Goal: Transaction & Acquisition: Book appointment/travel/reservation

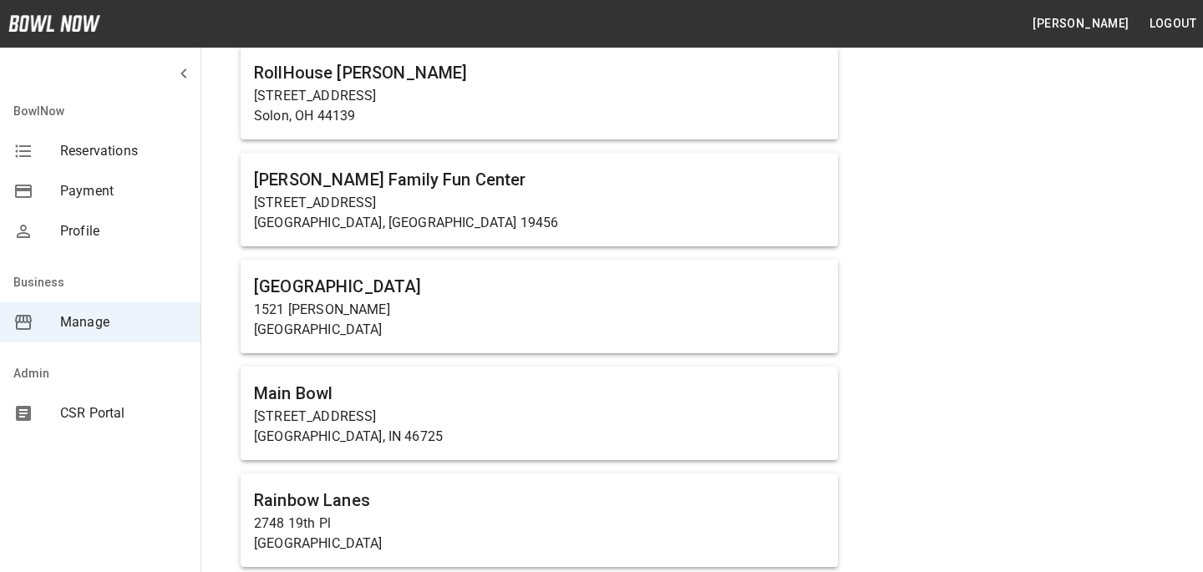
scroll to position [10796, 0]
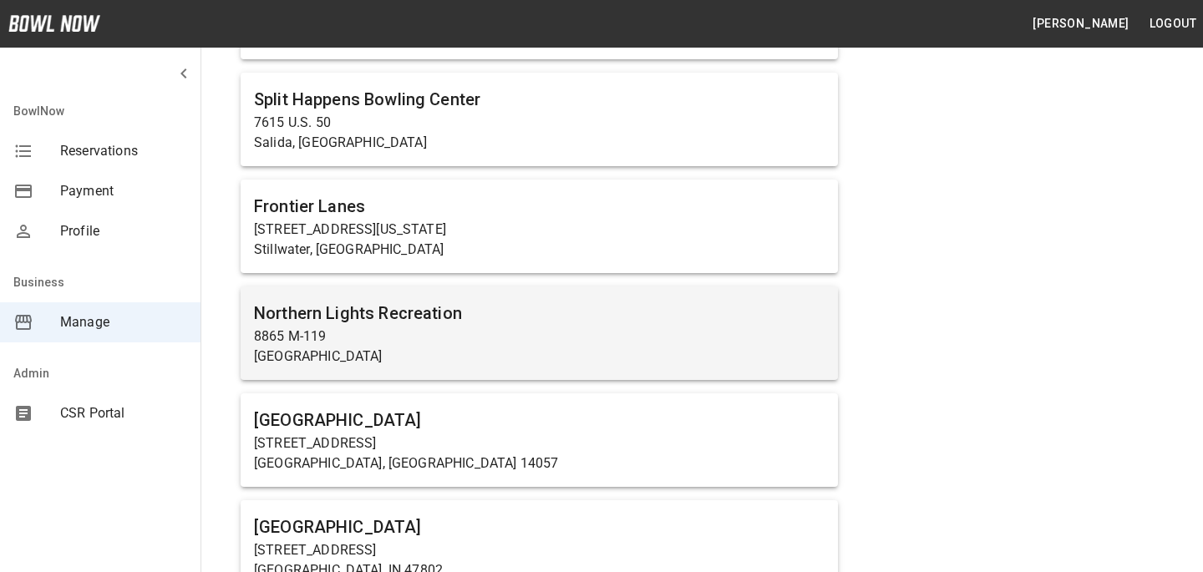
click at [467, 347] on p "Harbor Springs, MI 49740" at bounding box center [539, 357] width 571 height 20
click at [480, 327] on p "8865 M-119" at bounding box center [539, 337] width 571 height 20
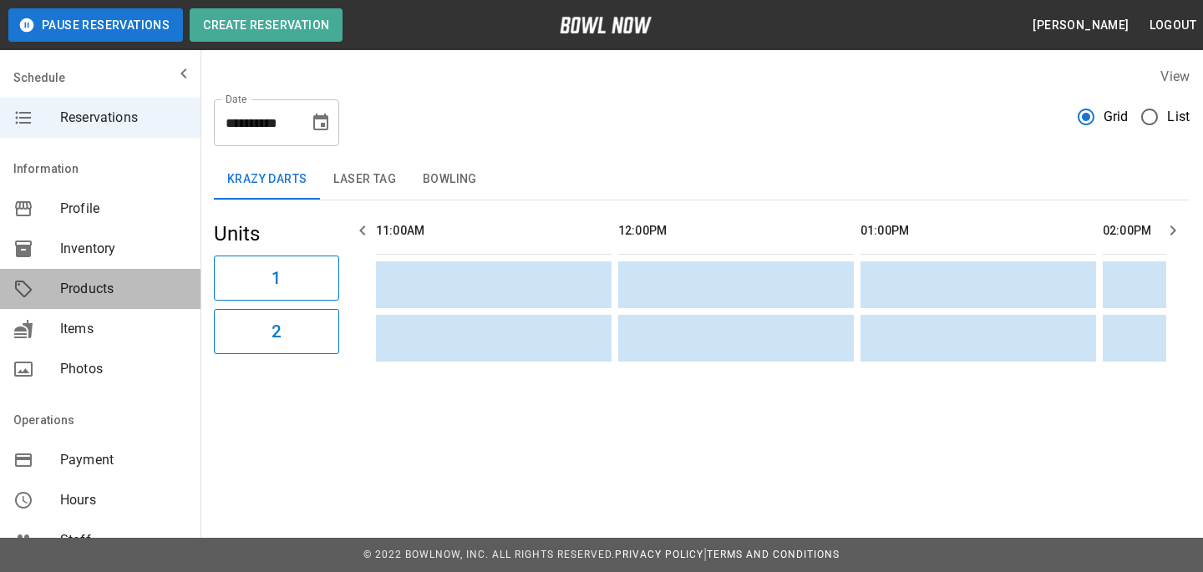
drag, startPoint x: 145, startPoint y: 279, endPoint x: 140, endPoint y: 270, distance: 10.5
click at [140, 270] on div "Products" at bounding box center [100, 289] width 201 height 40
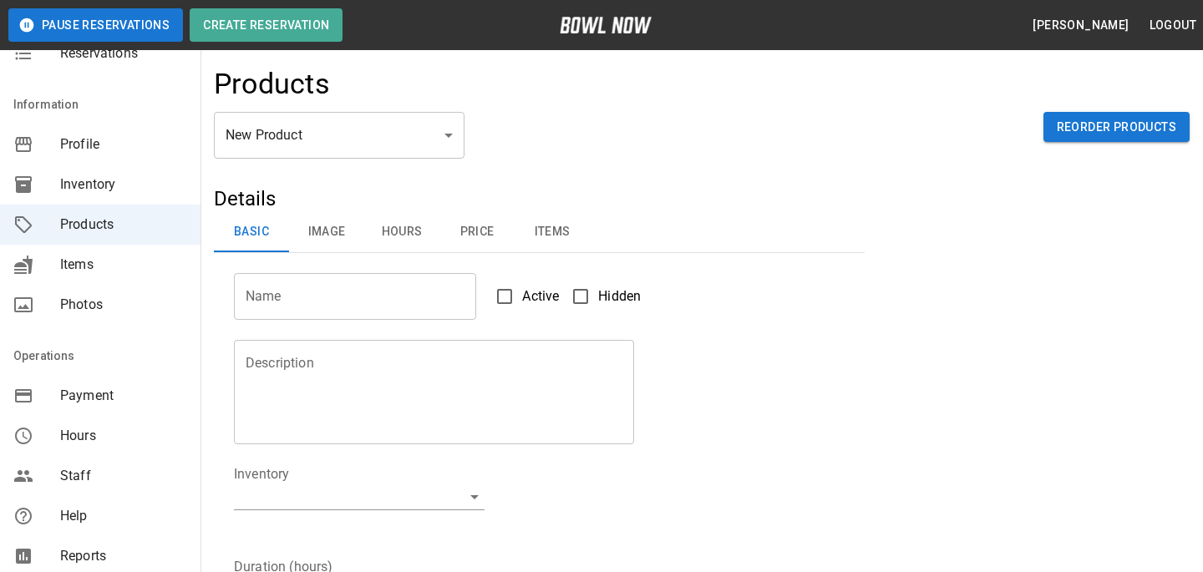
scroll to position [66, 0]
click at [171, 437] on span "Hours" at bounding box center [123, 435] width 127 height 20
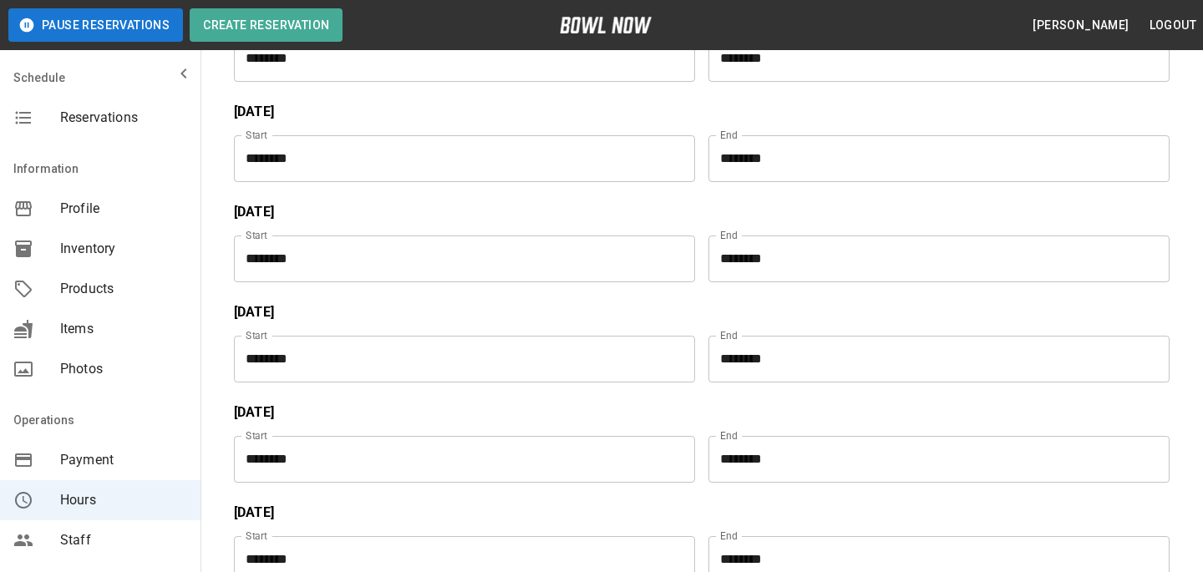
scroll to position [179, 0]
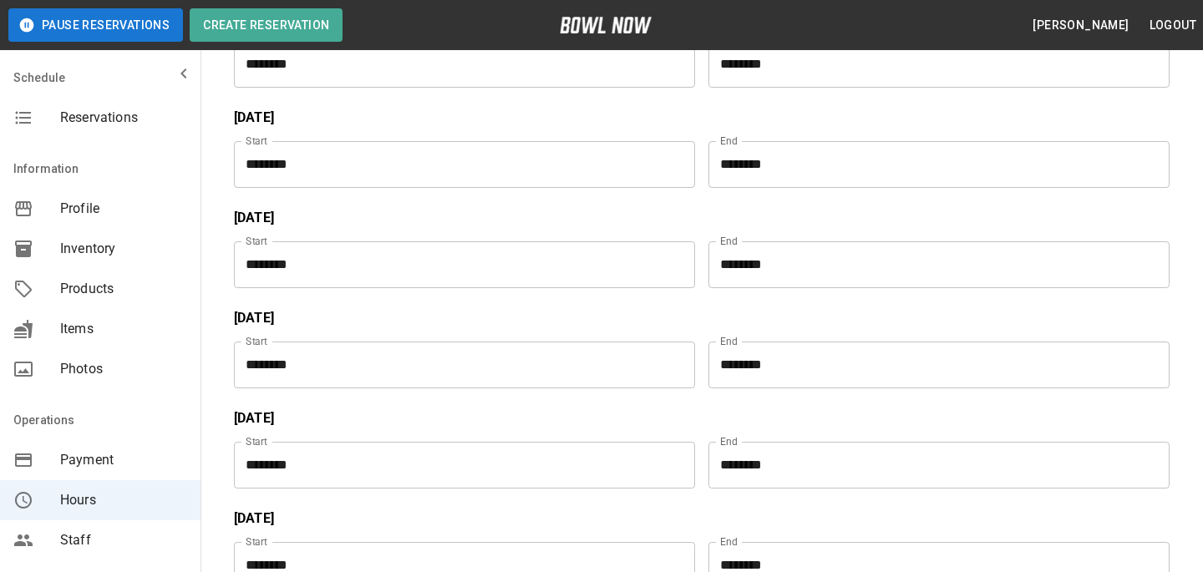
click at [746, 370] on input "********" at bounding box center [934, 365] width 450 height 47
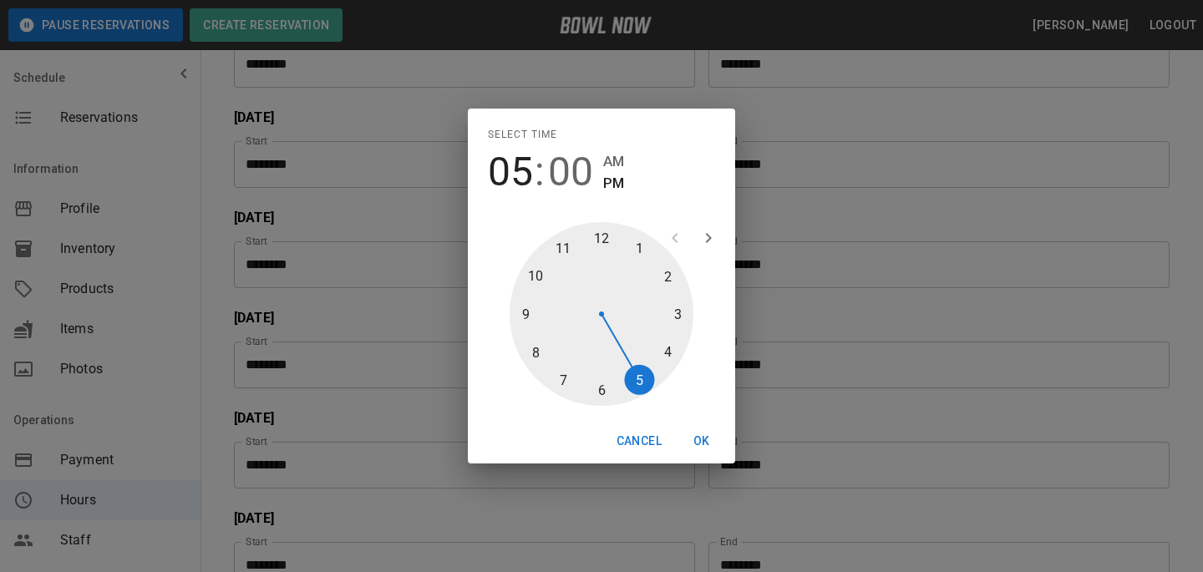
type input "********"
click at [537, 262] on div at bounding box center [602, 314] width 184 height 184
click at [714, 450] on button "OK" at bounding box center [701, 441] width 53 height 31
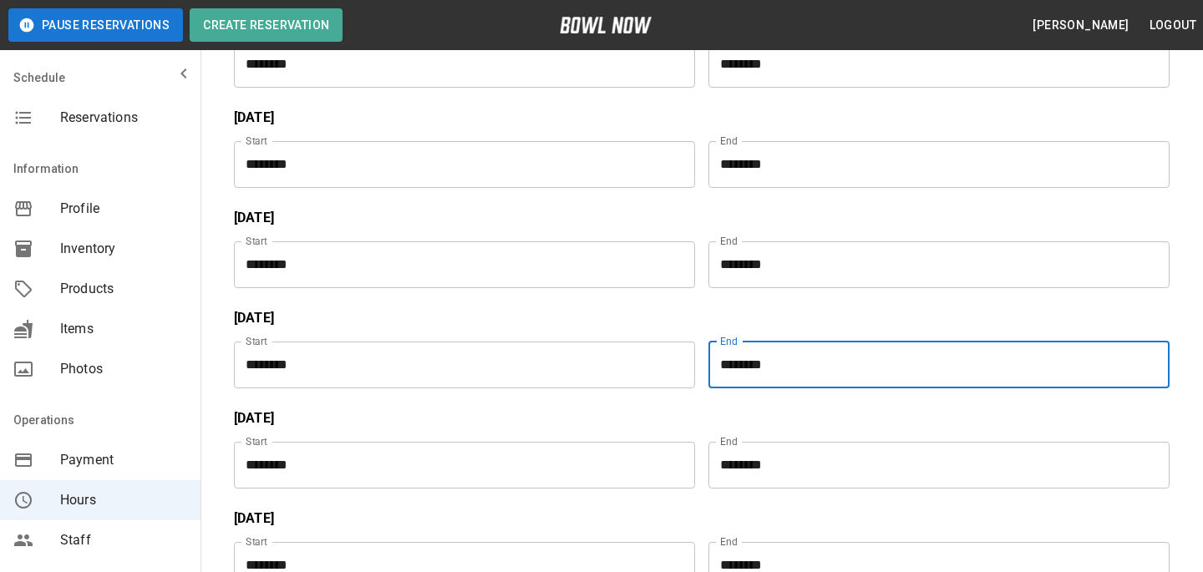
click at [724, 477] on input "********" at bounding box center [934, 465] width 450 height 47
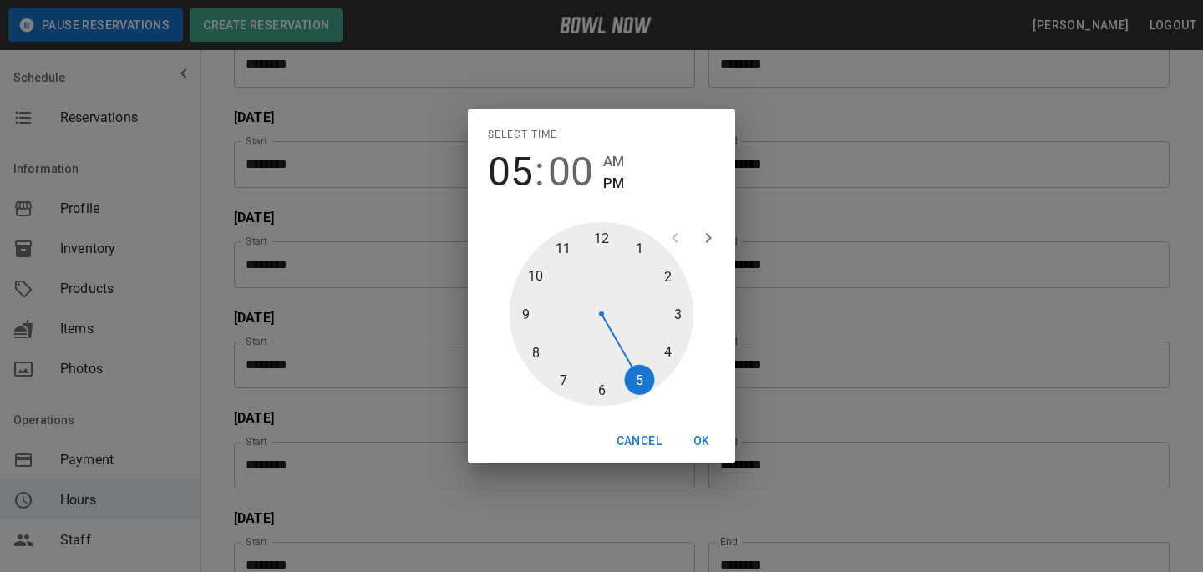
click at [548, 277] on div at bounding box center [602, 314] width 184 height 184
type input "********"
click at [699, 456] on button "OK" at bounding box center [701, 441] width 53 height 31
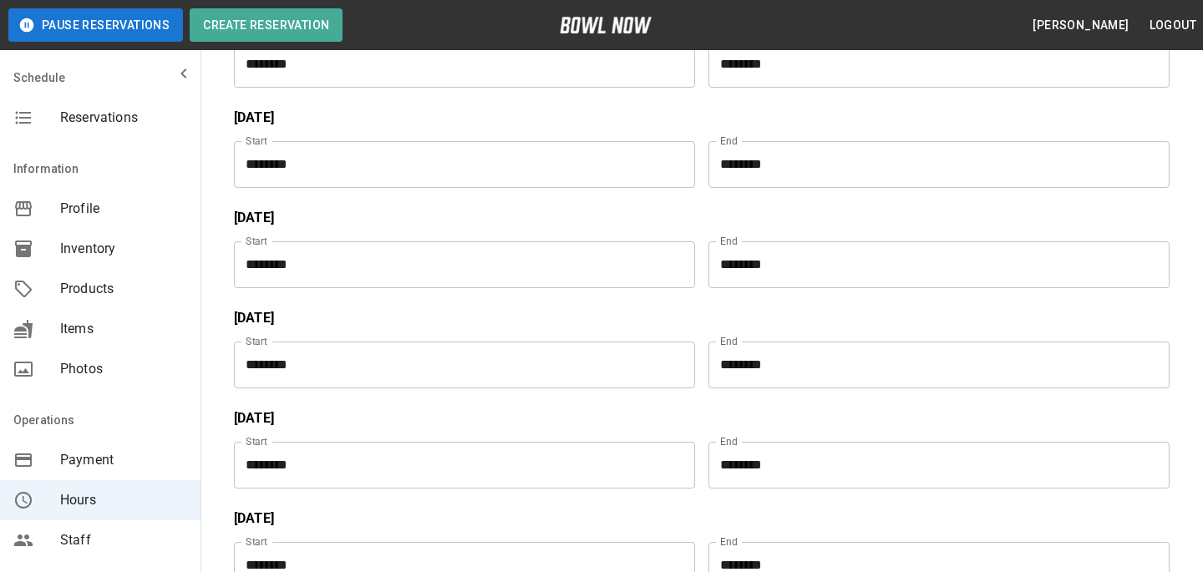
click at [701, 435] on div "End ******** End" at bounding box center [932, 459] width 475 height 60
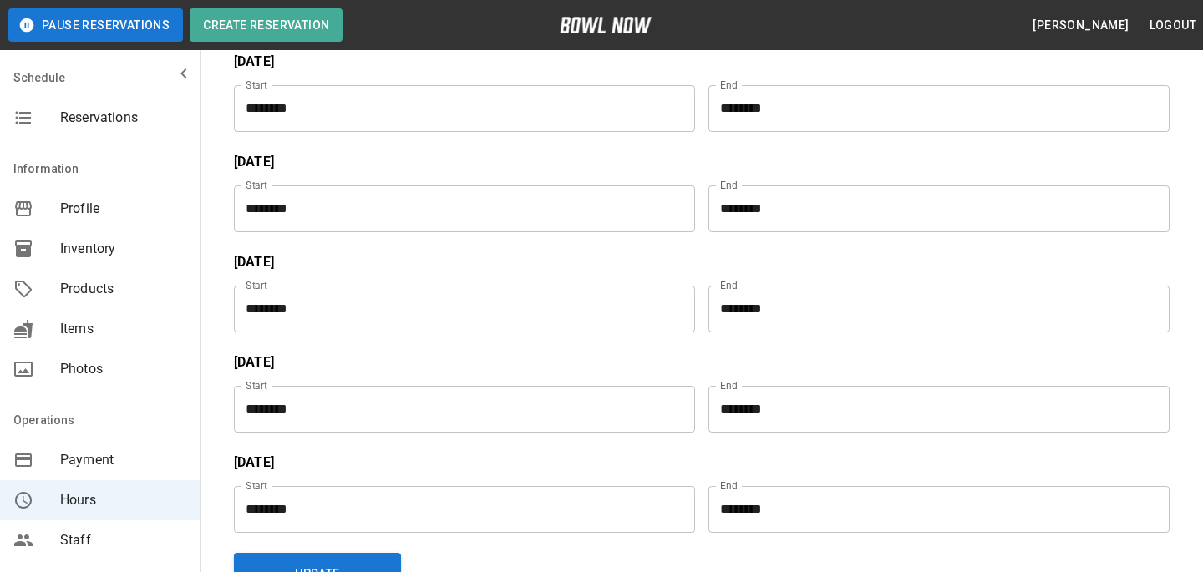
scroll to position [451, 0]
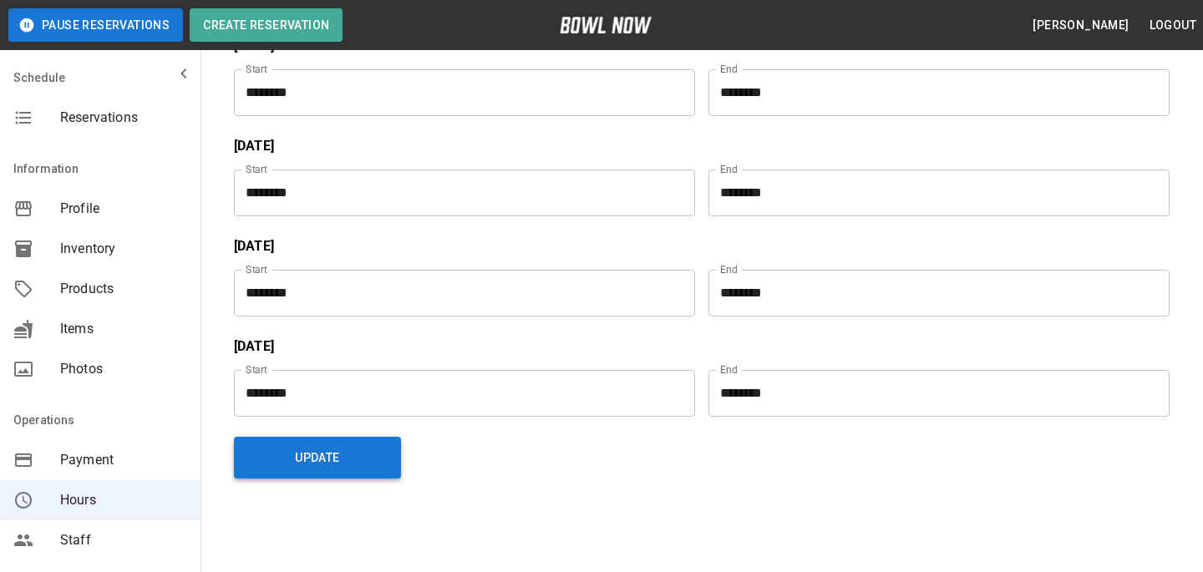
click at [358, 448] on button "Update" at bounding box center [317, 458] width 167 height 42
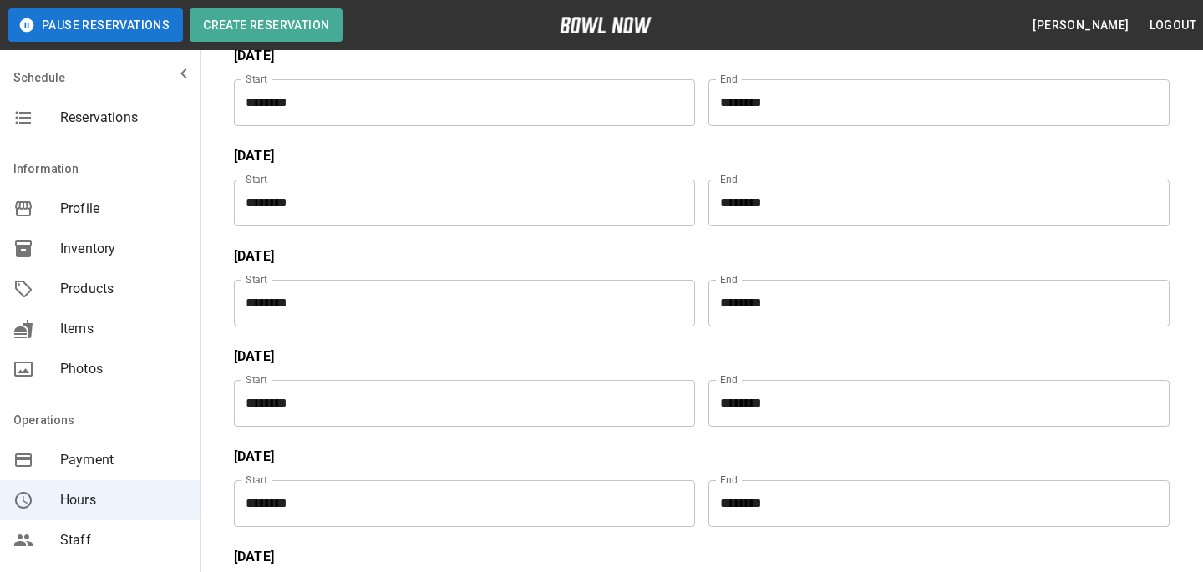
scroll to position [0, 0]
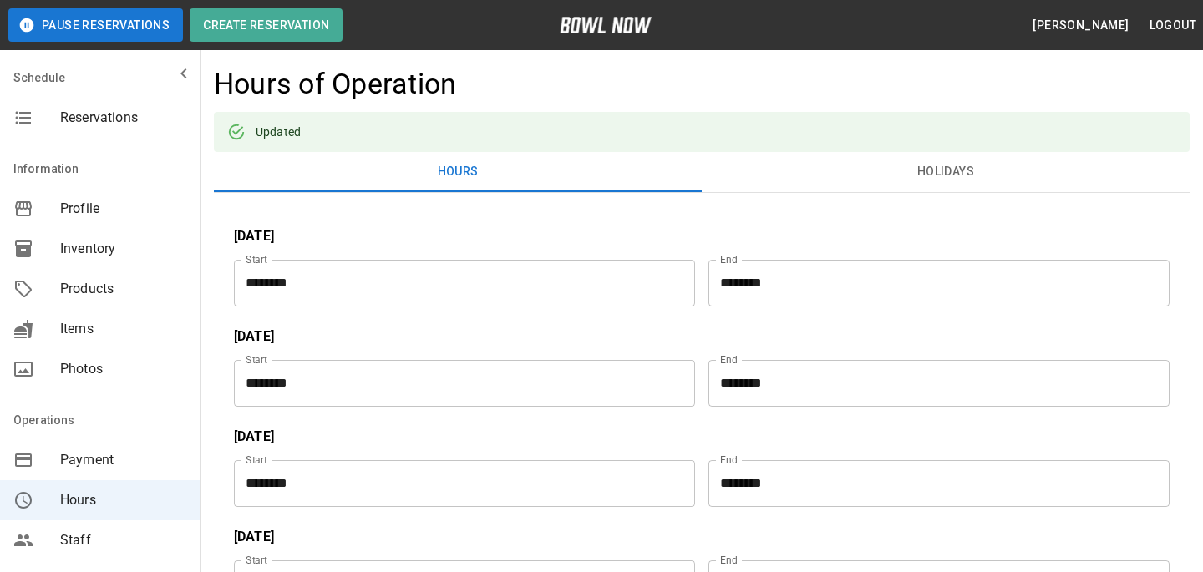
click at [87, 239] on span "Inventory" at bounding box center [123, 249] width 127 height 20
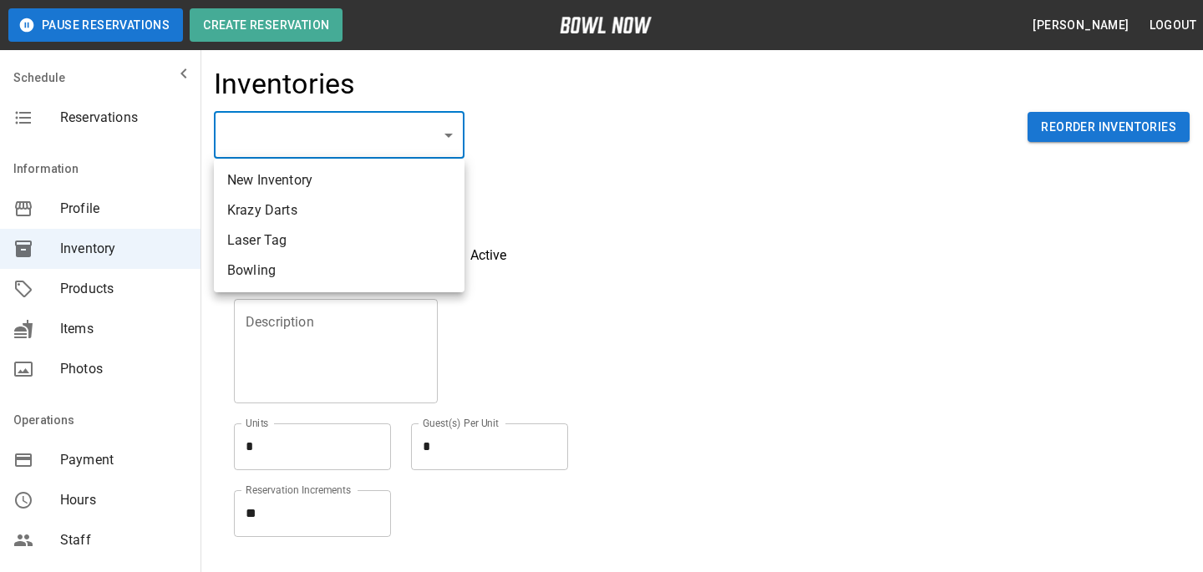
click at [286, 262] on li "Bowling" at bounding box center [339, 271] width 251 height 30
type input "**********"
type input "*******"
type textarea "**"
type textarea "*"
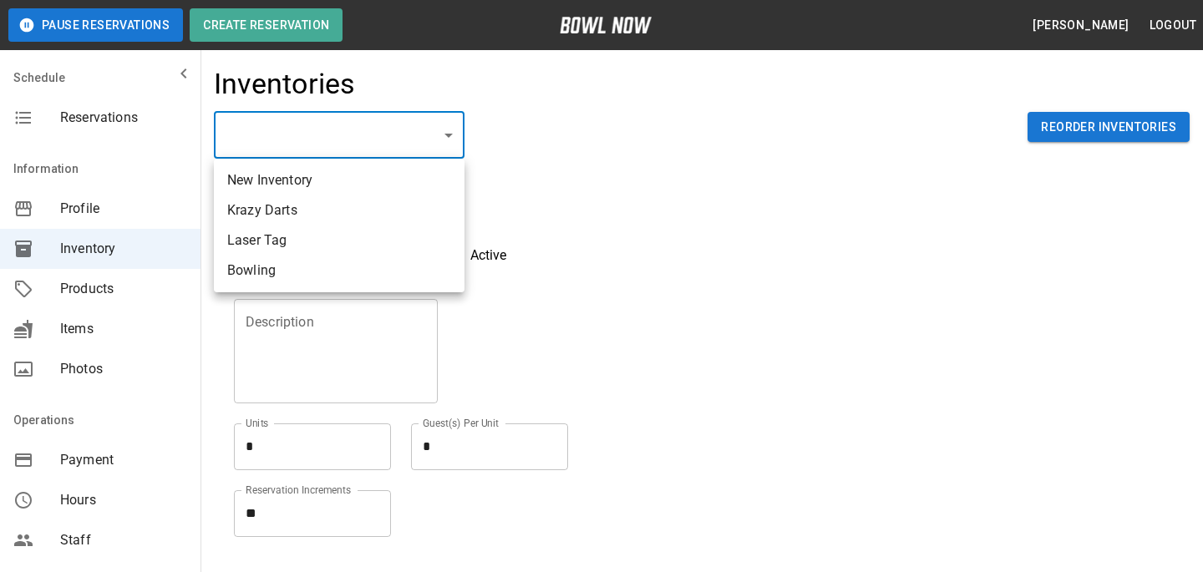
type textarea "**"
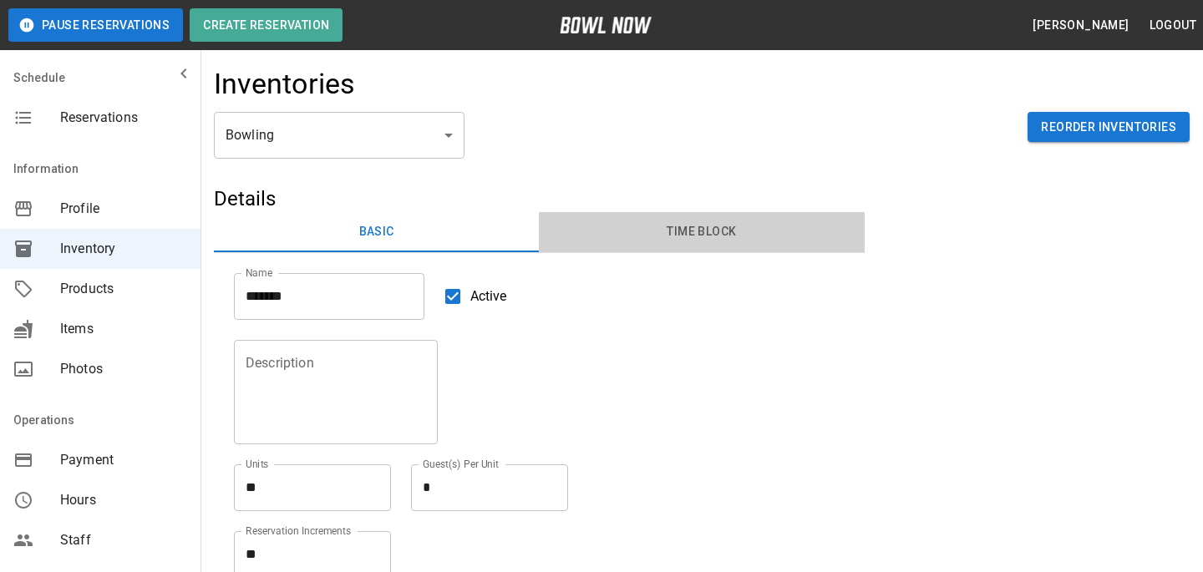
click at [664, 247] on button "Time Block" at bounding box center [701, 232] width 325 height 40
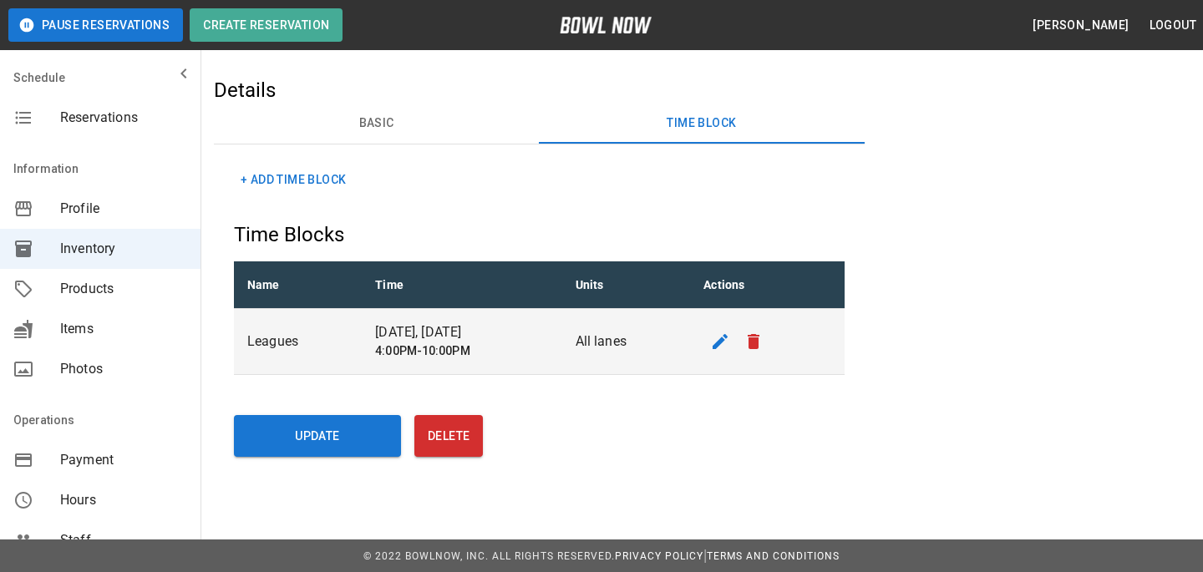
scroll to position [110, 0]
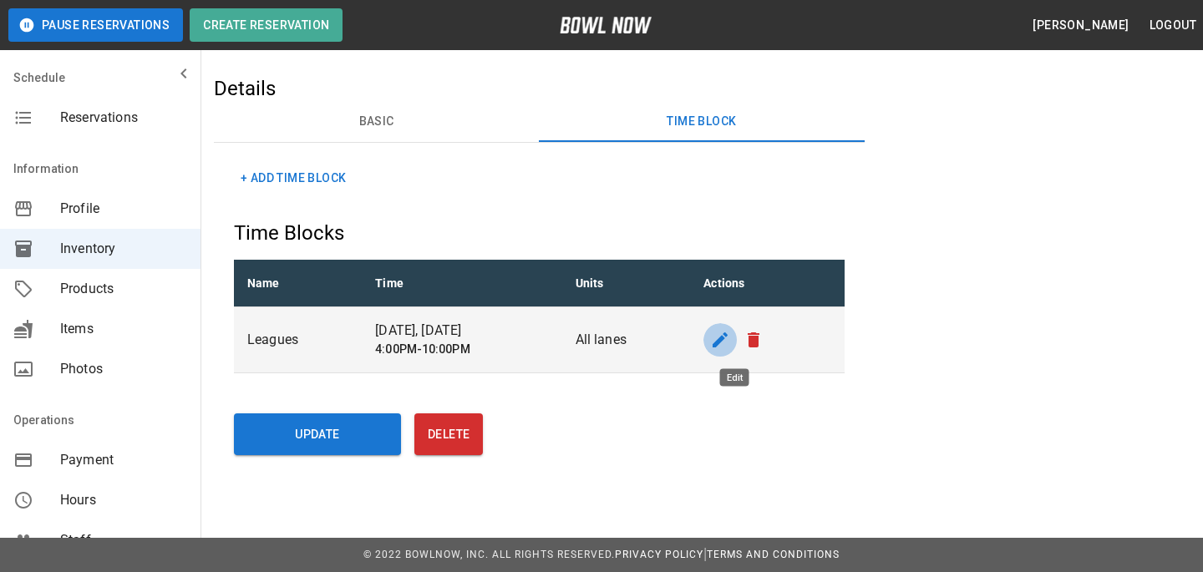
click at [728, 338] on icon "edit" at bounding box center [720, 340] width 15 height 15
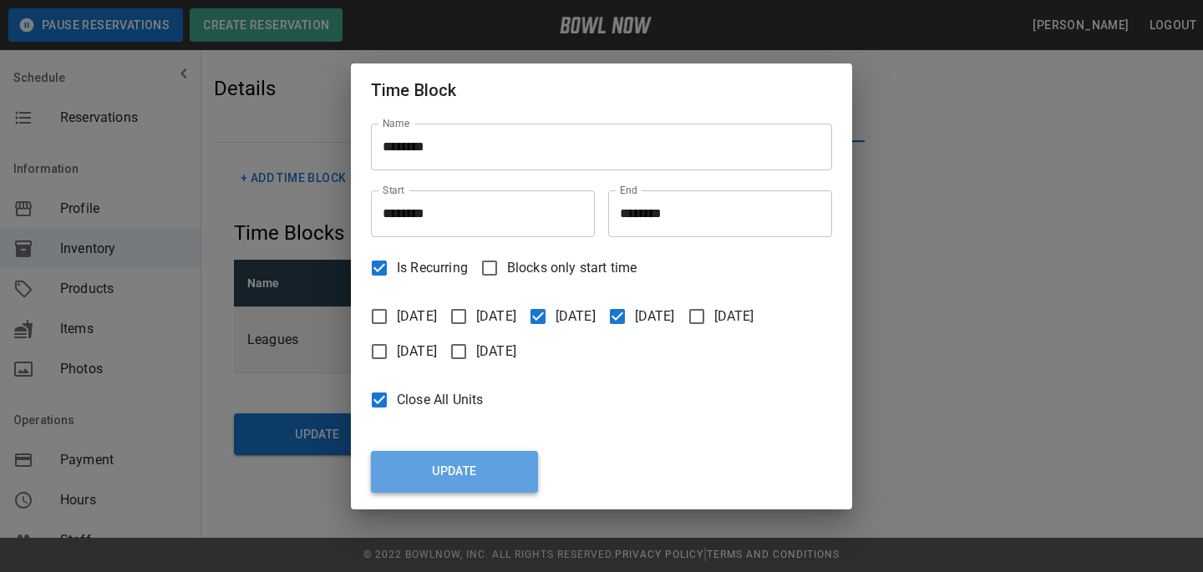
click at [465, 457] on button "Update" at bounding box center [454, 472] width 167 height 42
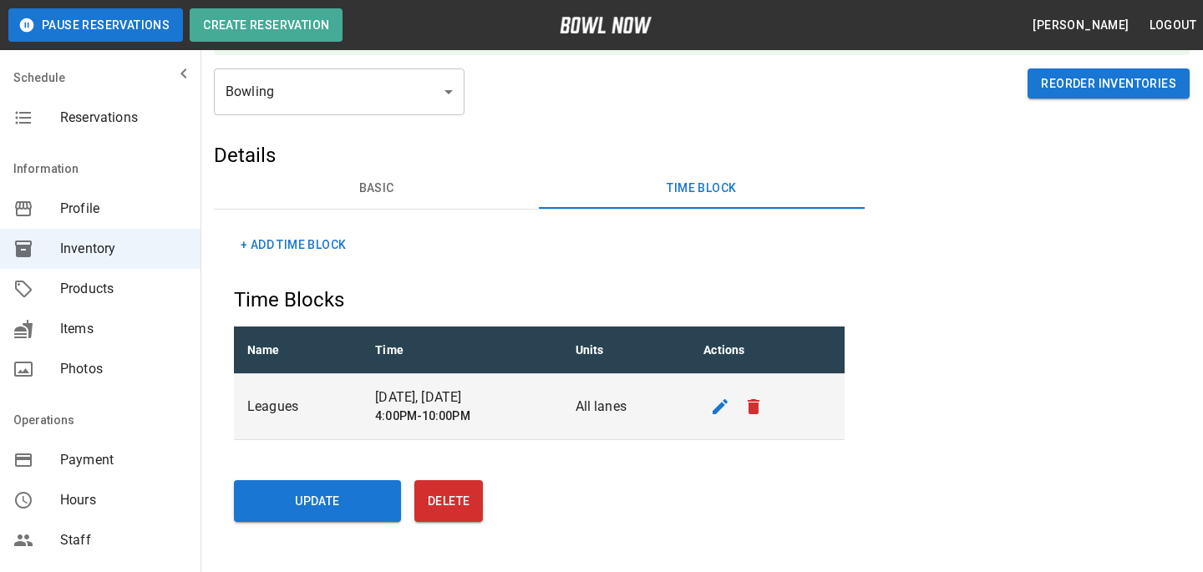
click at [79, 99] on div "Reservations" at bounding box center [100, 118] width 201 height 40
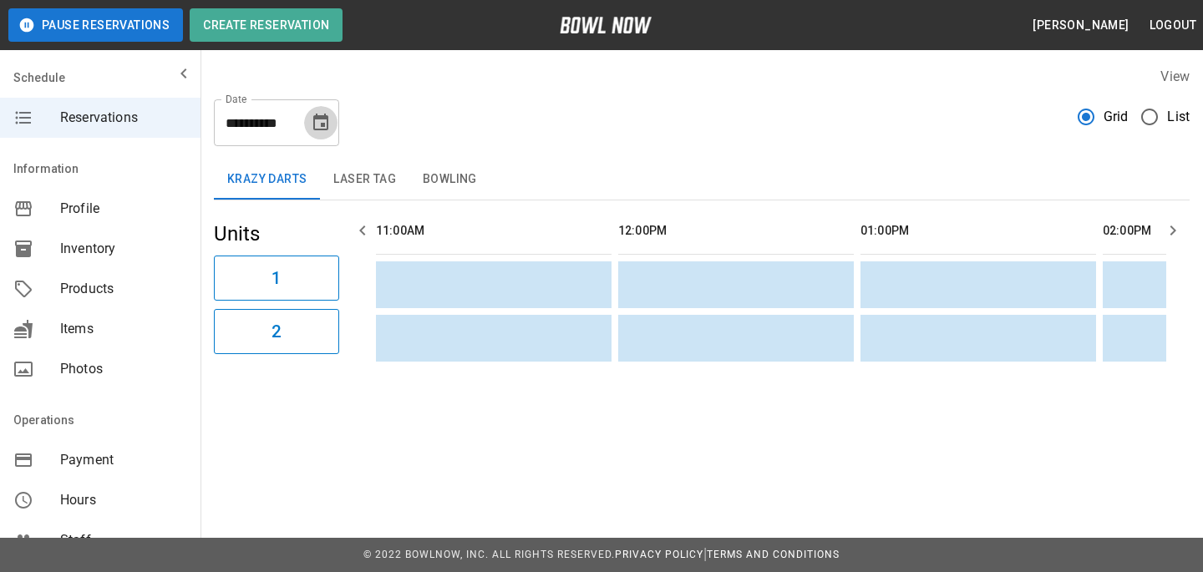
click at [318, 121] on icon "Choose date, selected date is Aug 25, 2025" at bounding box center [321, 123] width 20 height 20
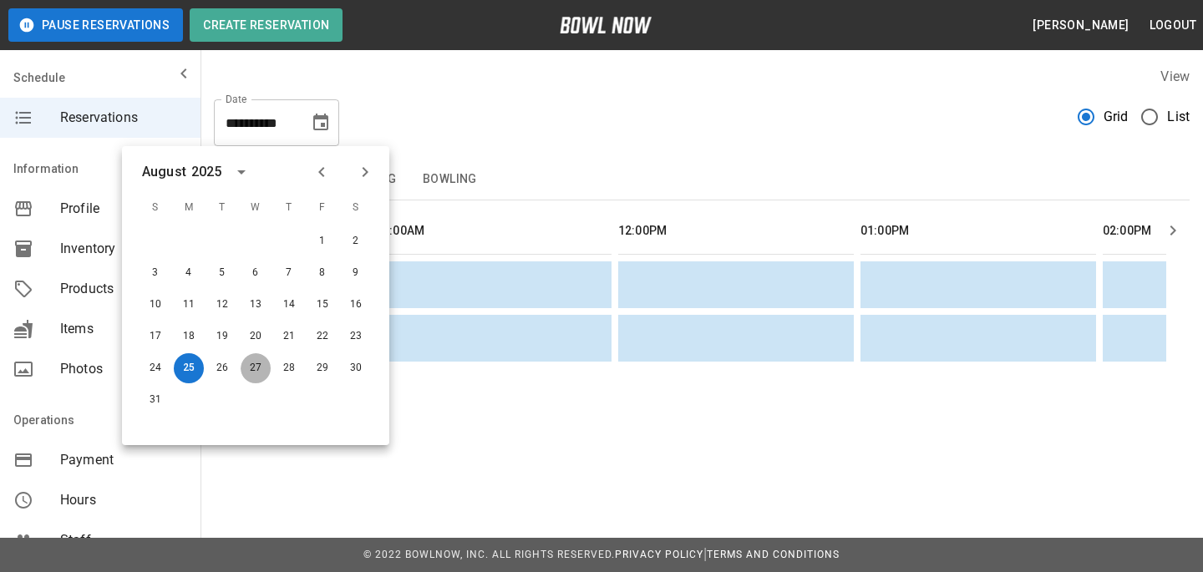
click at [249, 368] on button "27" at bounding box center [256, 368] width 30 height 30
type input "**********"
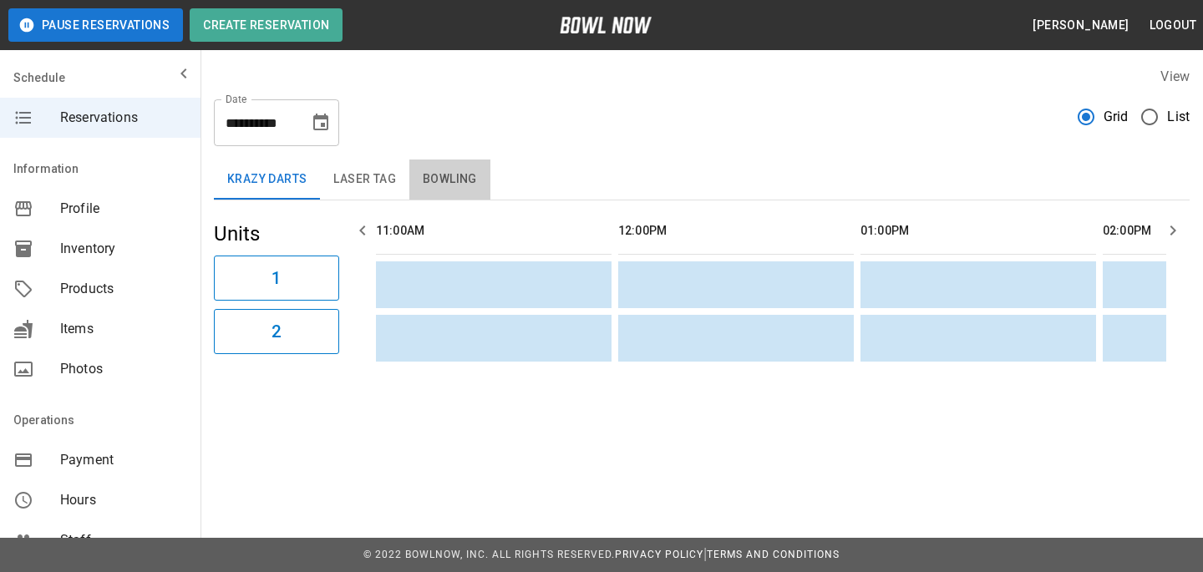
click at [419, 193] on button "Bowling" at bounding box center [449, 180] width 81 height 40
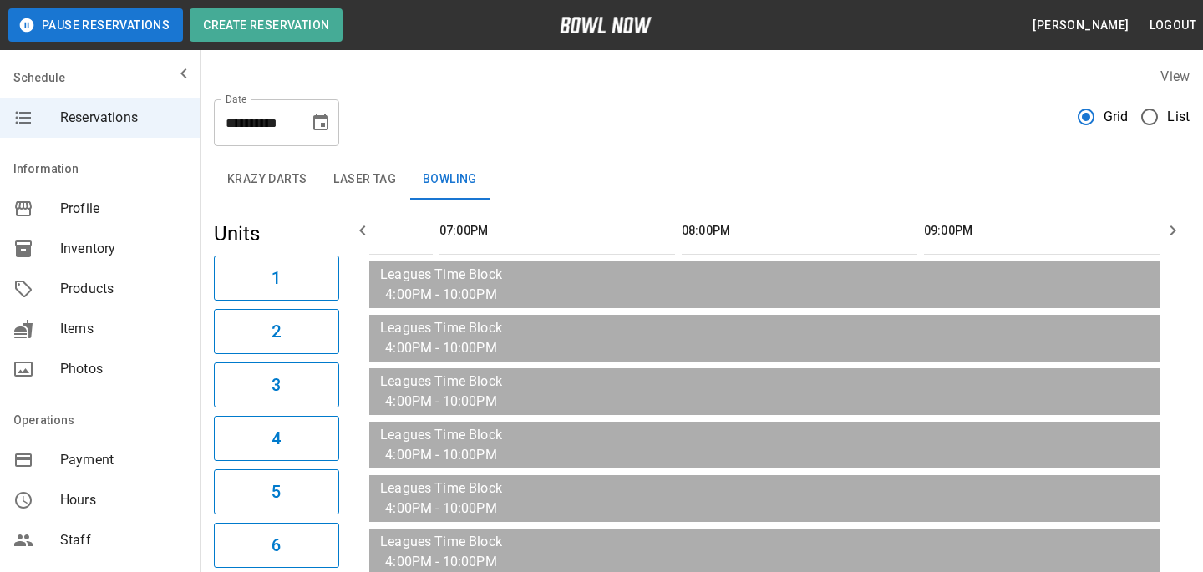
scroll to position [0, 1894]
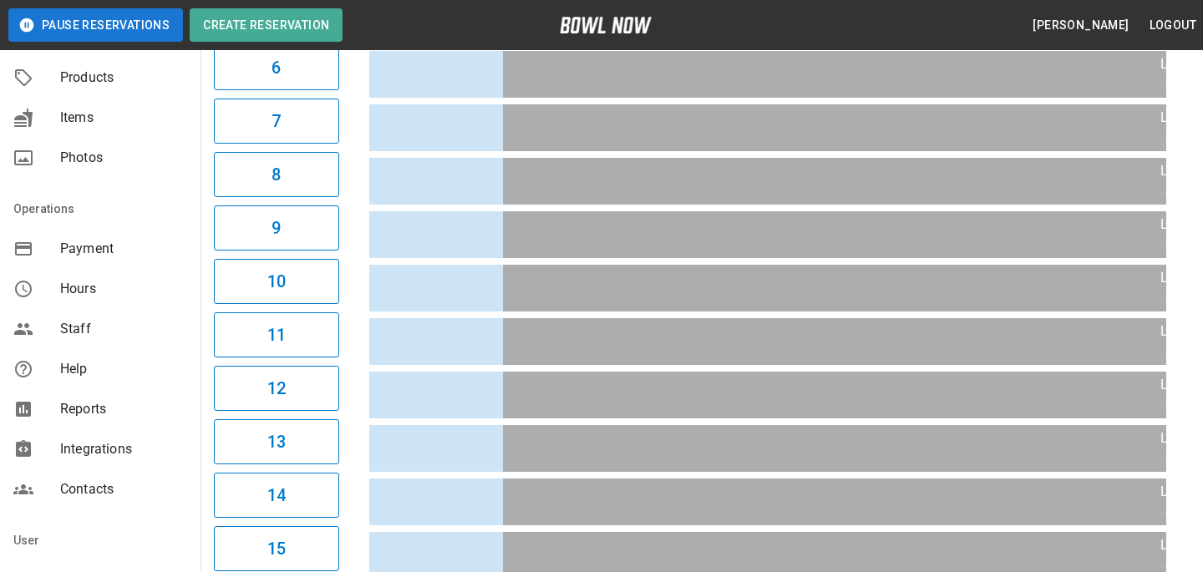
click at [84, 432] on div "Integrations" at bounding box center [100, 450] width 201 height 40
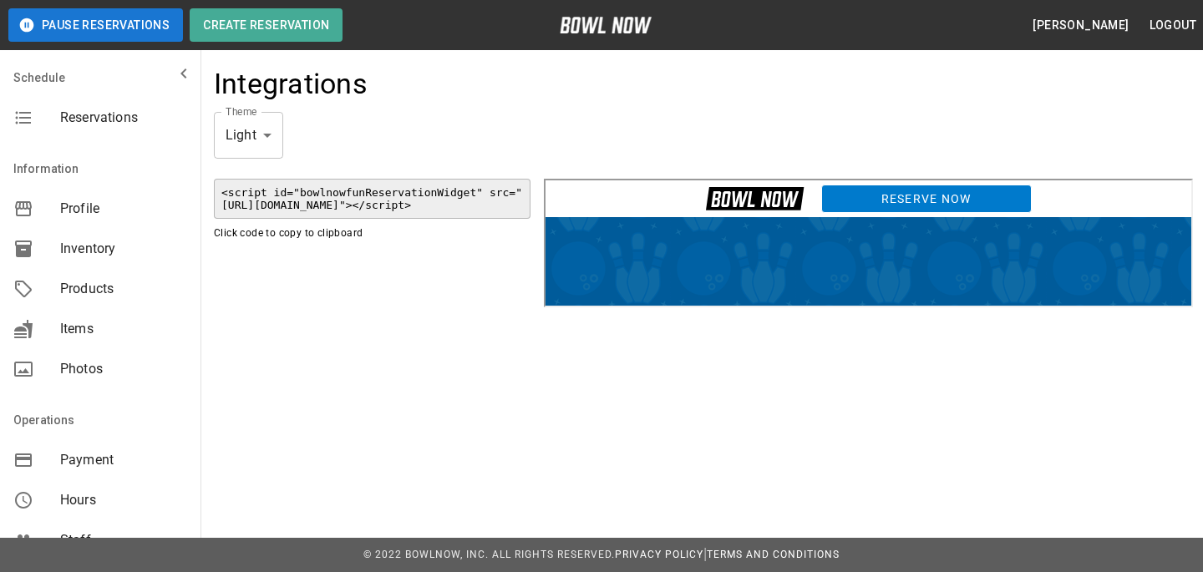
click at [870, 213] on div "Reserve Now" at bounding box center [866, 196] width 646 height 37
click at [867, 195] on link "Reserve Now" at bounding box center [924, 196] width 211 height 28
click at [373, 125] on div "Theme Light ***** Theme <script id="bowlnowfunReservationWidget" src="https://h…" at bounding box center [702, 211] width 976 height 199
click at [62, 209] on span "Profile" at bounding box center [123, 209] width 127 height 20
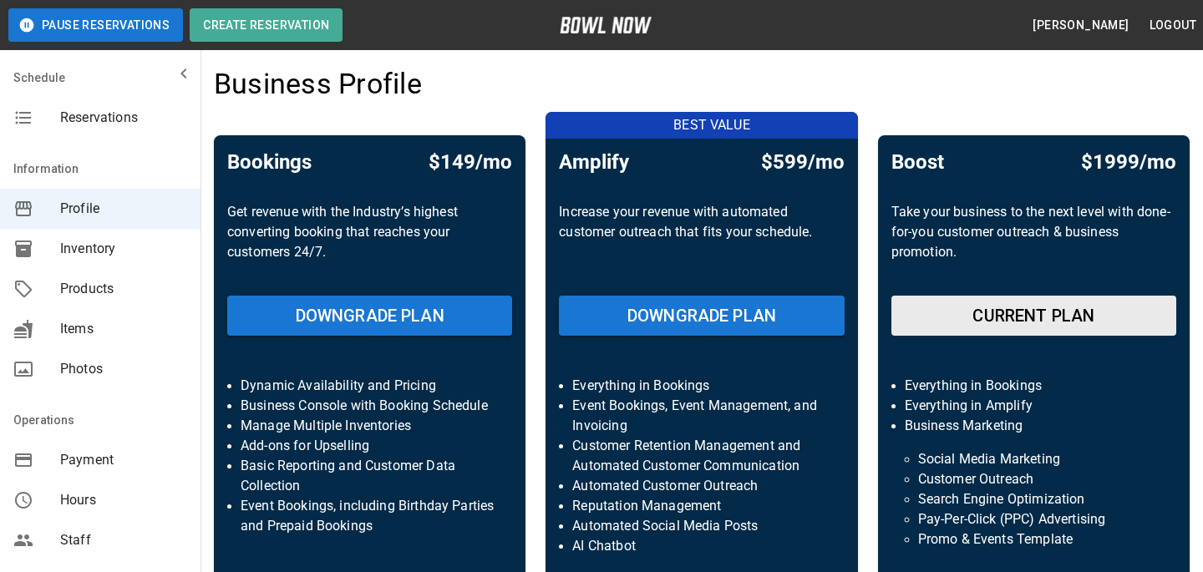
click at [159, 114] on span "Reservations" at bounding box center [123, 118] width 127 height 20
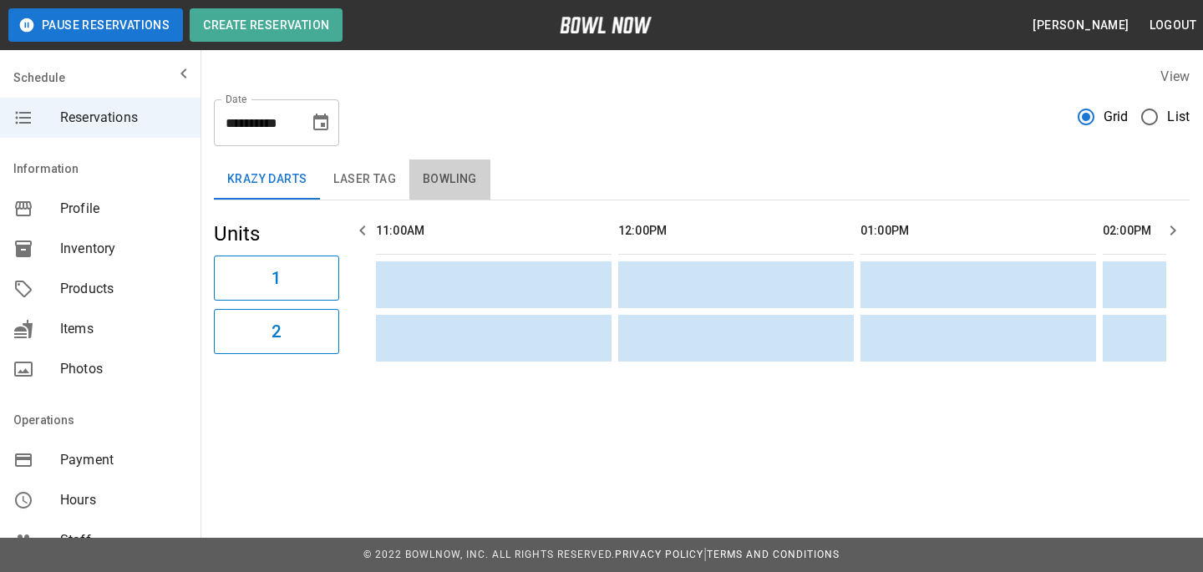
click at [490, 170] on button "Bowling" at bounding box center [449, 180] width 81 height 40
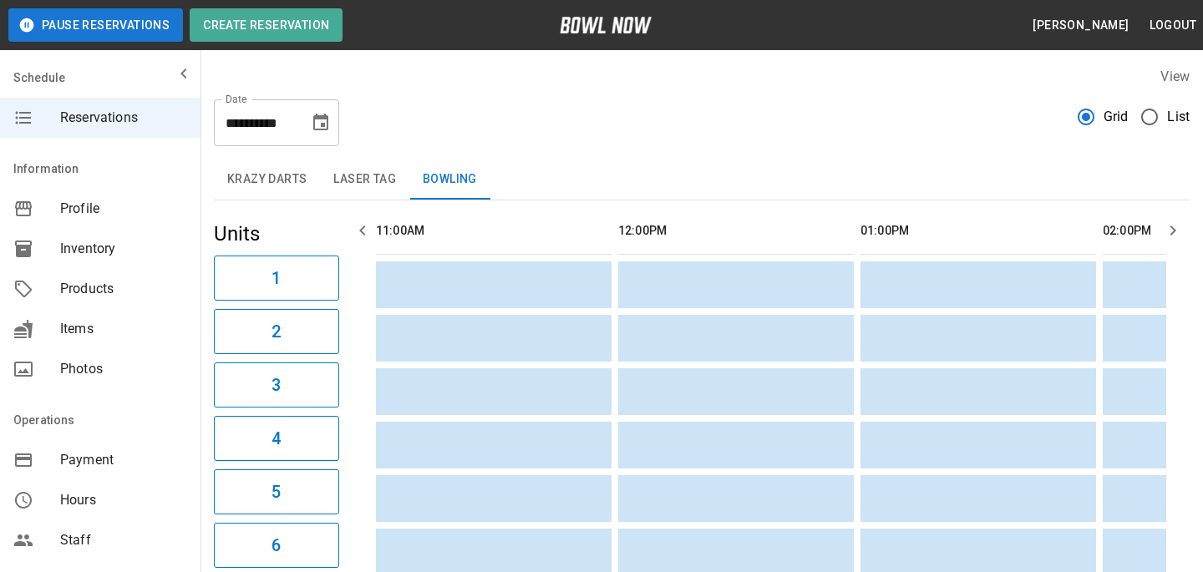
click at [260, 192] on button "Krazy Darts" at bounding box center [267, 180] width 106 height 40
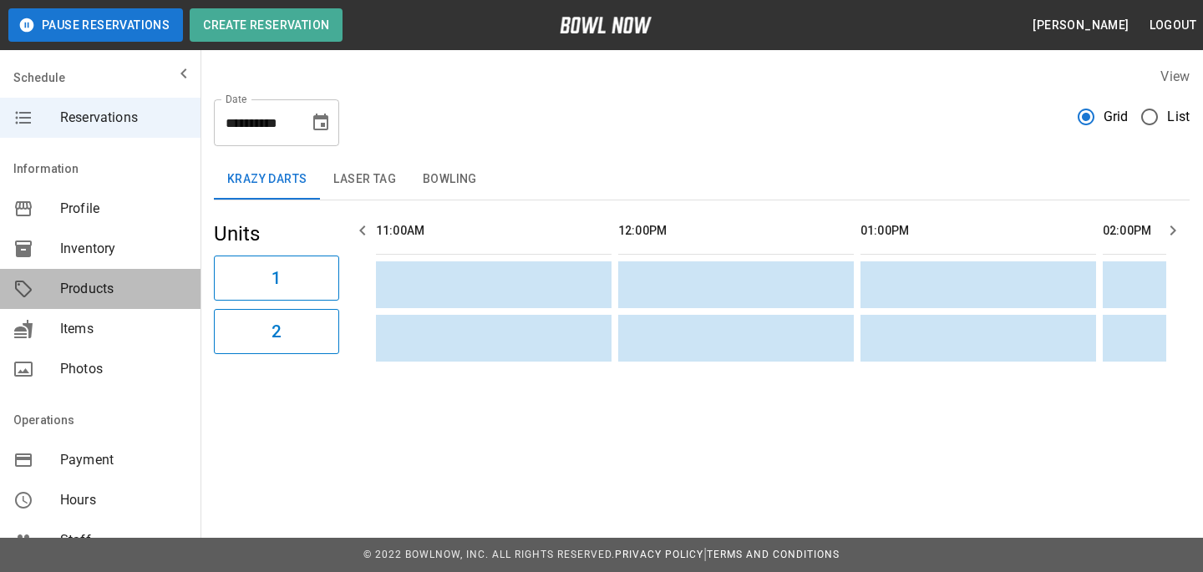
click at [90, 276] on div "Products" at bounding box center [100, 289] width 201 height 40
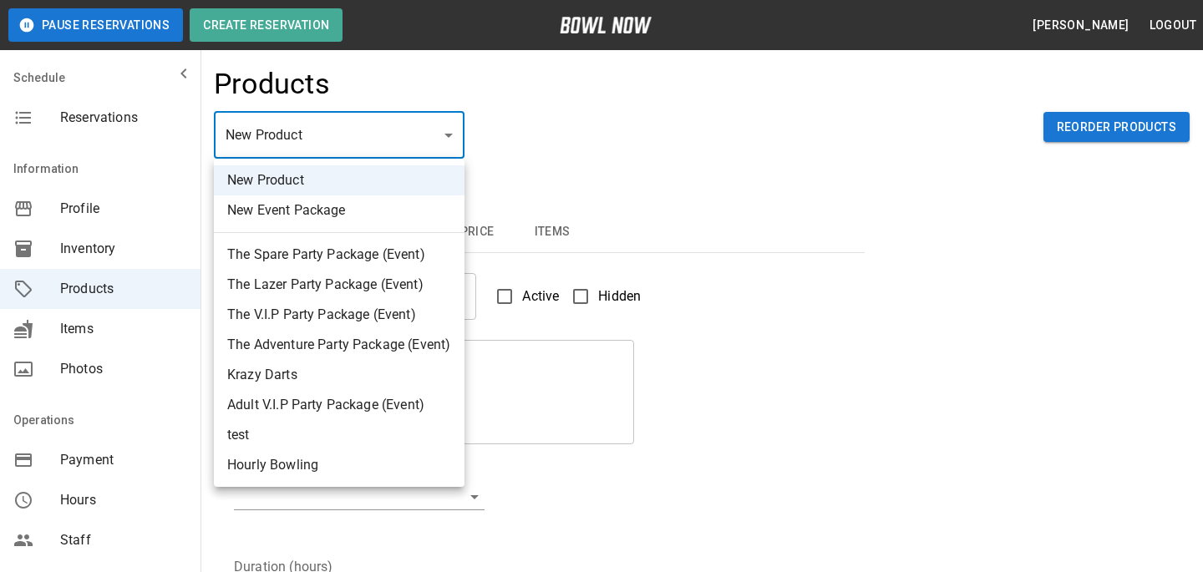
click at [353, 251] on li "The Spare Party Package (Event)" at bounding box center [339, 255] width 251 height 30
type input "*"
type input "**********"
type textarea "**********"
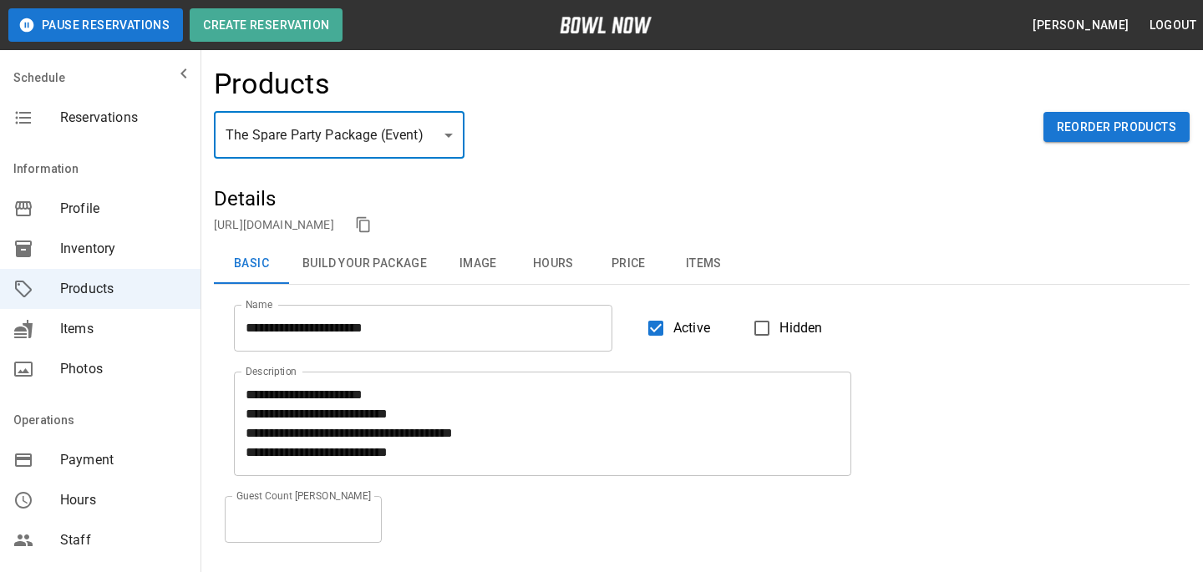
click at [612, 259] on button "Price" at bounding box center [628, 264] width 75 height 40
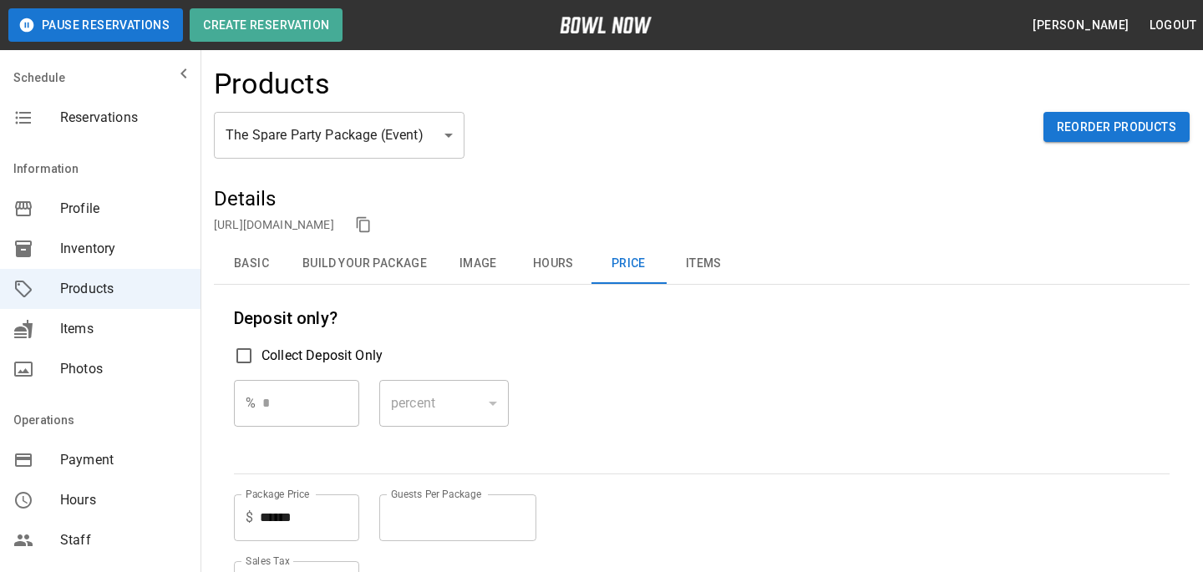
click at [272, 509] on input "******" at bounding box center [309, 518] width 99 height 47
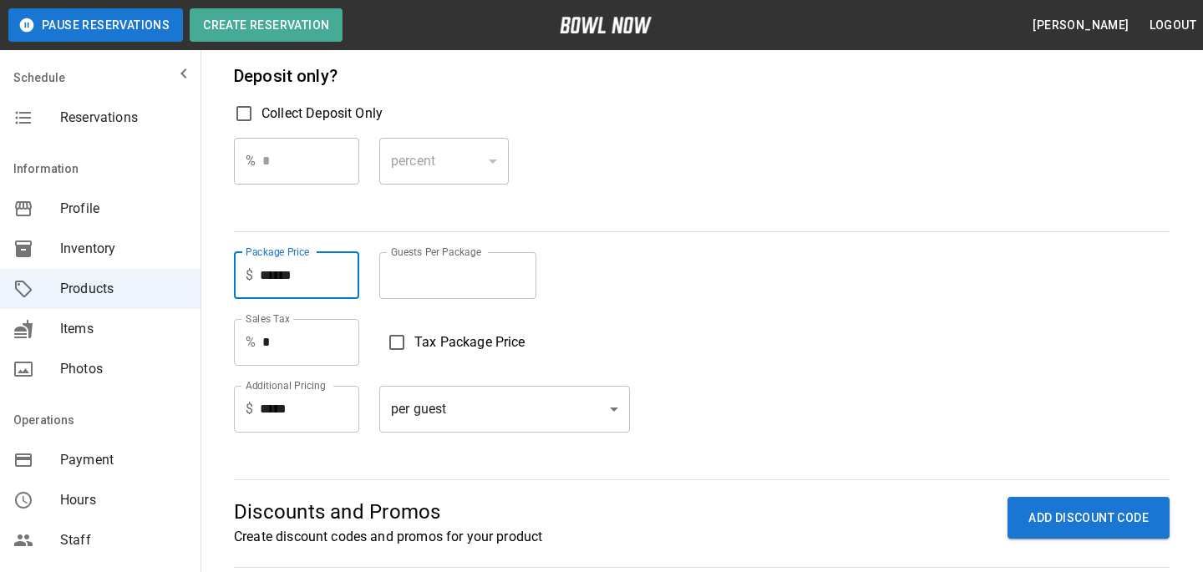
scroll to position [258, 0]
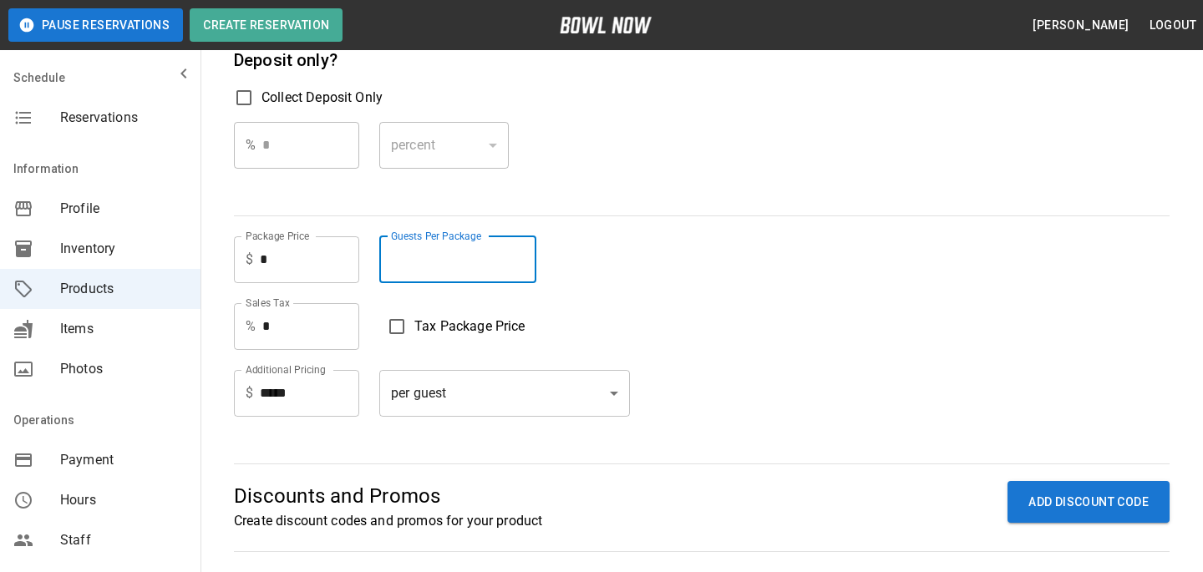
click at [581, 241] on div "Package Price $ * Package Price Guests Per Package * Guests Per Package" at bounding box center [702, 259] width 936 height 47
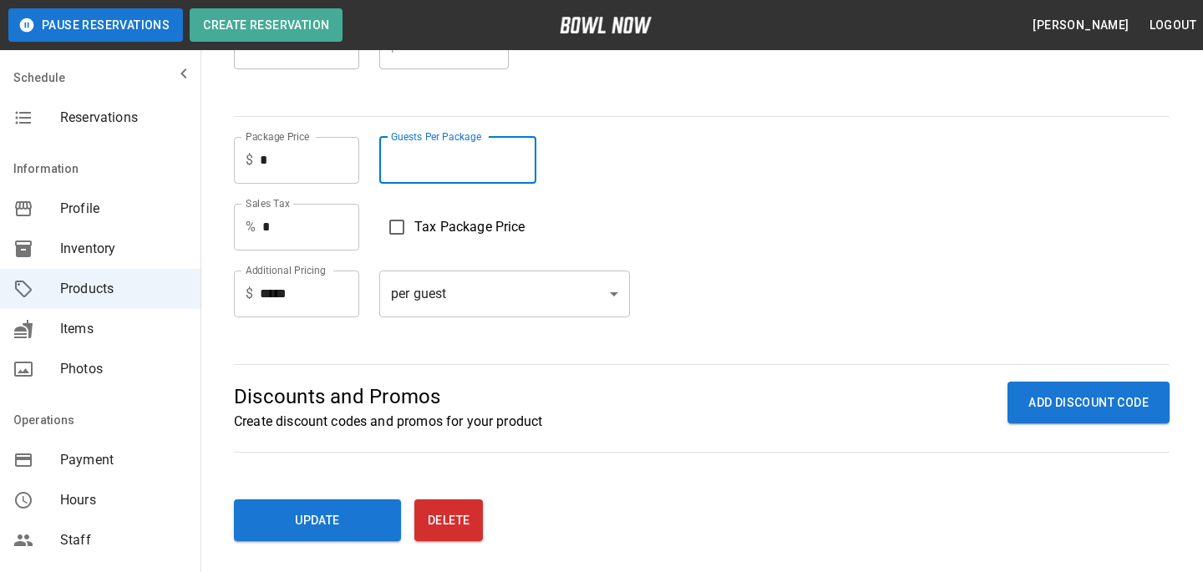
scroll to position [450, 0]
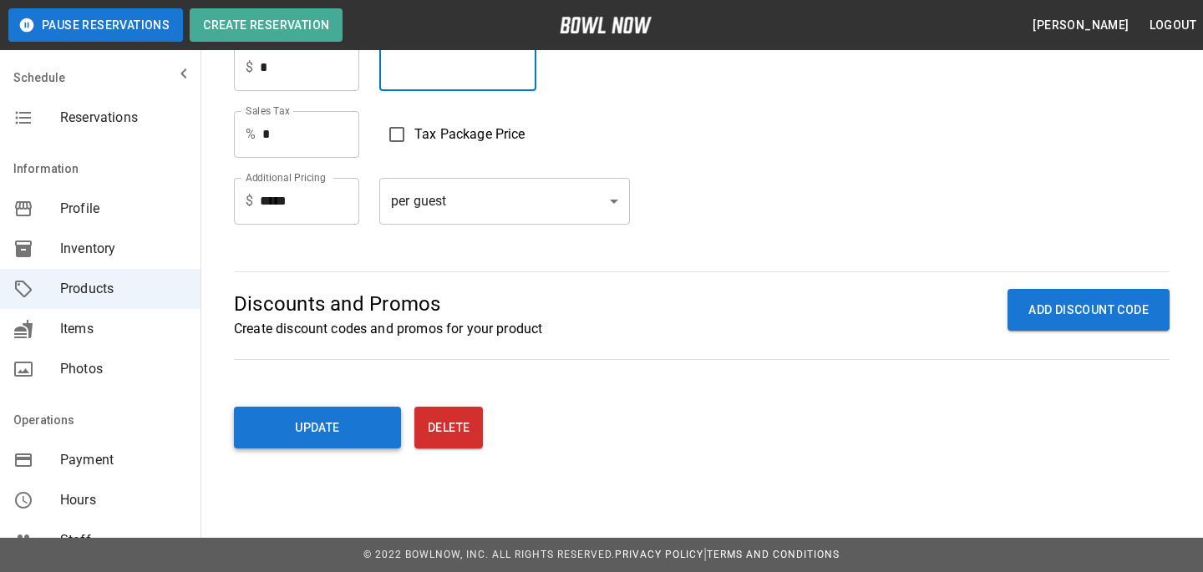
click at [365, 446] on button "Update" at bounding box center [317, 428] width 167 height 42
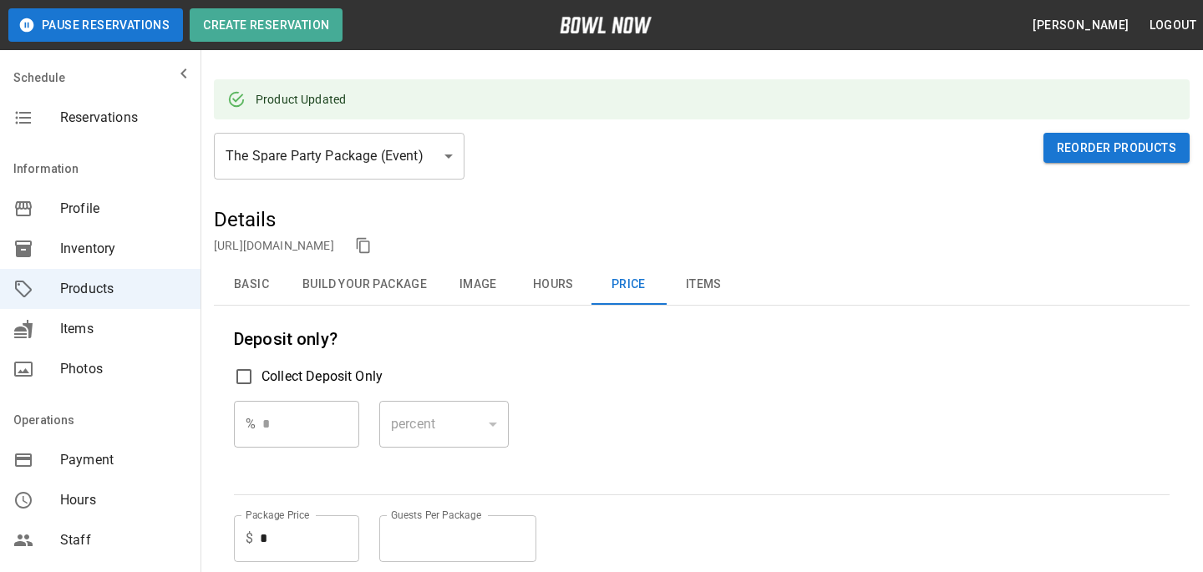
scroll to position [0, 0]
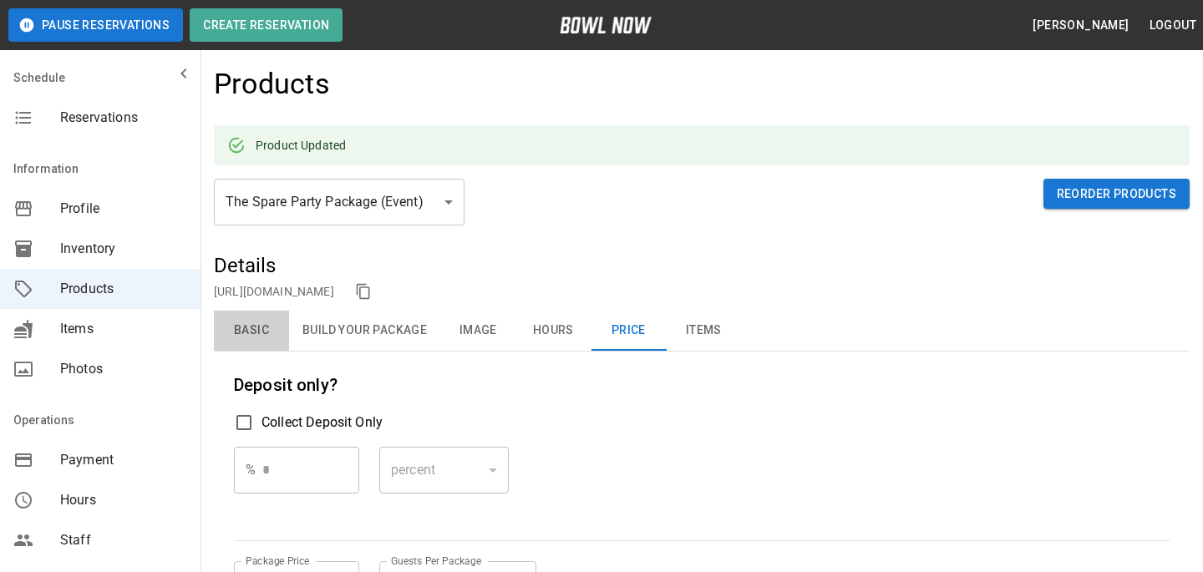
click at [248, 340] on button "Basic" at bounding box center [251, 331] width 75 height 40
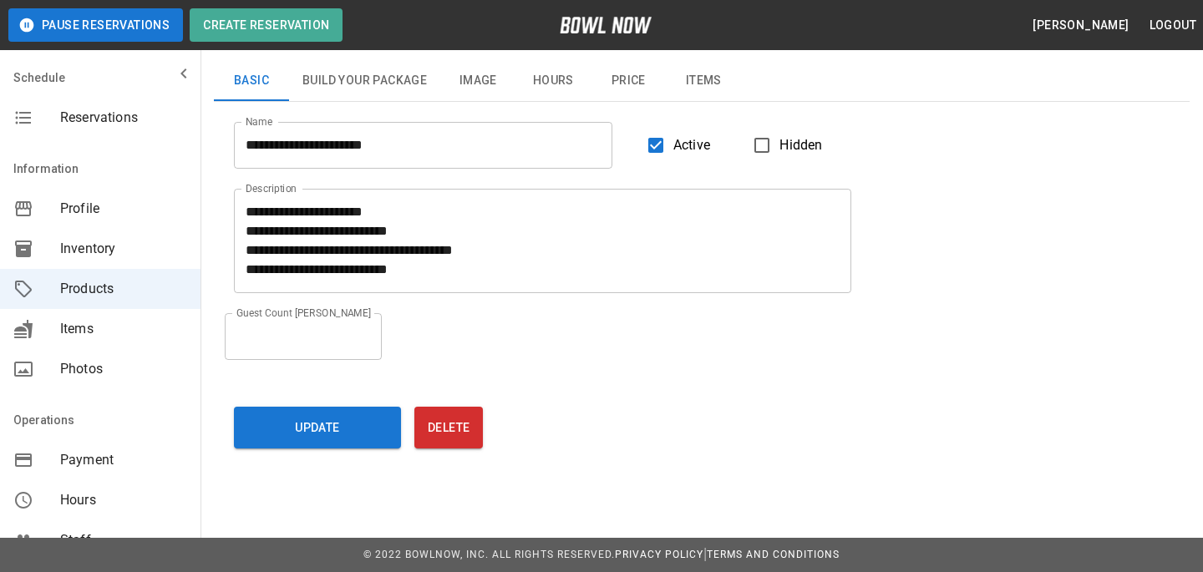
scroll to position [65, 0]
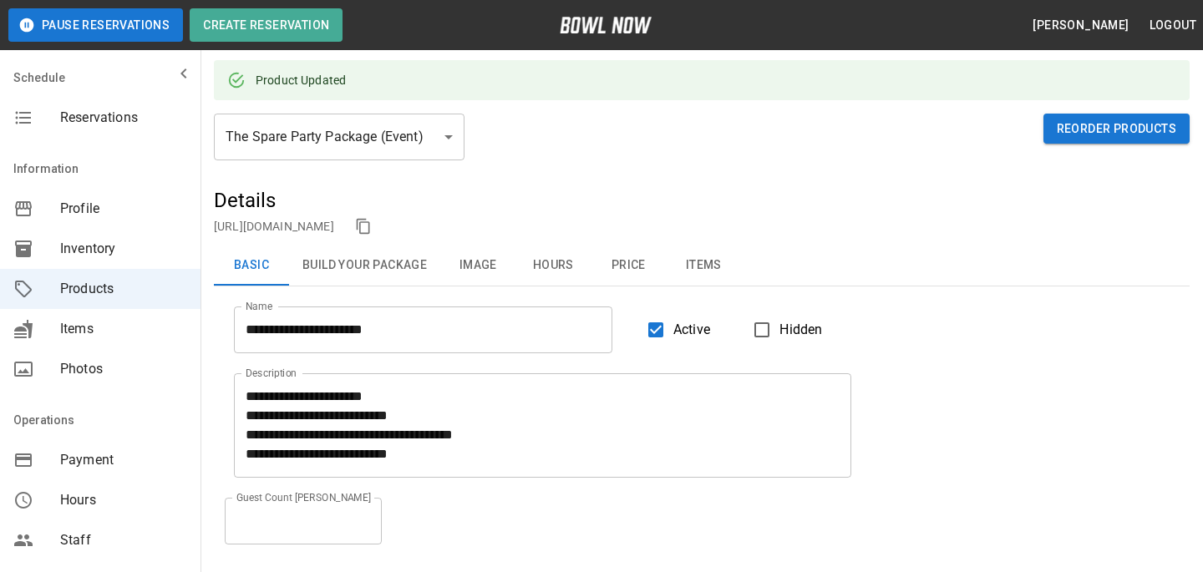
click at [485, 211] on h5 "Details" at bounding box center [702, 200] width 976 height 27
click at [334, 220] on link "https://bowlnow.com/places/pI0nVLfCfzREgarlnuF2?pid=JsfS32cFq4dIZE9414GZ" at bounding box center [274, 226] width 120 height 13
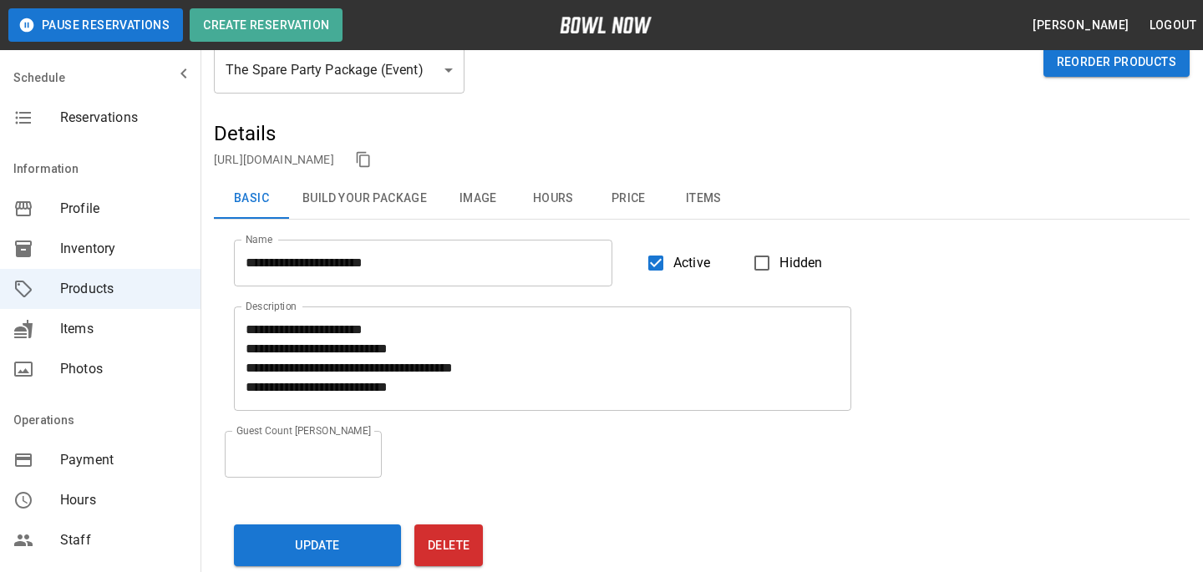
scroll to position [123, 0]
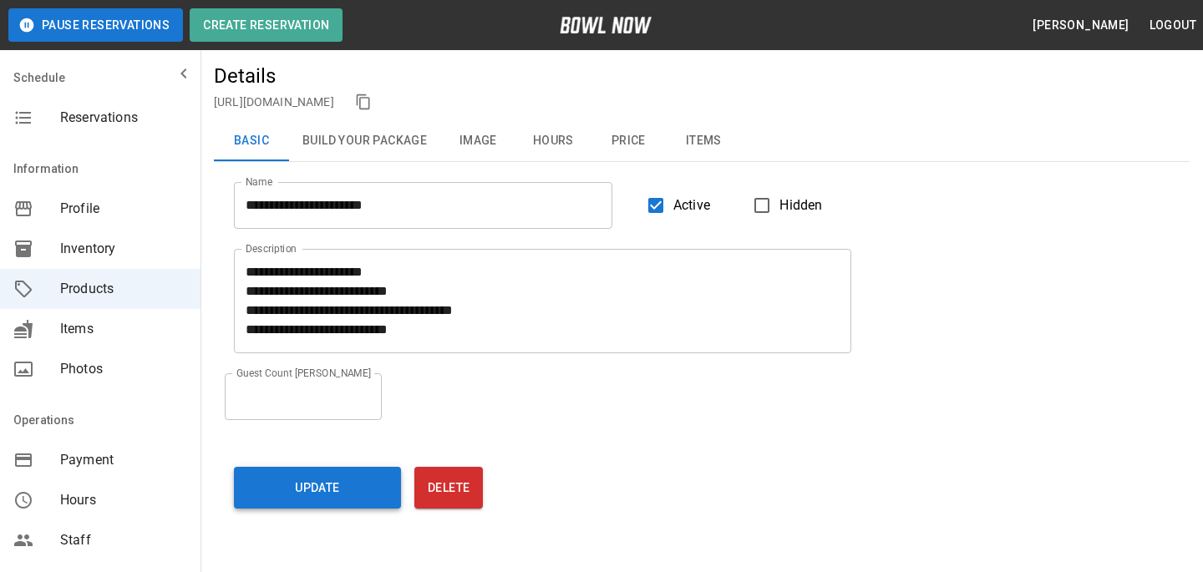
click at [329, 485] on button "Update" at bounding box center [317, 488] width 167 height 42
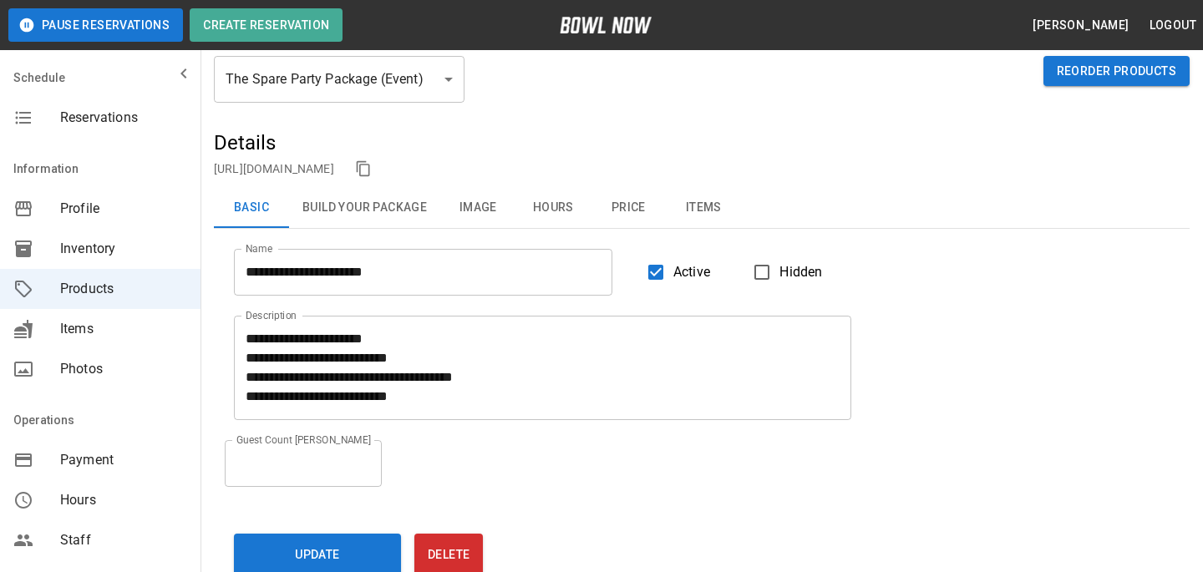
click at [334, 165] on link "https://bowlnow.com/places/pI0nVLfCfzREgarlnuF2?pid=JsfS32cFq4dIZE9414GZ" at bounding box center [274, 168] width 120 height 13
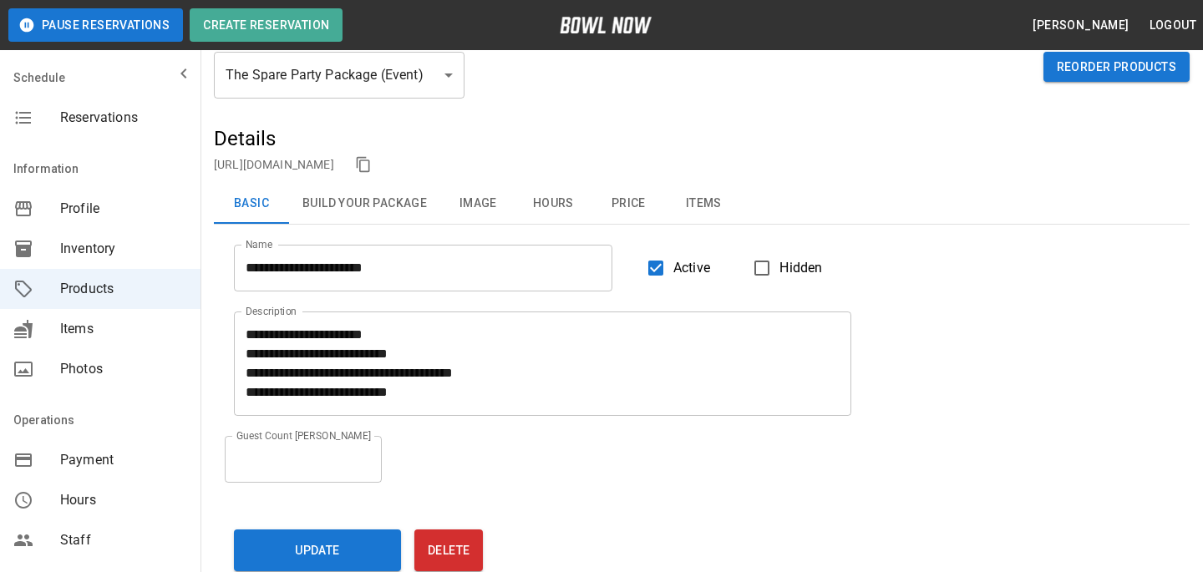
scroll to position [16, 0]
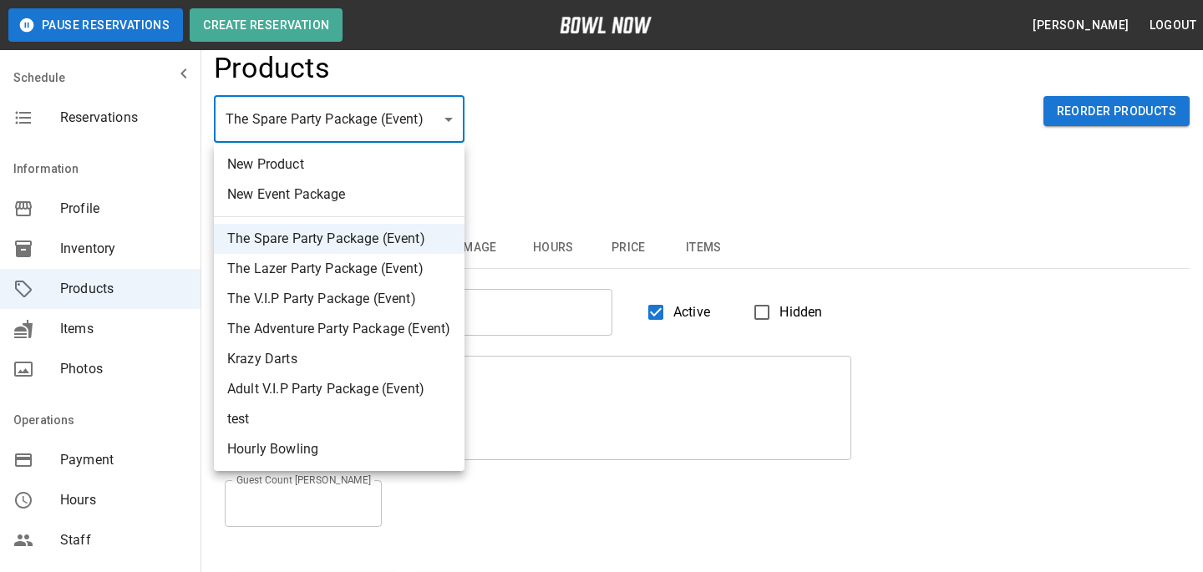
click at [567, 265] on div at bounding box center [601, 286] width 1203 height 572
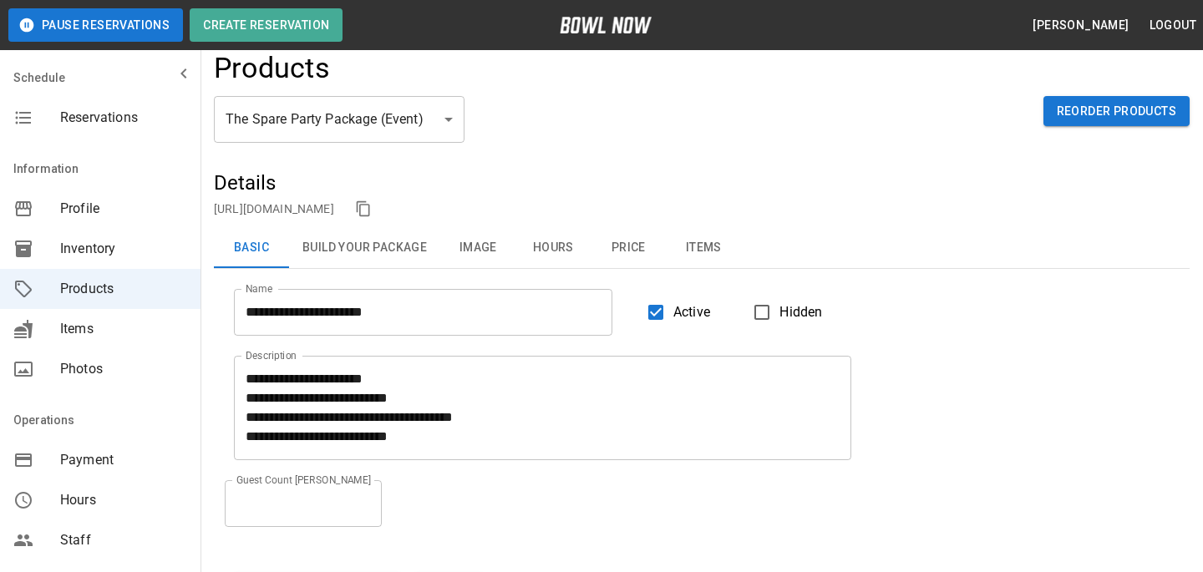
click at [618, 252] on div "New Product New Event Package The Spare Party Package (Event) The Lazer Party P…" at bounding box center [601, 286] width 1203 height 572
click at [624, 247] on button "Price" at bounding box center [628, 248] width 75 height 40
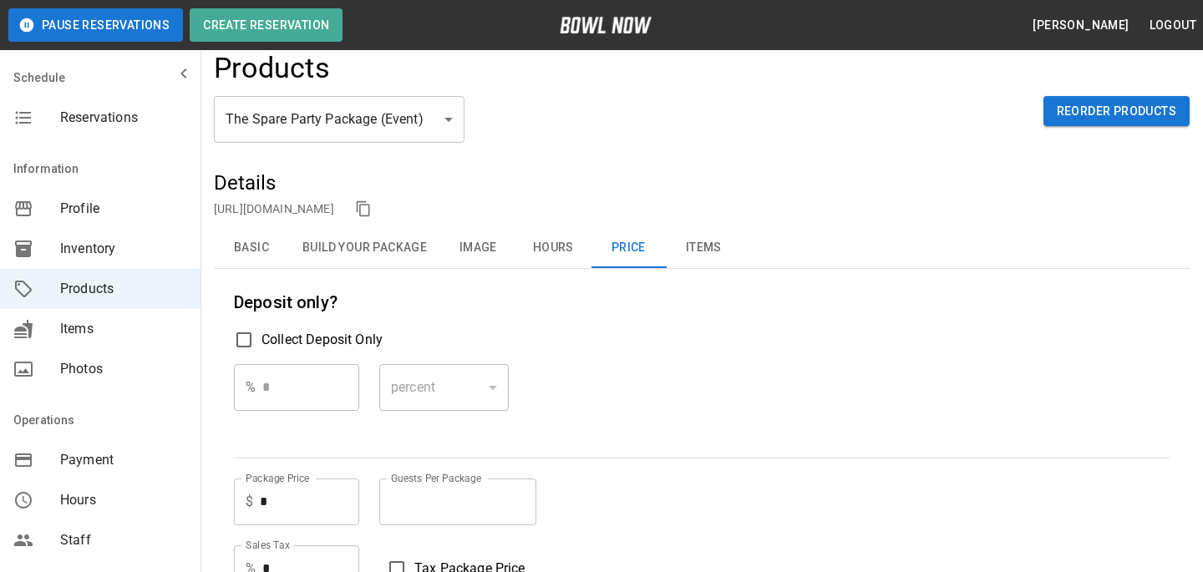
click at [237, 257] on button "Basic" at bounding box center [251, 248] width 75 height 40
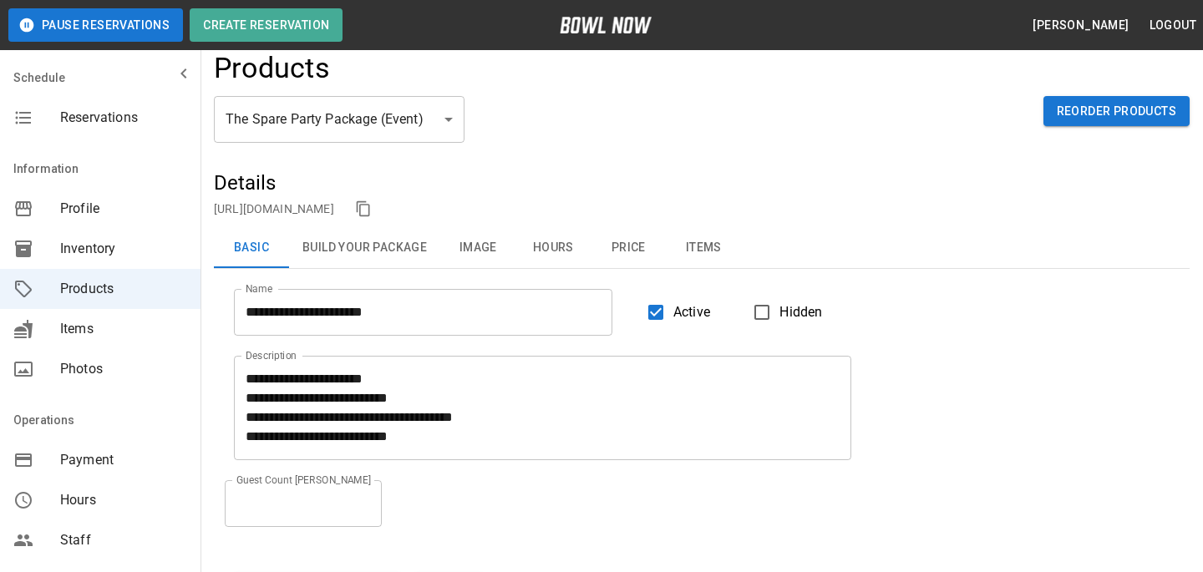
click at [317, 198] on div "https://bowlnow.com/places/pI0nVLfCfzREgarlnuF2?pid=JsfS32cFq4dIZE9414GZ" at bounding box center [702, 208] width 976 height 25
click at [317, 214] on link "https://bowlnow.com/places/pI0nVLfCfzREgarlnuF2?pid=JsfS32cFq4dIZE9414GZ" at bounding box center [274, 208] width 120 height 13
click at [632, 249] on button "Price" at bounding box center [628, 248] width 75 height 40
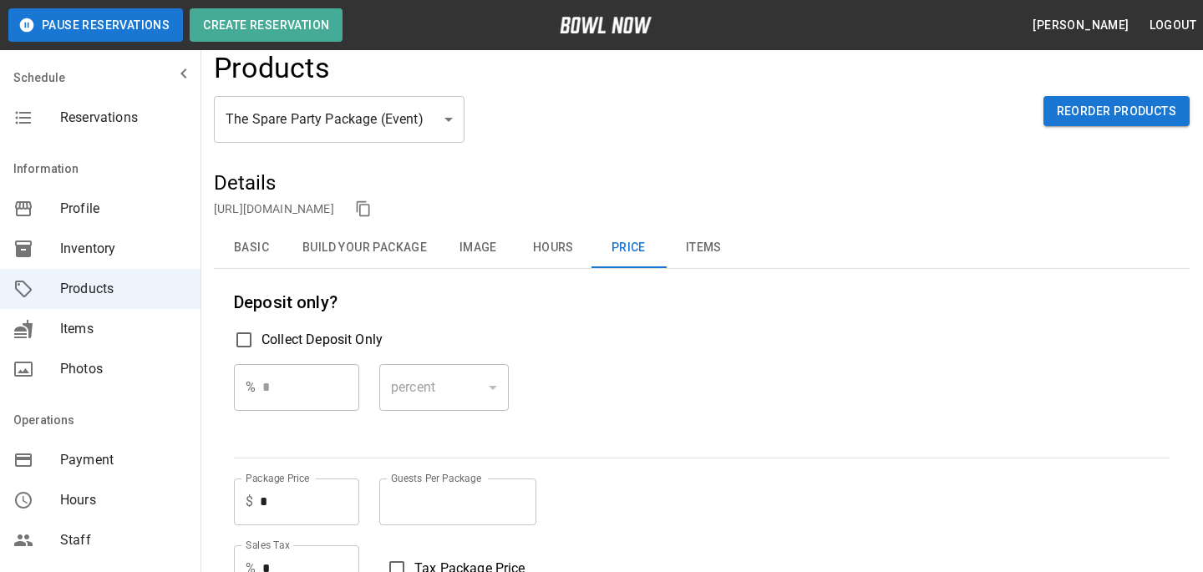
click at [295, 501] on input "*" at bounding box center [309, 502] width 99 height 47
type input "******"
click at [880, 320] on div "Deposit only? Collect Deposit Only % * ​ percent ******* ​" at bounding box center [702, 363] width 936 height 149
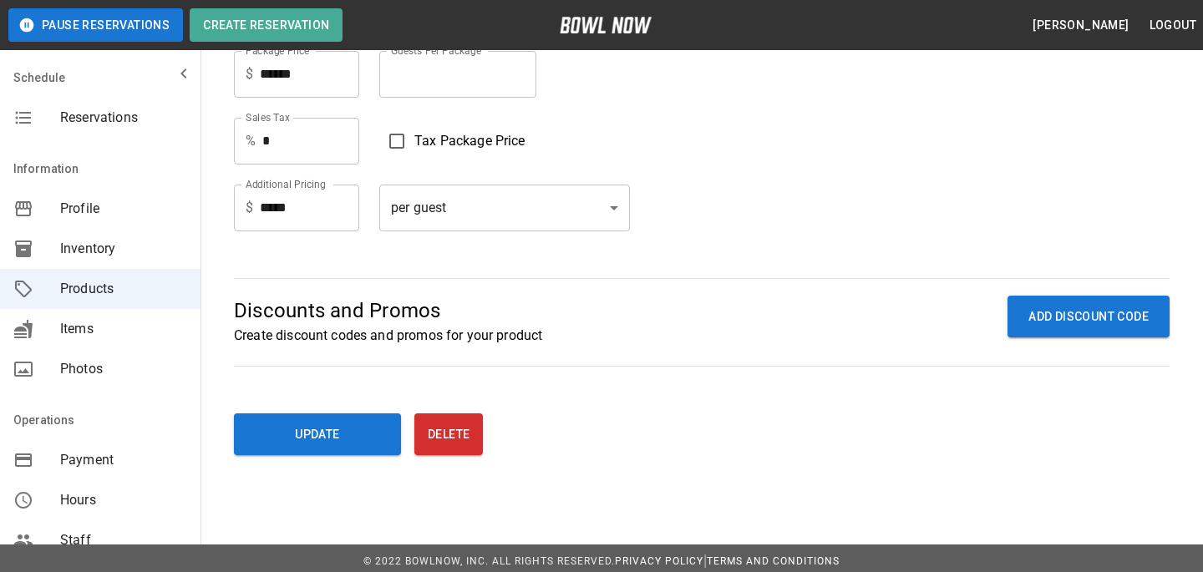
scroll to position [450, 0]
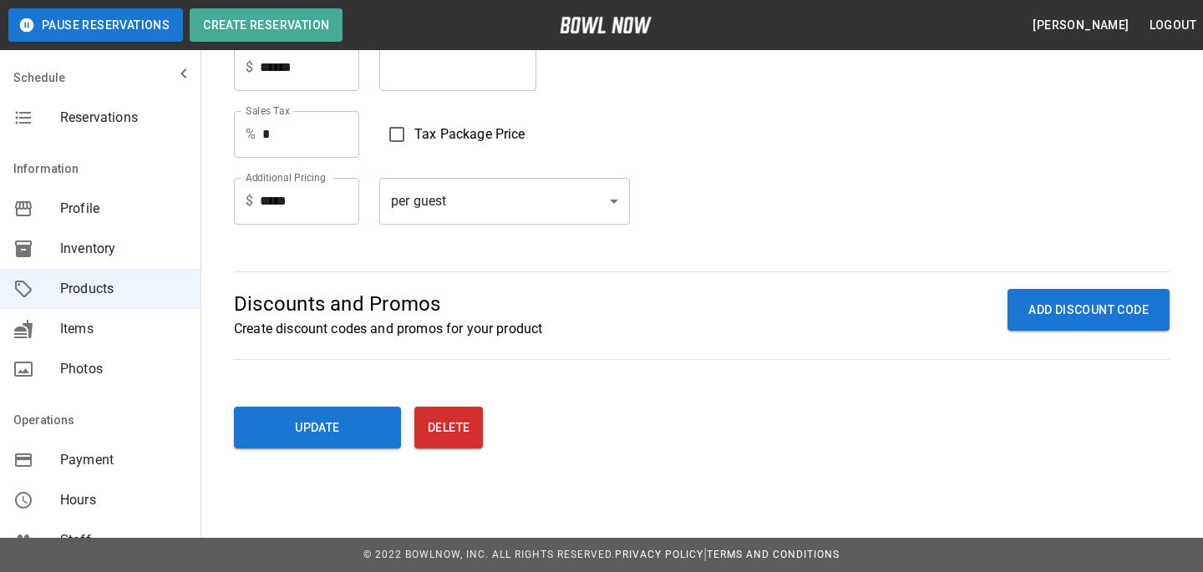
click at [302, 465] on div "**********" at bounding box center [702, 102] width 976 height 734
click at [302, 433] on button "Update" at bounding box center [317, 428] width 167 height 42
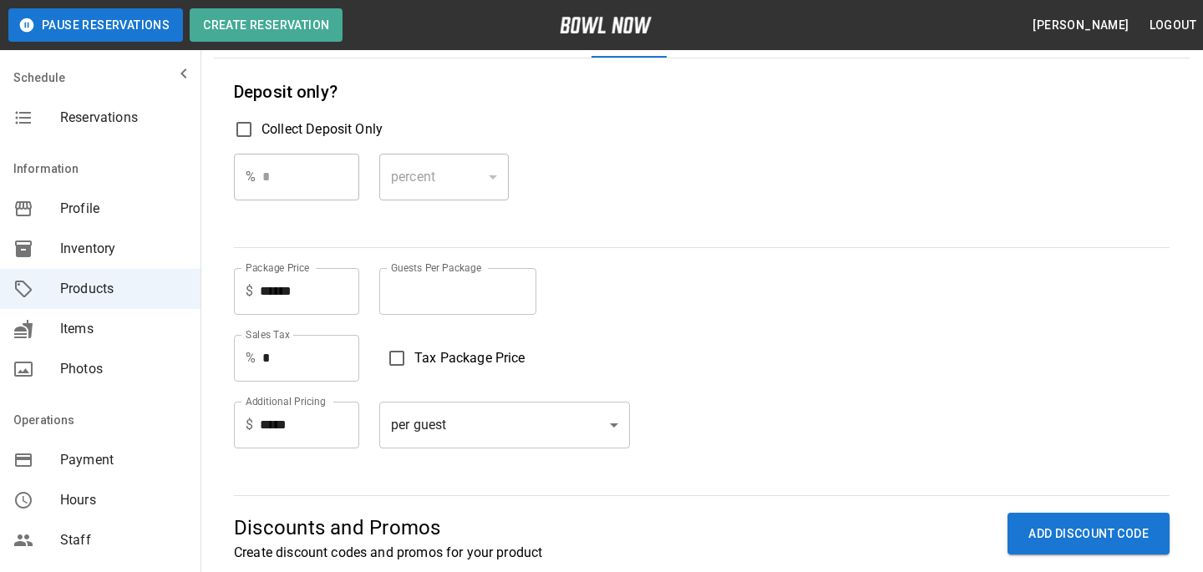
scroll to position [0, 0]
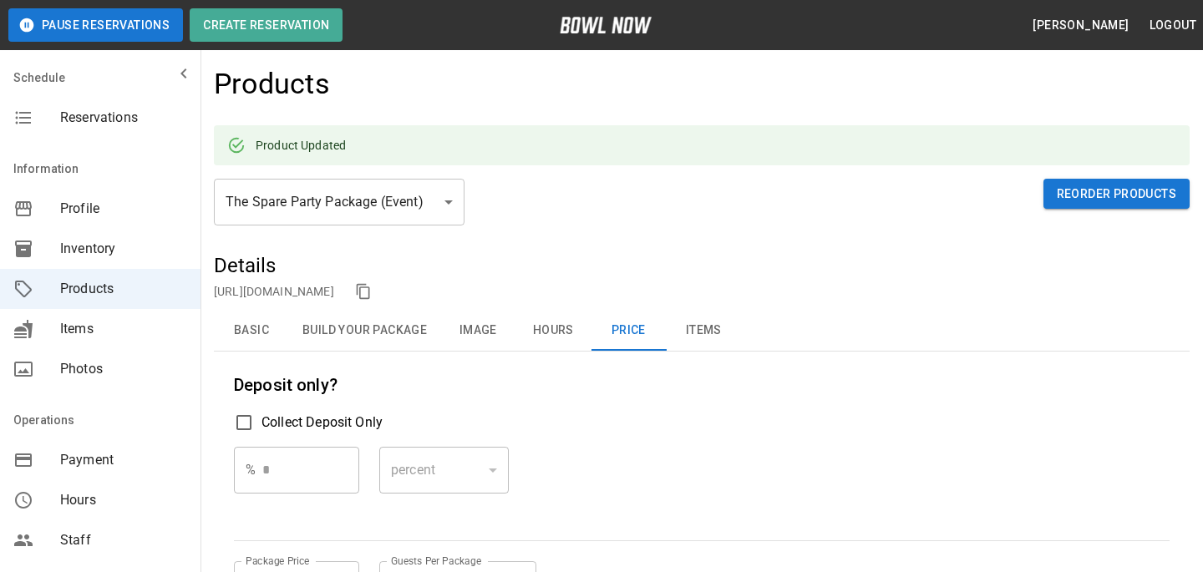
click at [541, 328] on button "Hours" at bounding box center [553, 331] width 75 height 40
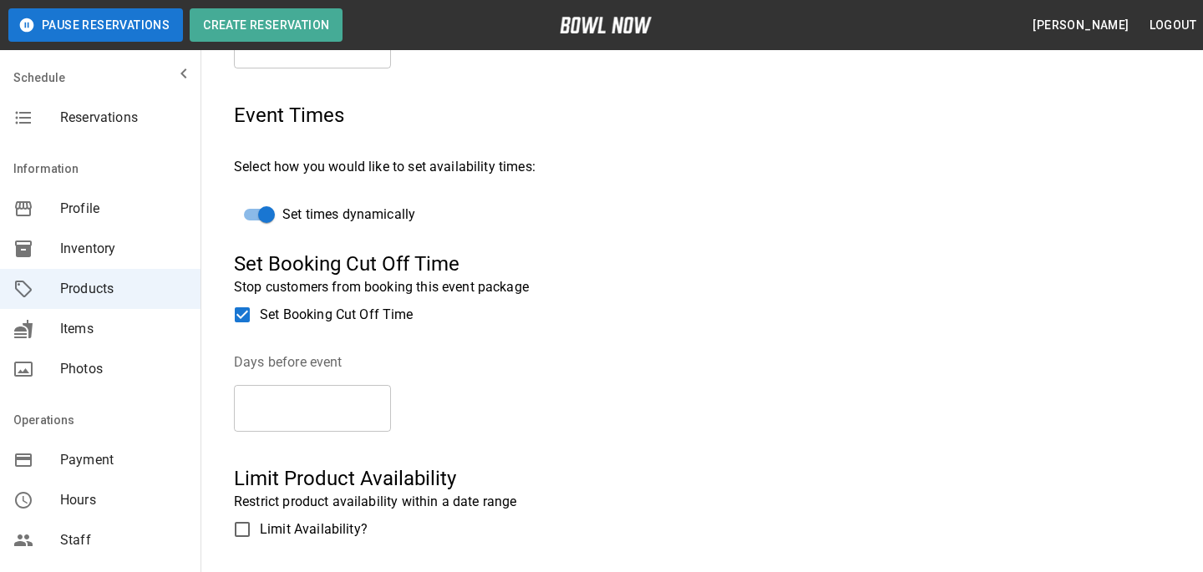
scroll to position [389, 0]
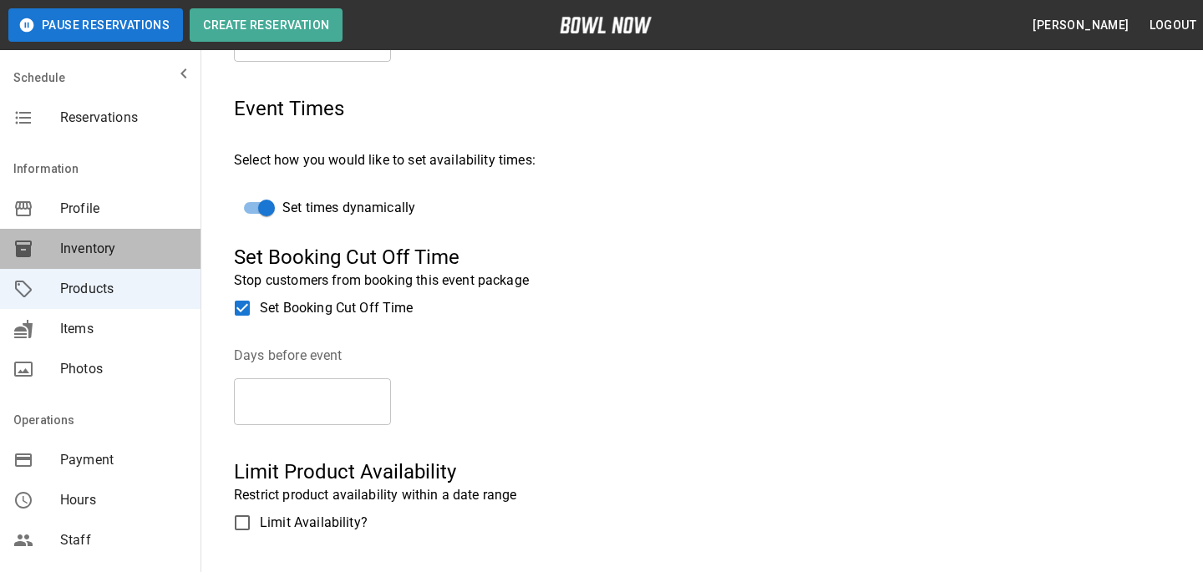
click at [109, 247] on span "Inventory" at bounding box center [123, 249] width 127 height 20
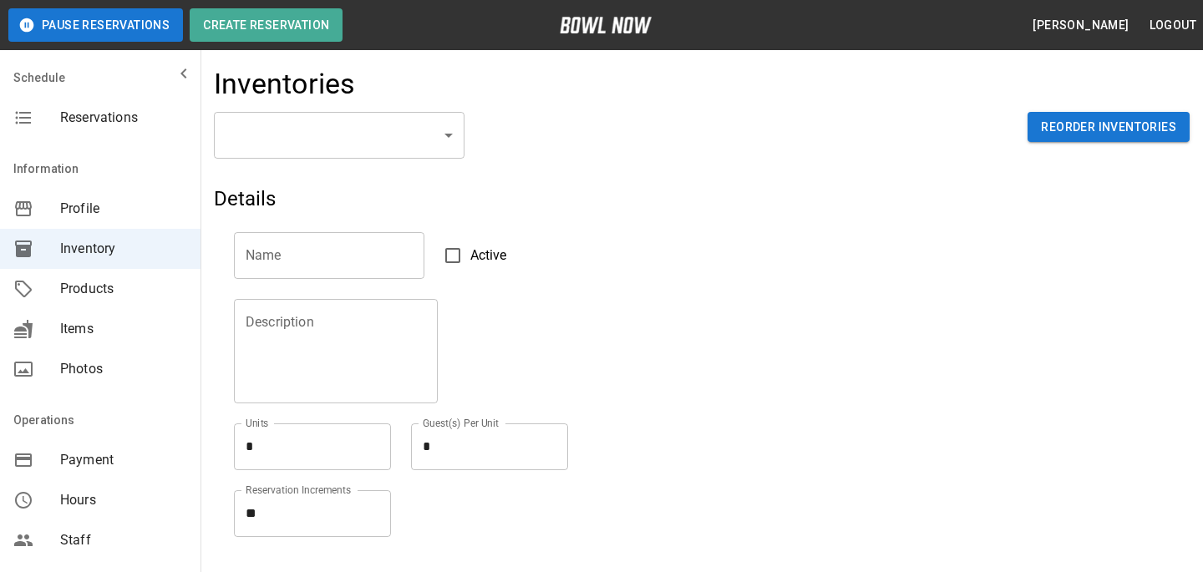
click at [109, 289] on span "Products" at bounding box center [123, 289] width 127 height 20
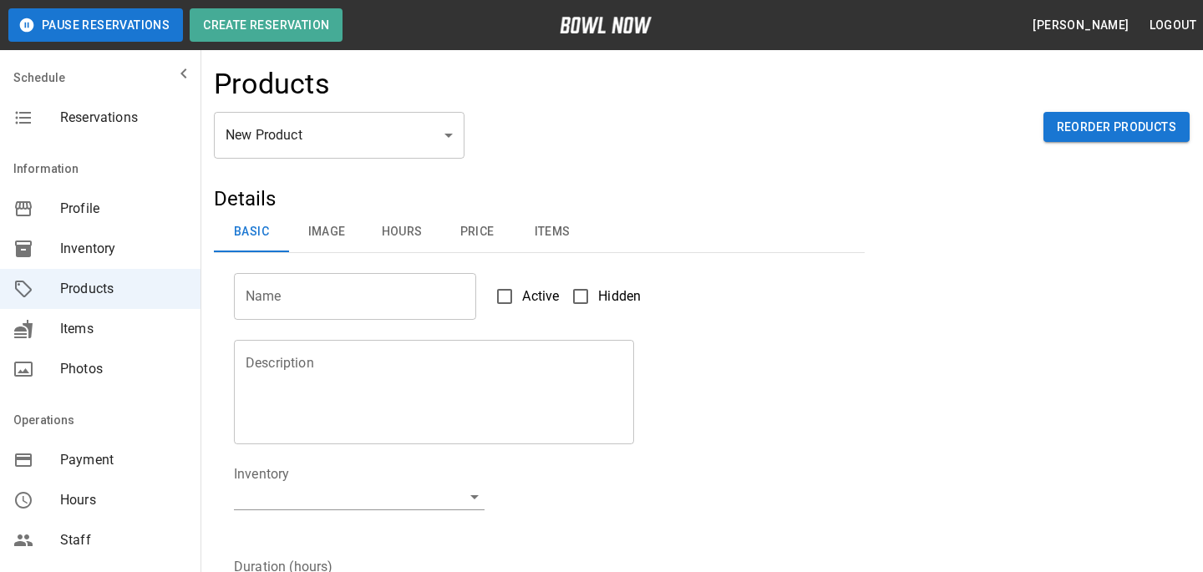
click at [287, 159] on div "New Product ** ​ Reorder Products" at bounding box center [702, 149] width 976 height 74
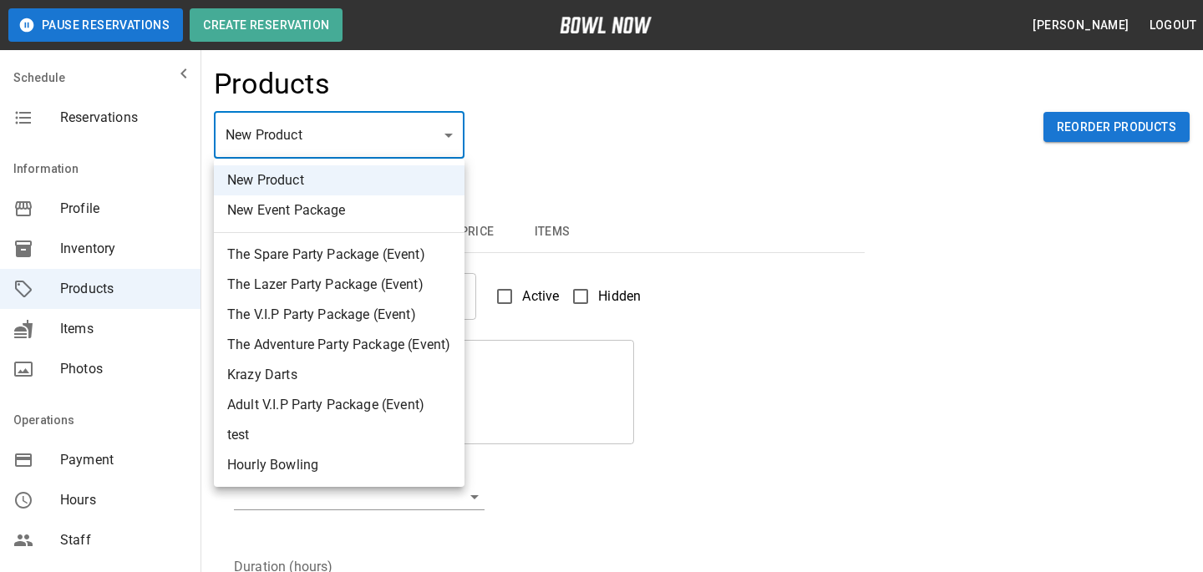
click at [313, 294] on li "The Lazer Party Package (Event)" at bounding box center [339, 285] width 251 height 30
type input "*"
type input "**********"
type textarea "**********"
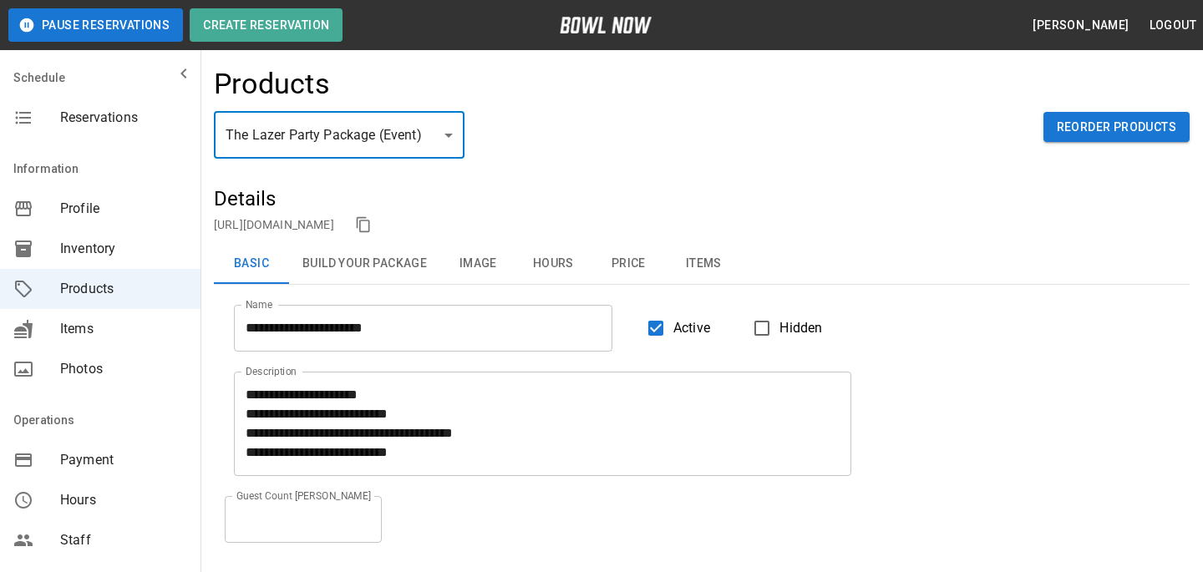
click at [647, 266] on button "Price" at bounding box center [628, 264] width 75 height 40
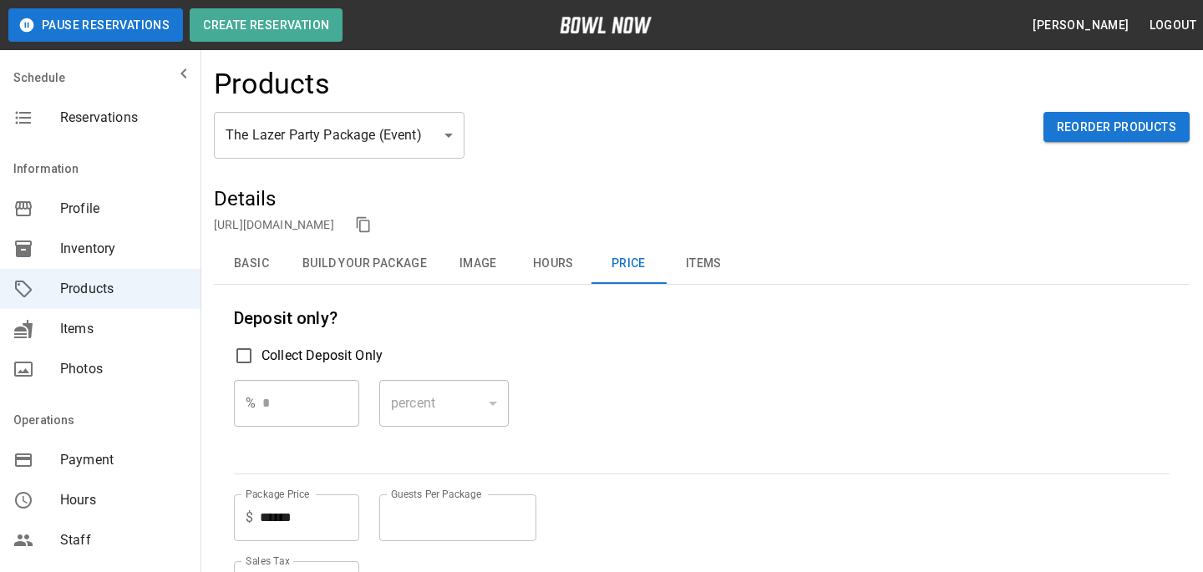
click at [516, 296] on div "**********" at bounding box center [702, 508] width 976 height 645
click at [577, 247] on button "Hours" at bounding box center [553, 264] width 75 height 40
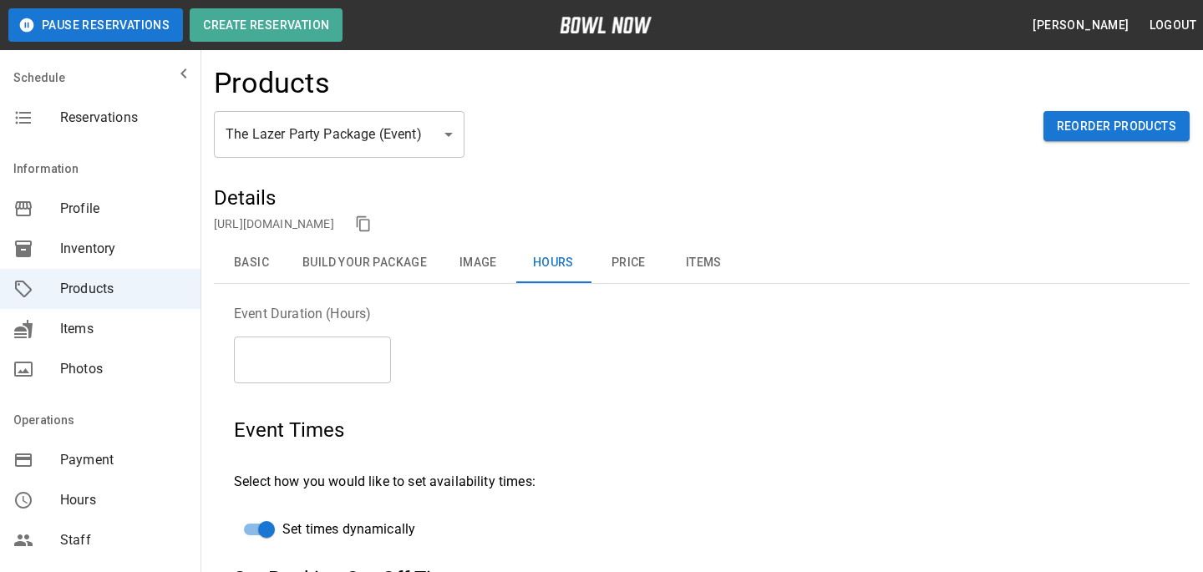
scroll to position [2, 0]
click at [252, 258] on button "Basic" at bounding box center [251, 262] width 75 height 40
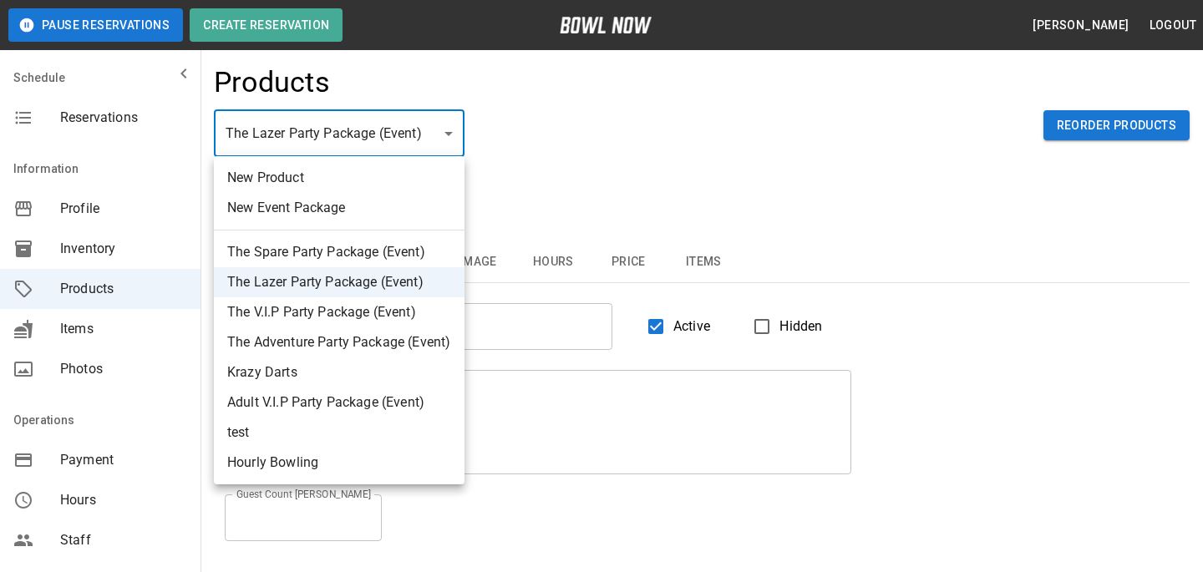
click at [284, 318] on li "The V.I.P Party Package (Event)" at bounding box center [339, 312] width 251 height 30
type input "*"
type input "**********"
type textarea "**********"
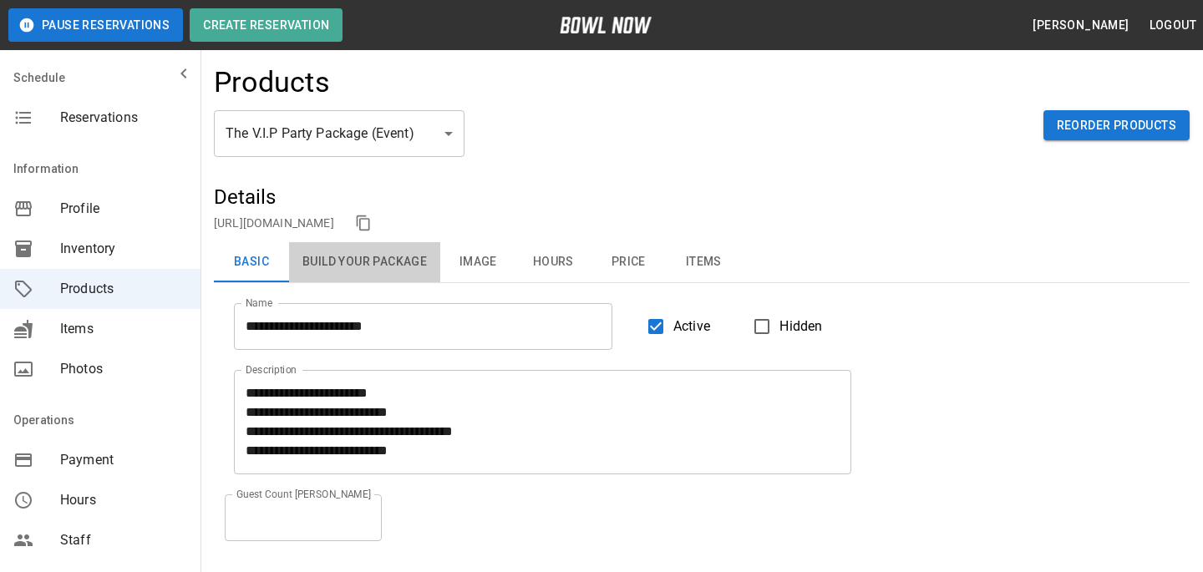
click at [340, 263] on button "Build Your Package" at bounding box center [364, 262] width 151 height 40
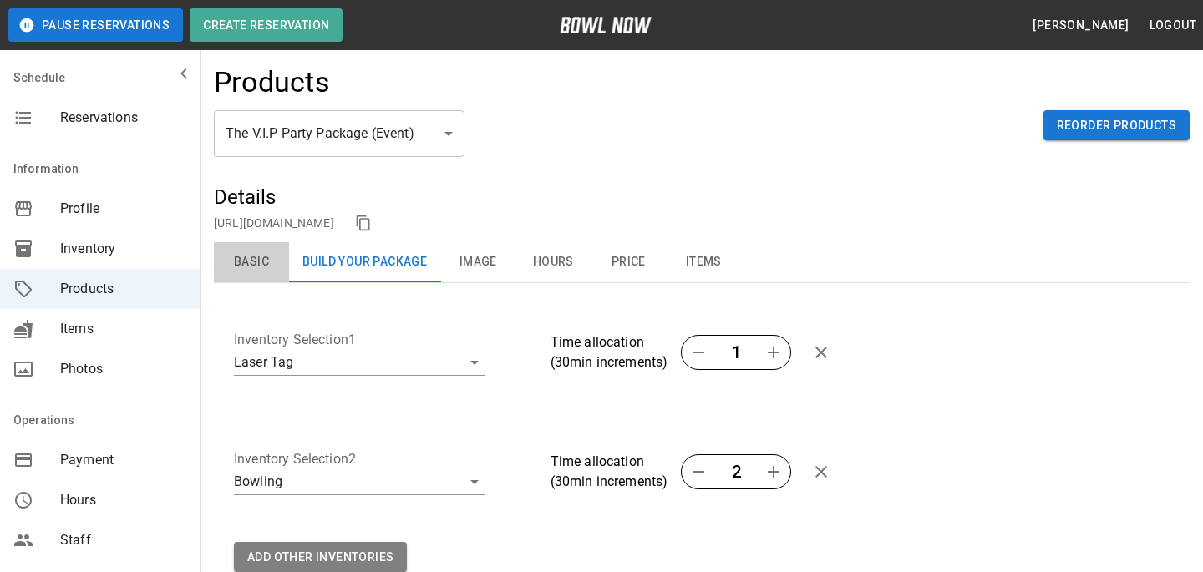
click at [217, 265] on button "Basic" at bounding box center [251, 262] width 75 height 40
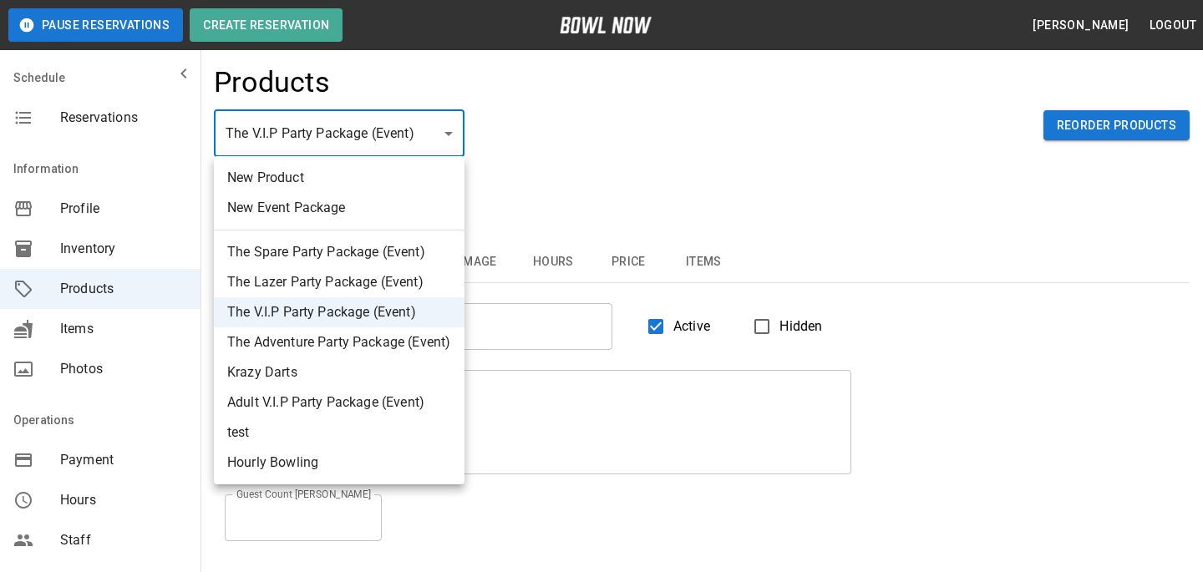
click at [540, 135] on div at bounding box center [601, 286] width 1203 height 572
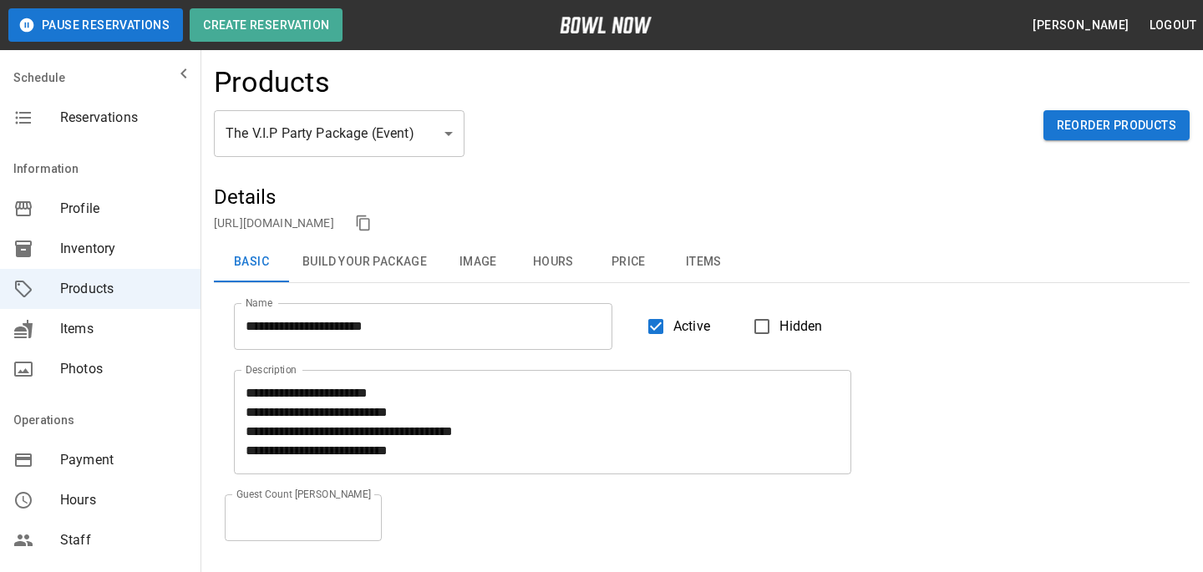
click at [516, 231] on div "https://bowlnow.com/places/pI0nVLfCfzREgarlnuF2?pid=bqvITGNeJd9QSp60crgf" at bounding box center [702, 223] width 976 height 25
click at [334, 227] on link "https://bowlnow.com/places/pI0nVLfCfzREgarlnuF2?pid=bqvITGNeJd9QSp60crgf" at bounding box center [274, 222] width 120 height 13
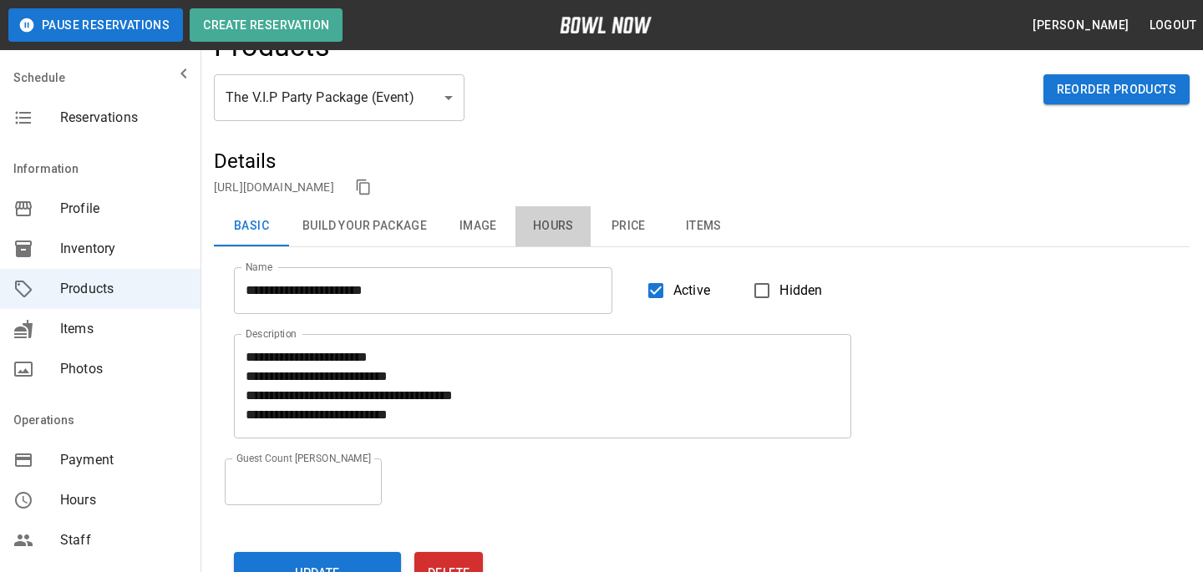
click at [557, 228] on button "Hours" at bounding box center [553, 226] width 75 height 40
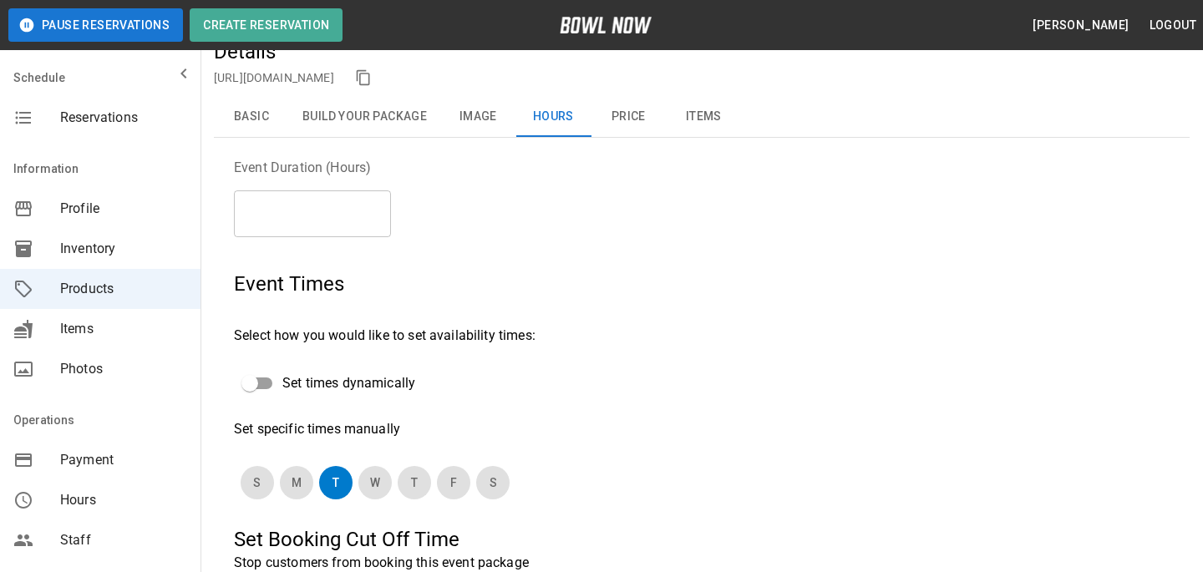
scroll to position [54, 0]
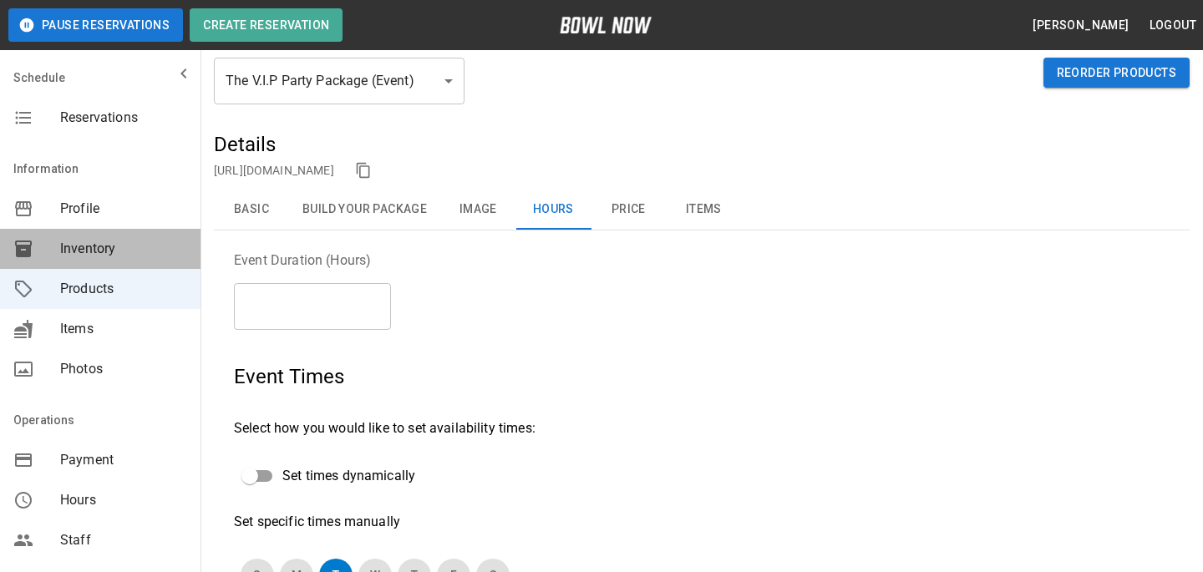
click at [76, 235] on div "Inventory" at bounding box center [100, 249] width 201 height 40
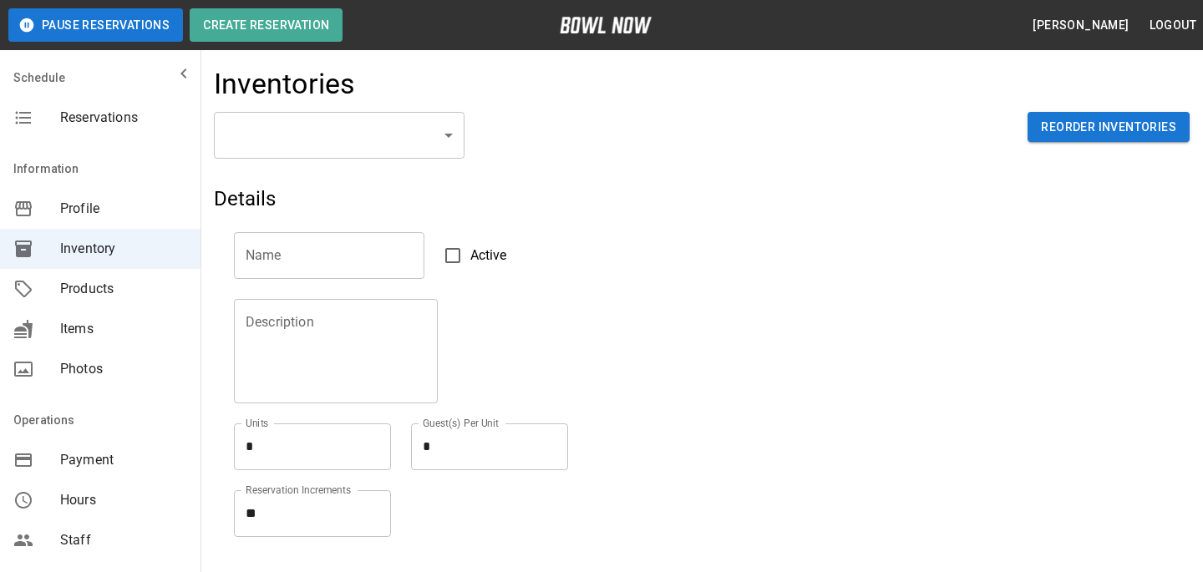
click at [81, 287] on span "Products" at bounding box center [123, 289] width 127 height 20
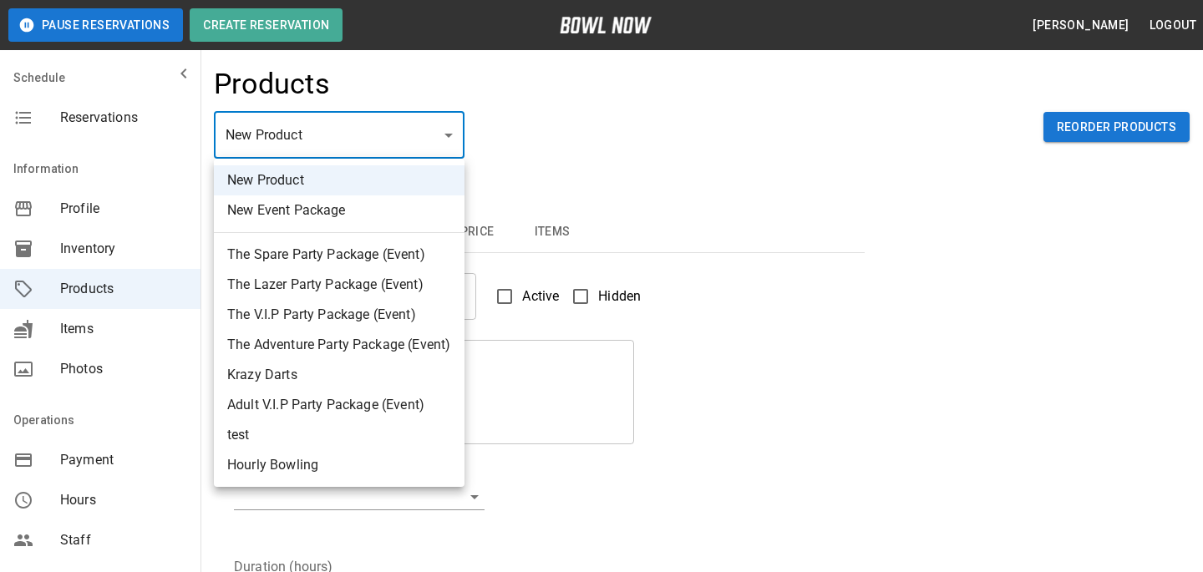
click at [283, 341] on li "The Adventure Party Package (Event)" at bounding box center [339, 345] width 251 height 30
type input "*"
type input "**********"
type textarea "**********"
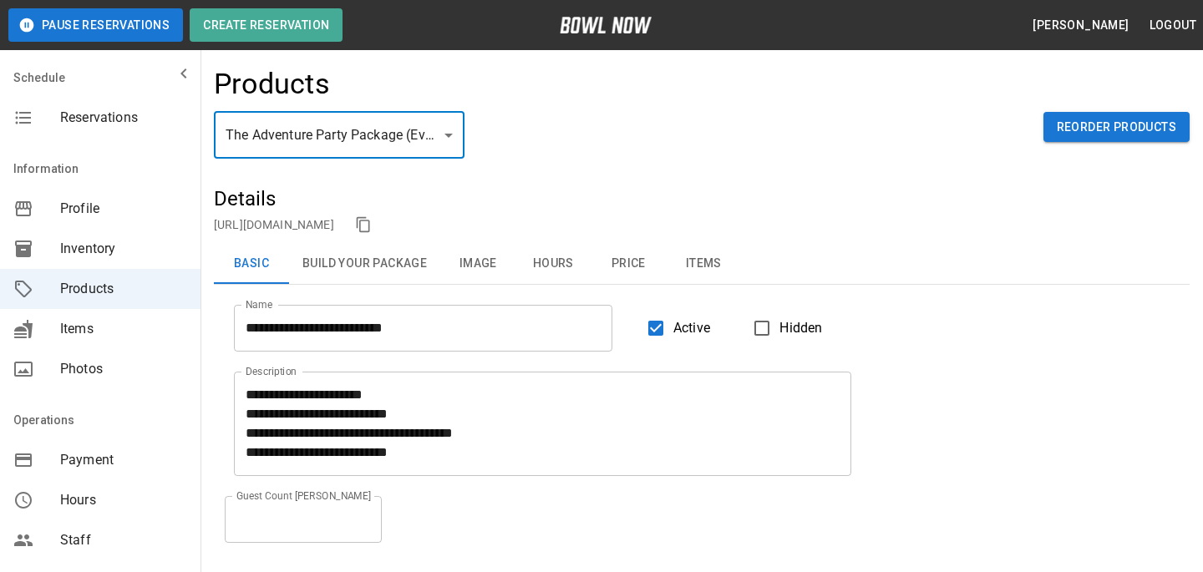
click at [556, 257] on button "Hours" at bounding box center [553, 264] width 75 height 40
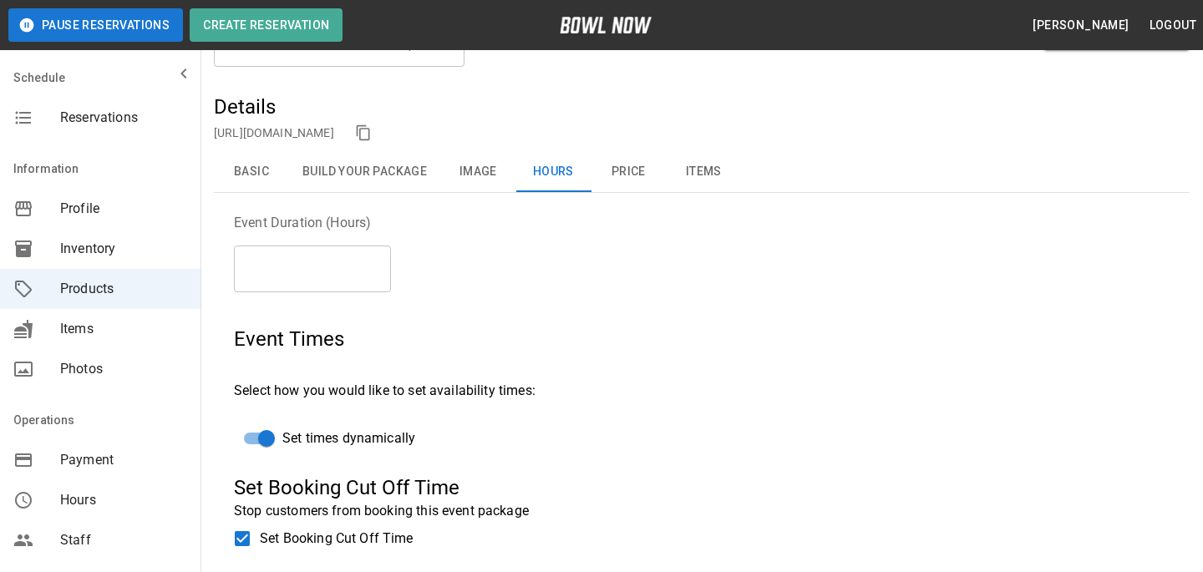
scroll to position [18, 0]
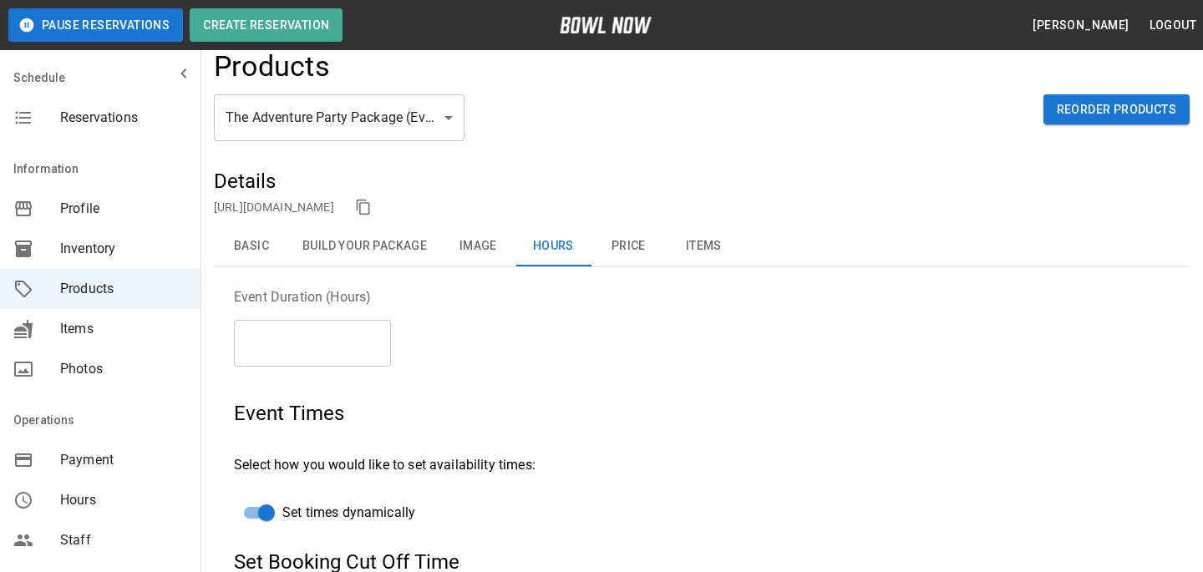
click at [312, 257] on button "Build Your Package" at bounding box center [364, 246] width 151 height 40
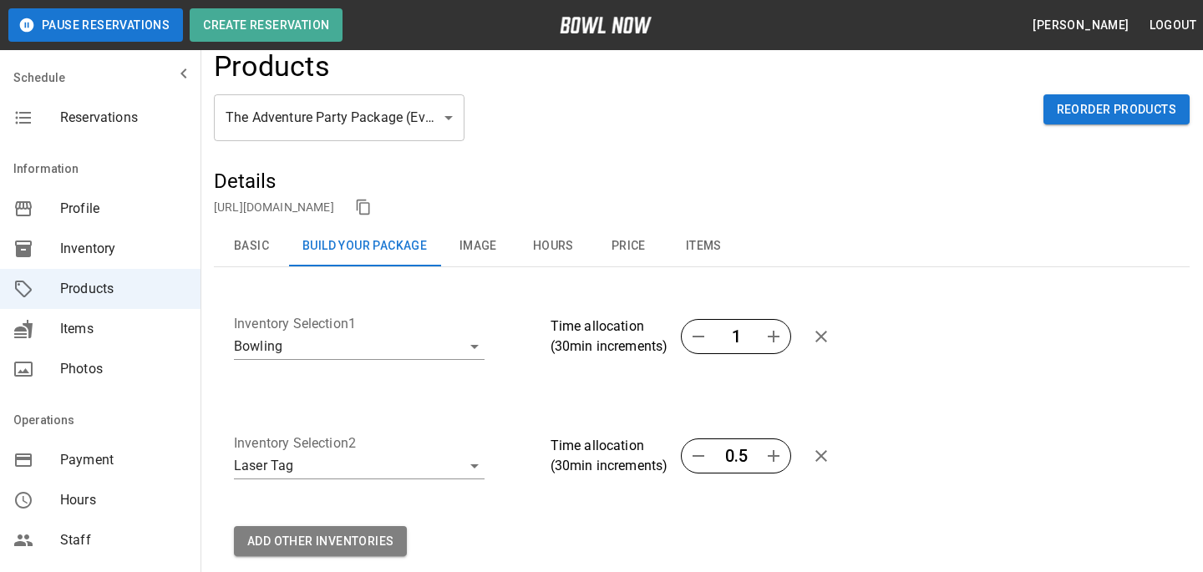
click at [334, 201] on link "https://bowlnow.com/places/pI0nVLfCfzREgarlnuF2?pid=ifUYC7pBkLOcOAdNxxU5" at bounding box center [274, 207] width 120 height 13
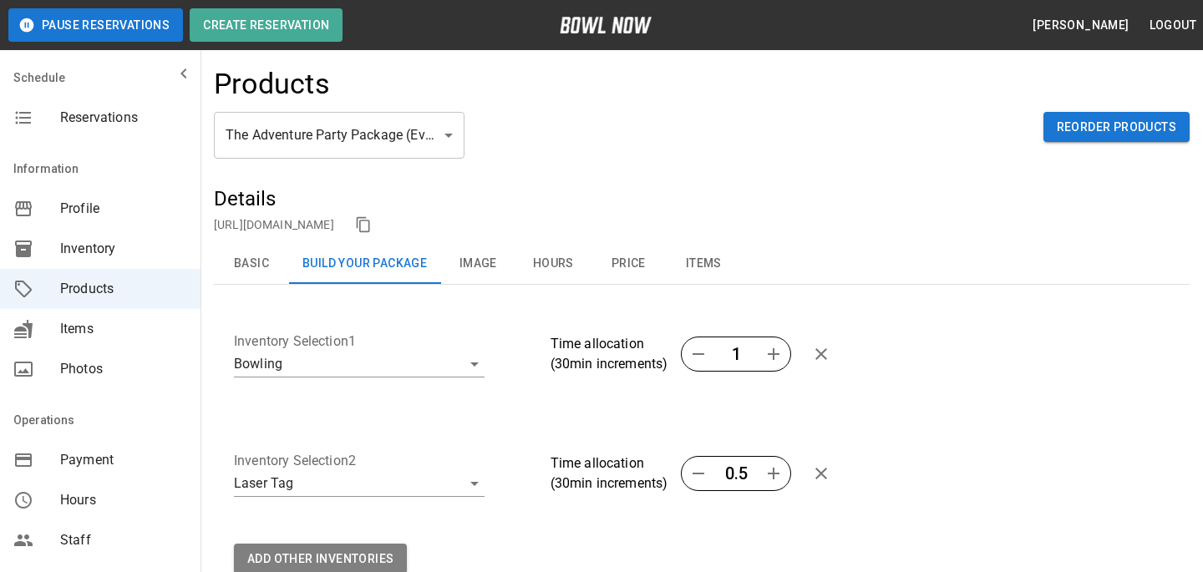
click at [124, 252] on span "Inventory" at bounding box center [123, 249] width 127 height 20
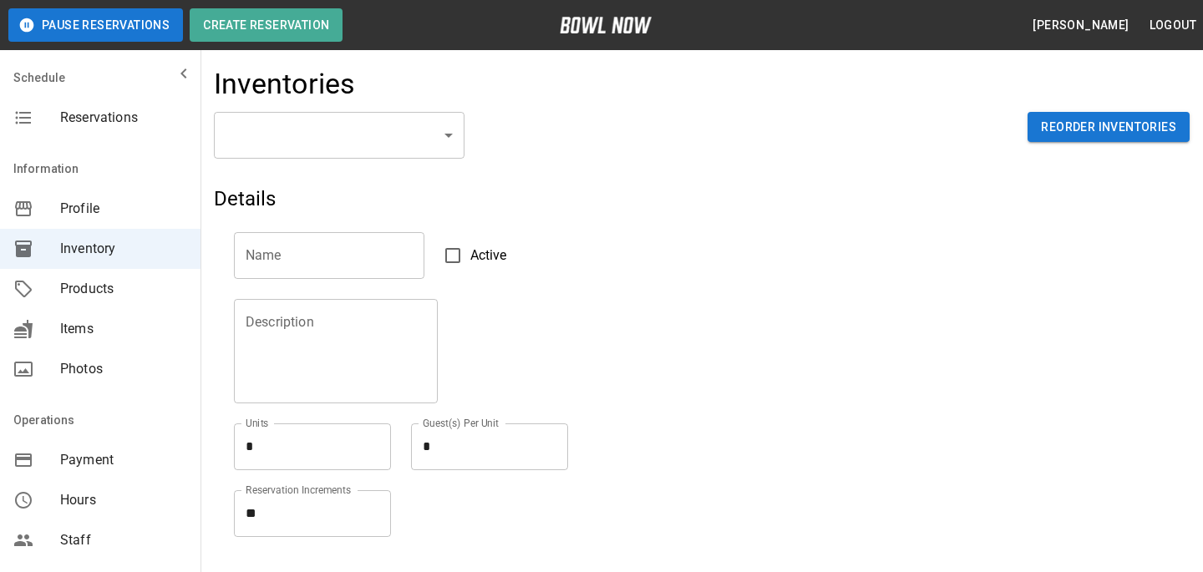
click at [127, 211] on span "Profile" at bounding box center [123, 209] width 127 height 20
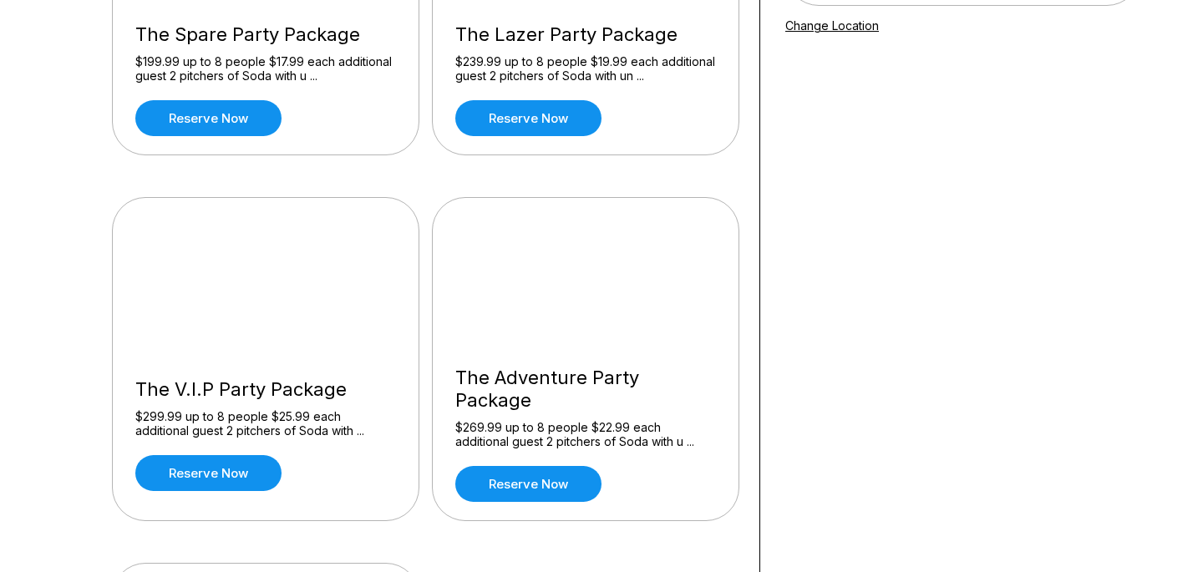
scroll to position [99, 0]
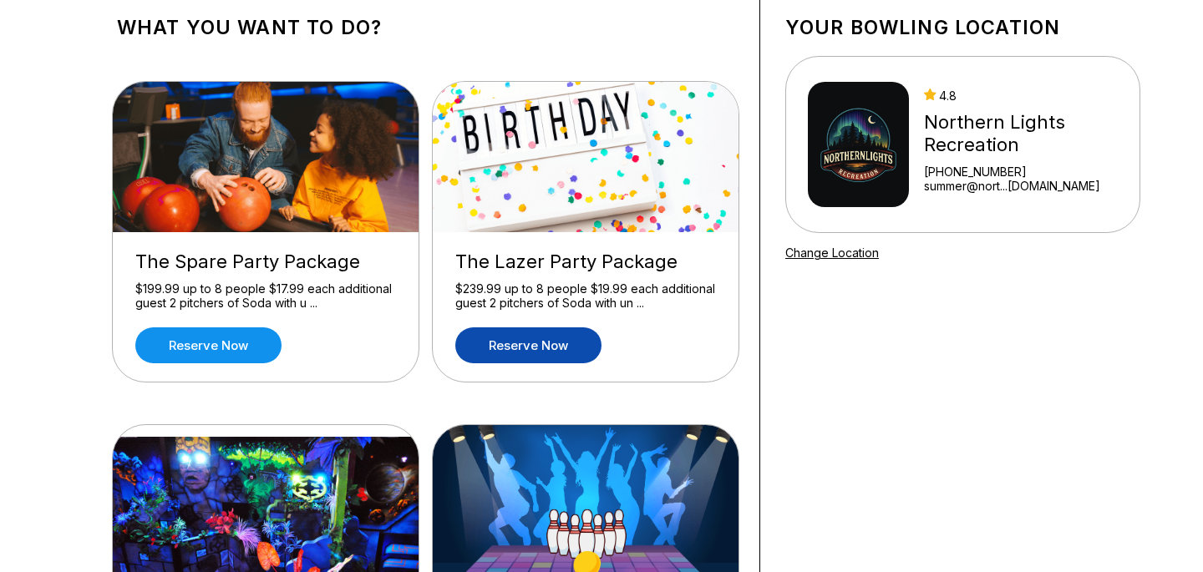
click at [492, 345] on link "Reserve now" at bounding box center [528, 346] width 146 height 36
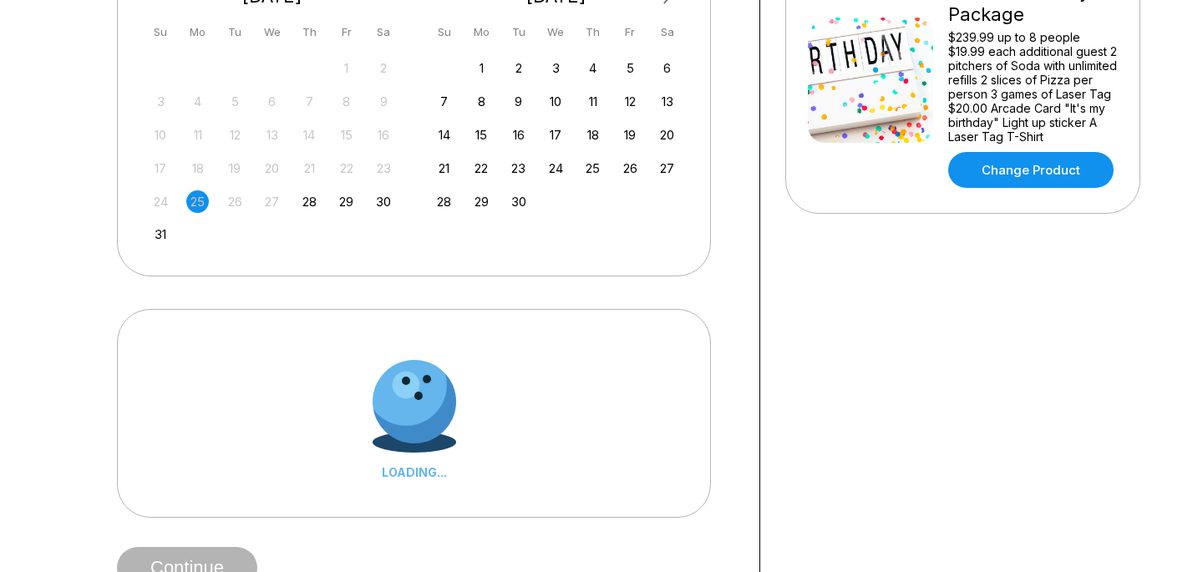
scroll to position [389, 0]
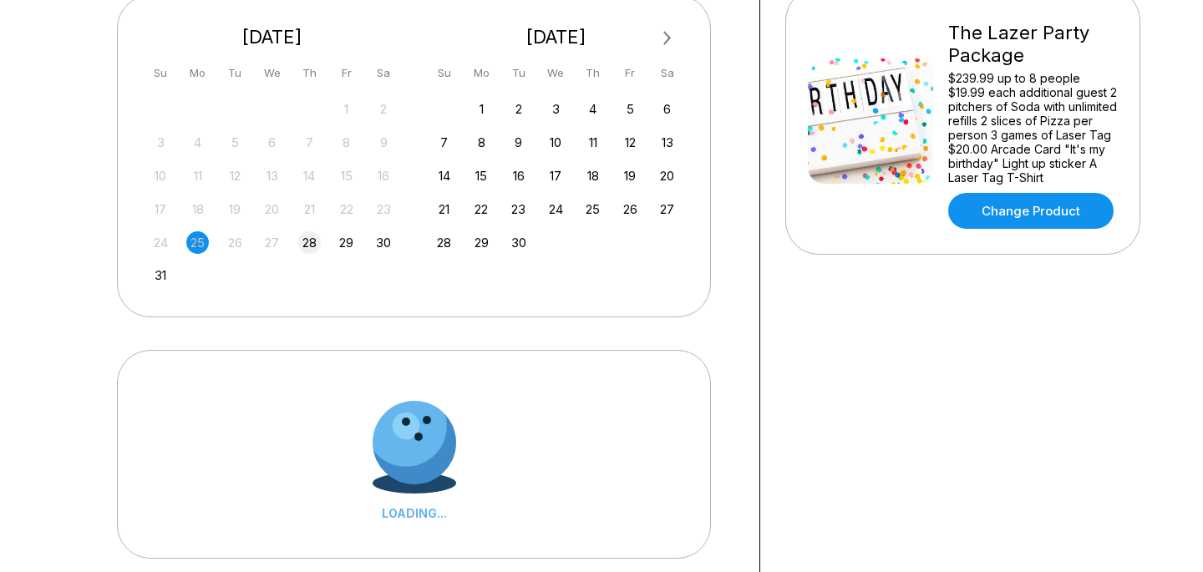
click at [315, 236] on div "28" at bounding box center [309, 242] width 23 height 23
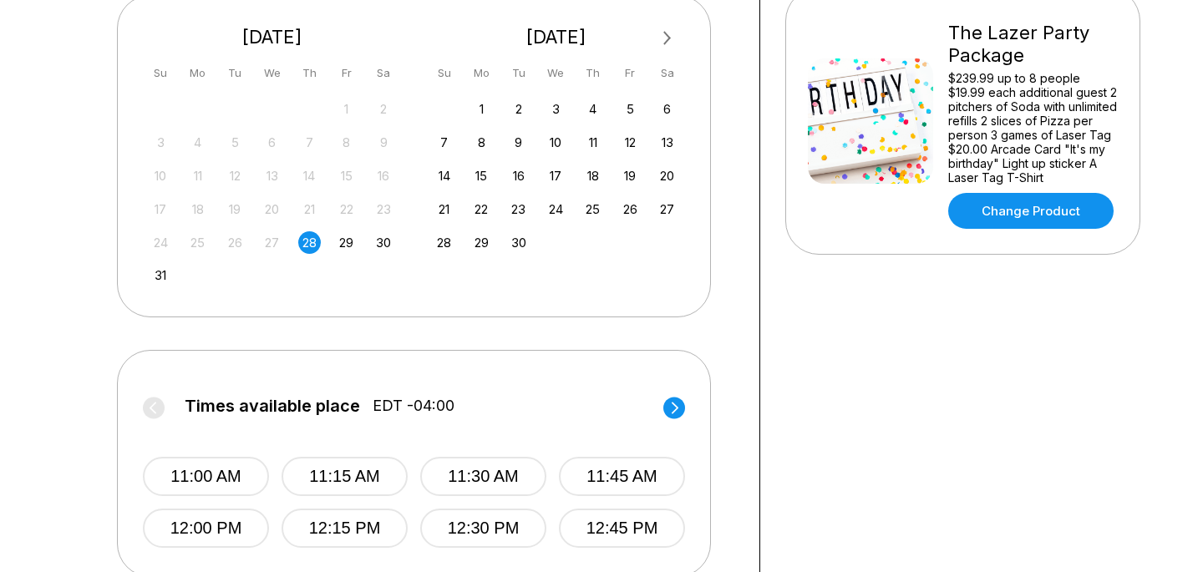
click at [669, 405] on circle at bounding box center [674, 408] width 22 height 22
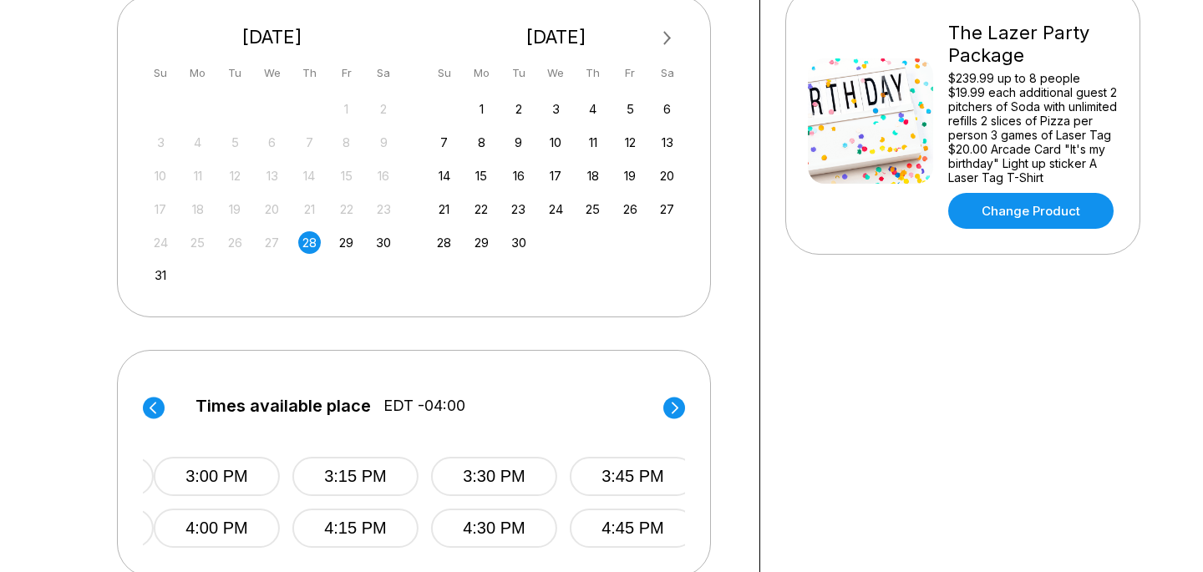
click at [668, 405] on circle at bounding box center [674, 408] width 22 height 22
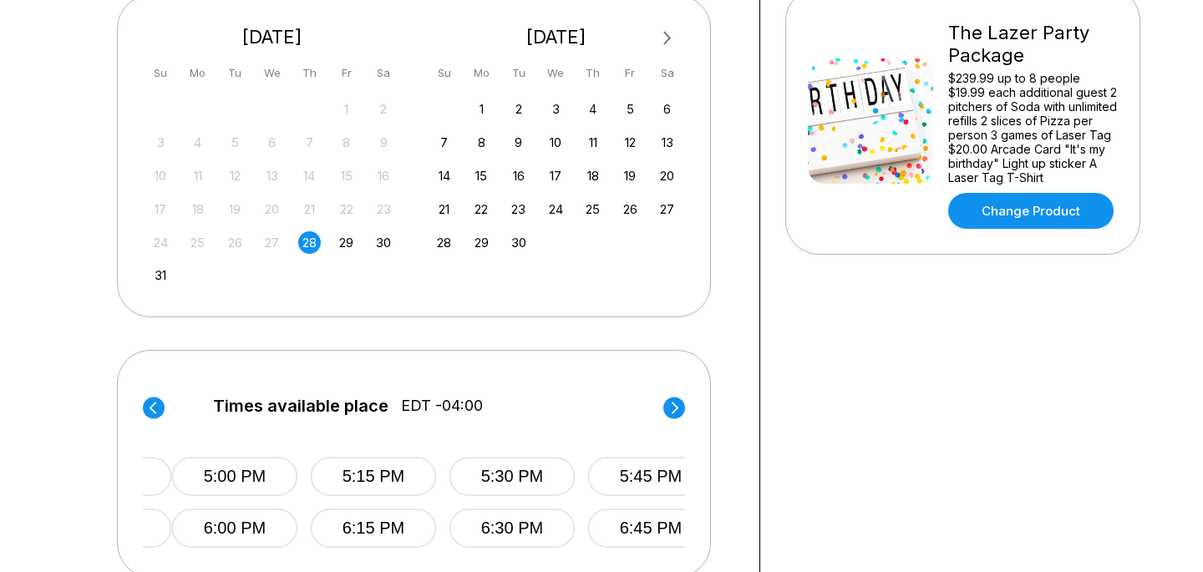
click at [668, 405] on circle at bounding box center [674, 408] width 22 height 22
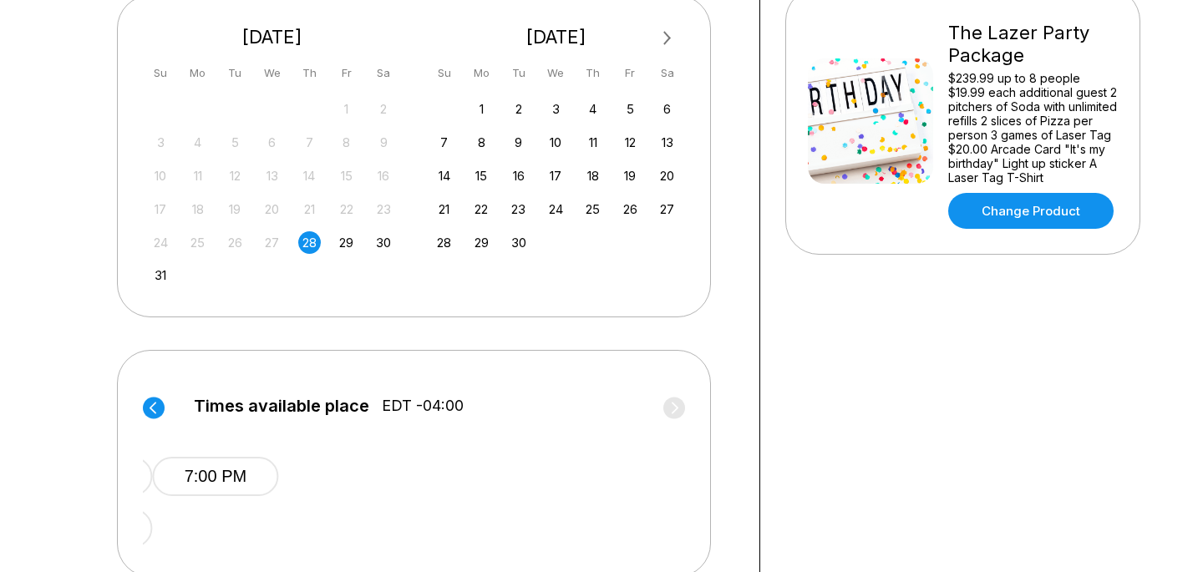
click at [666, 406] on label "Times available place EDT -04:00" at bounding box center [423, 410] width 542 height 27
click at [150, 399] on circle at bounding box center [154, 408] width 22 height 22
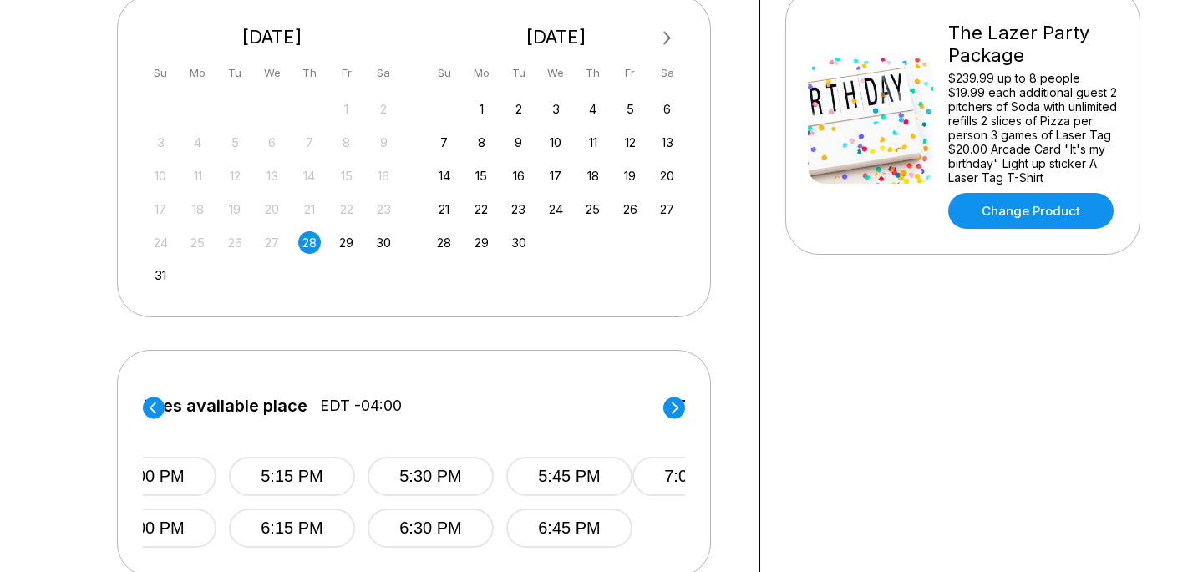
click at [150, 399] on circle at bounding box center [154, 408] width 22 height 22
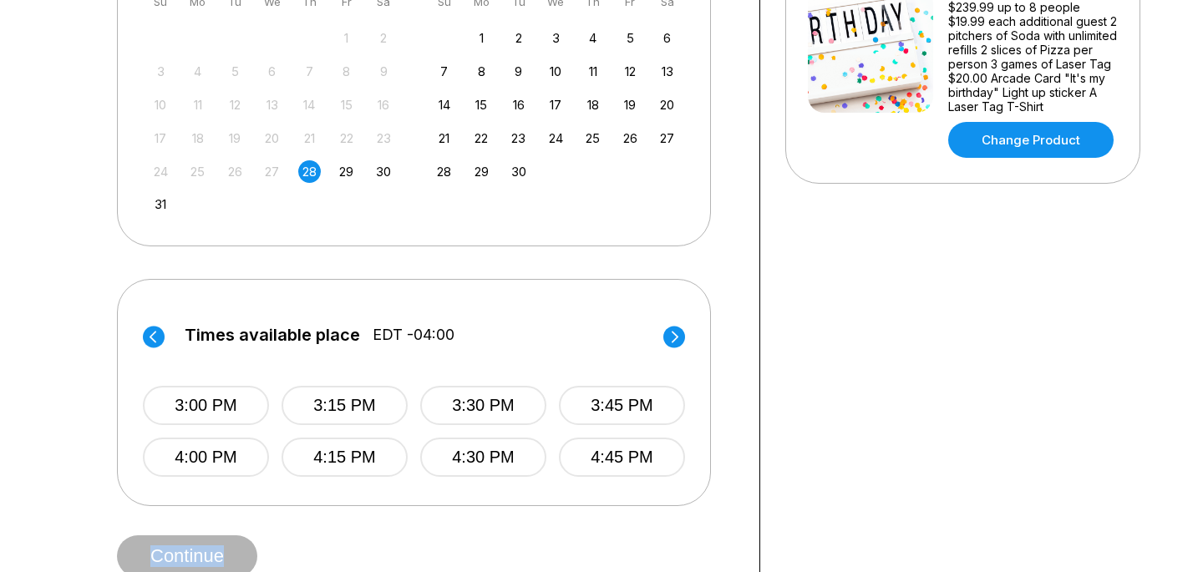
scroll to position [462, 0]
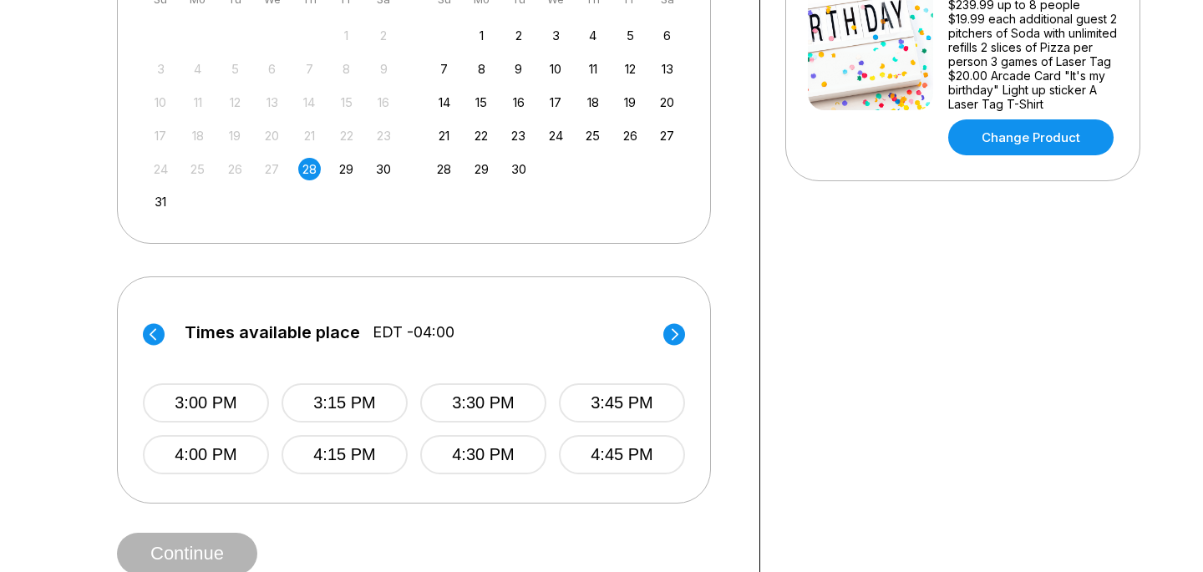
click at [486, 348] on label "Times available place EDT -04:00" at bounding box center [414, 336] width 542 height 27
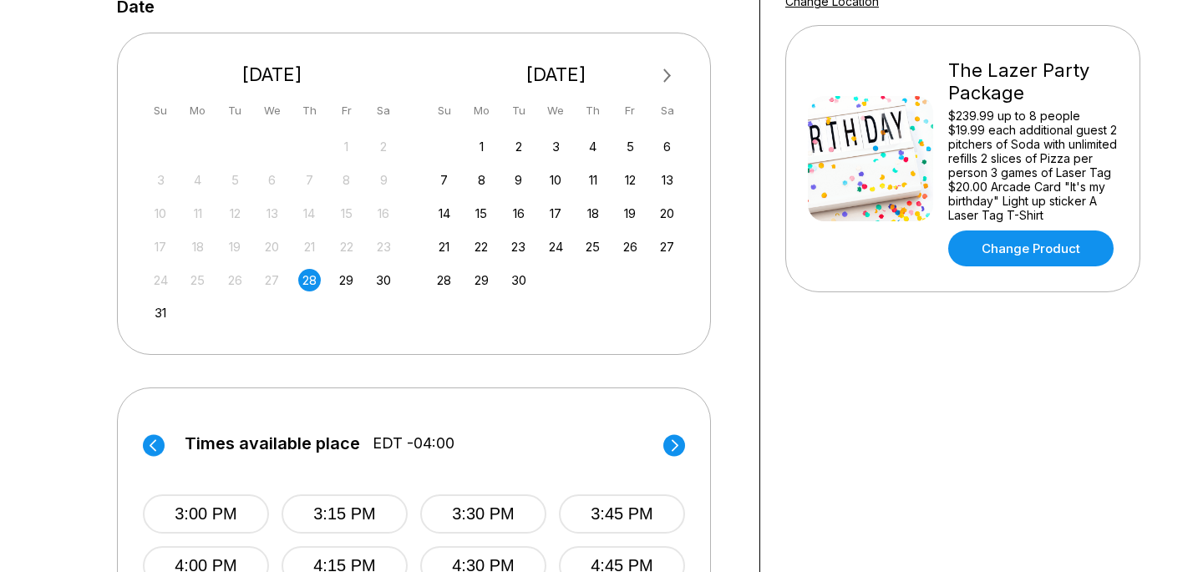
scroll to position [348, 0]
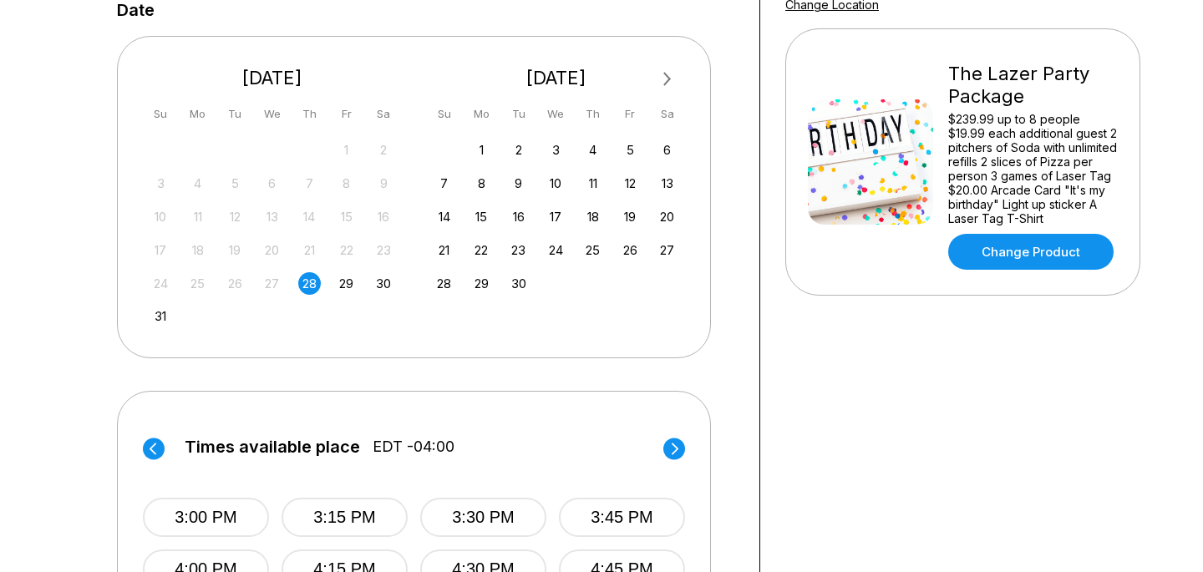
click at [548, 140] on div "1 2 3 4 5 6" at bounding box center [556, 149] width 251 height 25
click at [552, 146] on div "3" at bounding box center [556, 150] width 23 height 23
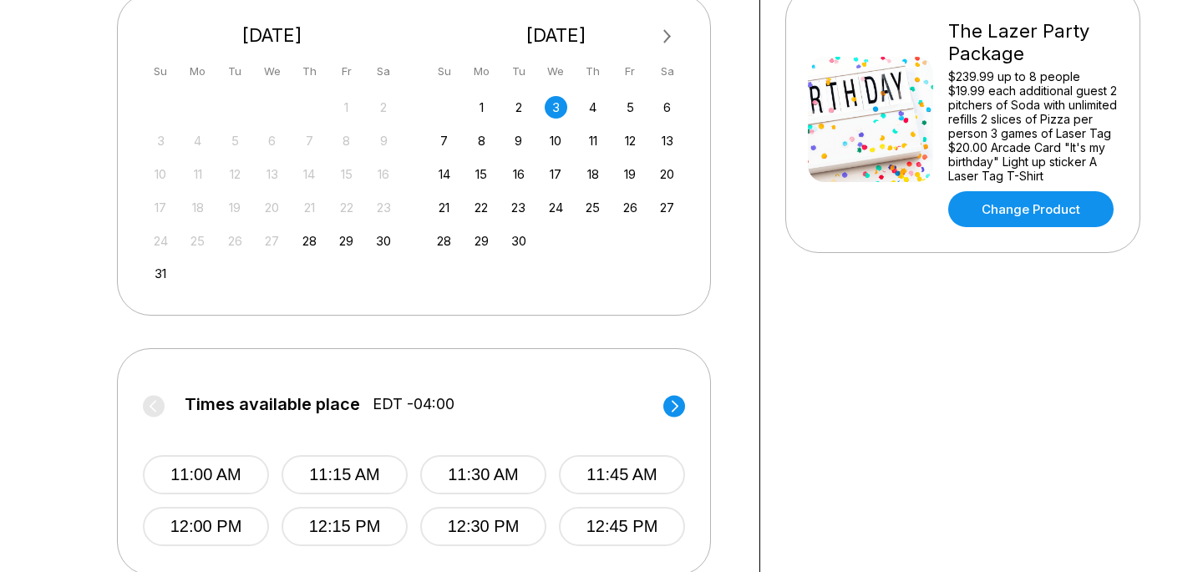
scroll to position [389, 0]
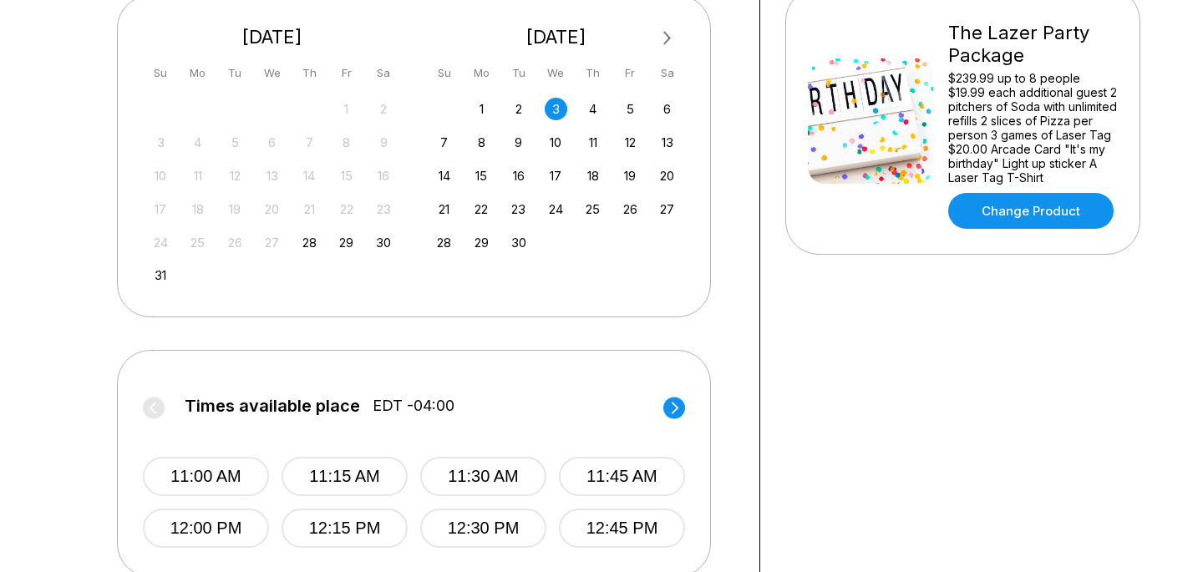
click at [679, 406] on circle at bounding box center [674, 408] width 22 height 22
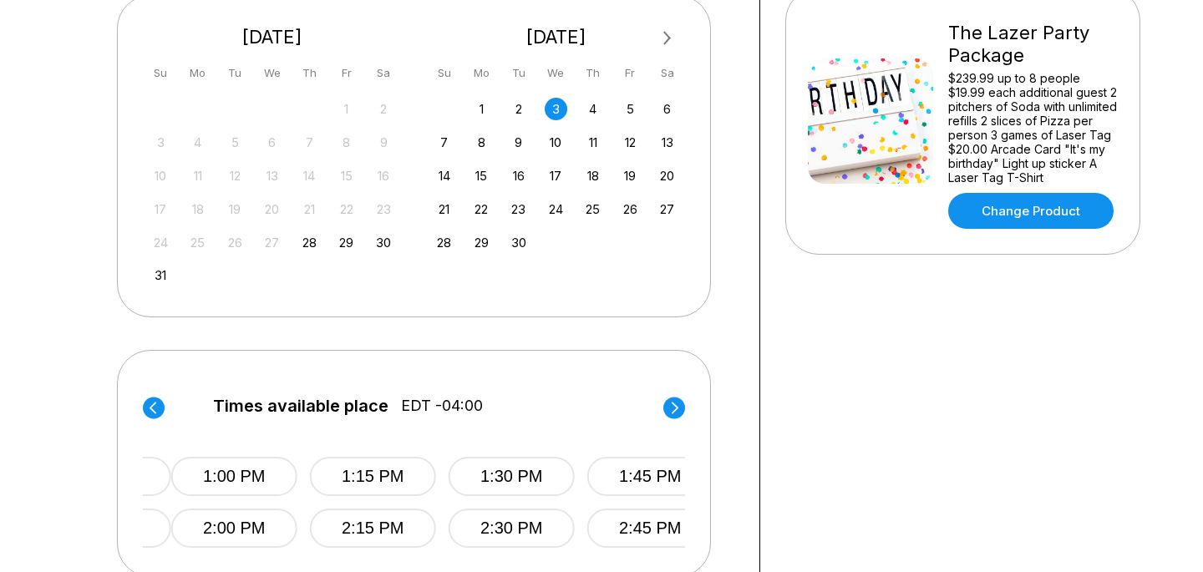
click at [679, 406] on circle at bounding box center [674, 408] width 22 height 22
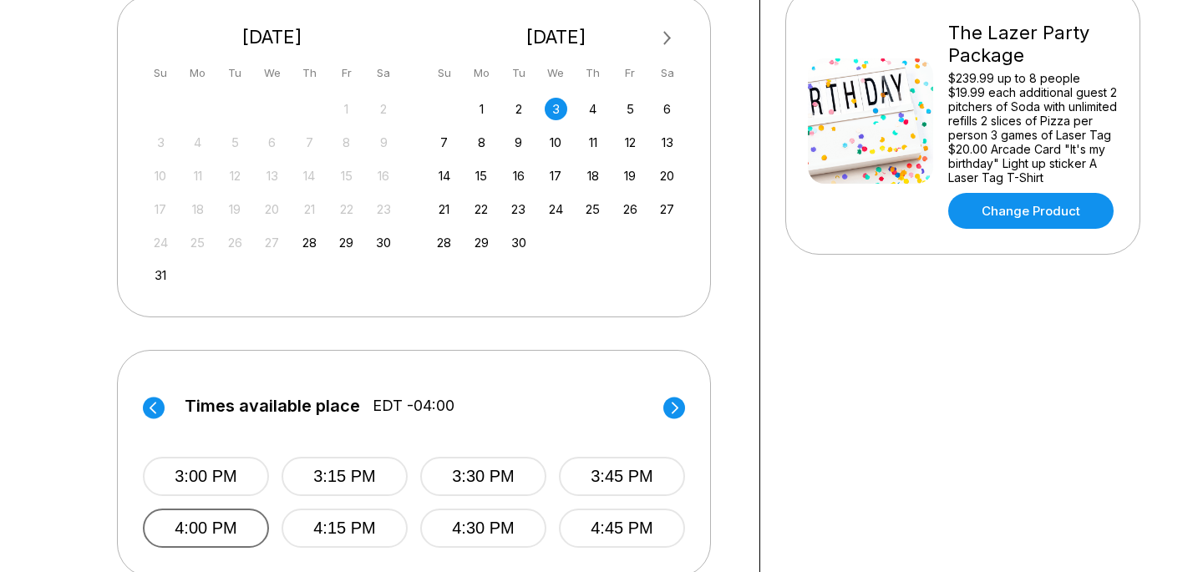
click at [172, 529] on button "4:00 PM" at bounding box center [206, 528] width 126 height 39
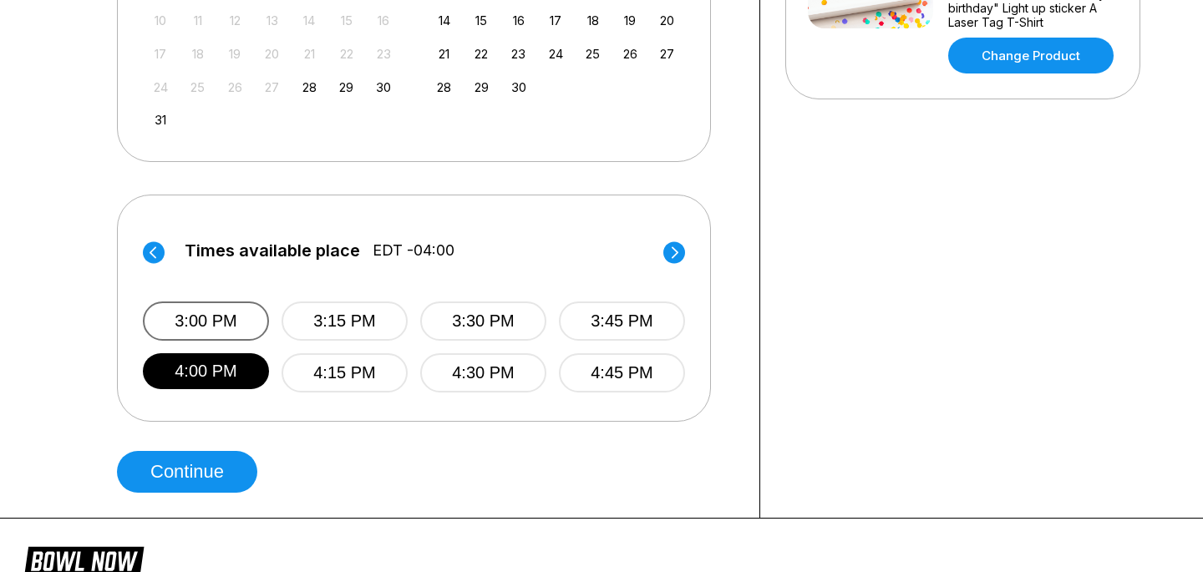
scroll to position [545, 0]
click at [212, 490] on button "Continue" at bounding box center [187, 471] width 140 height 42
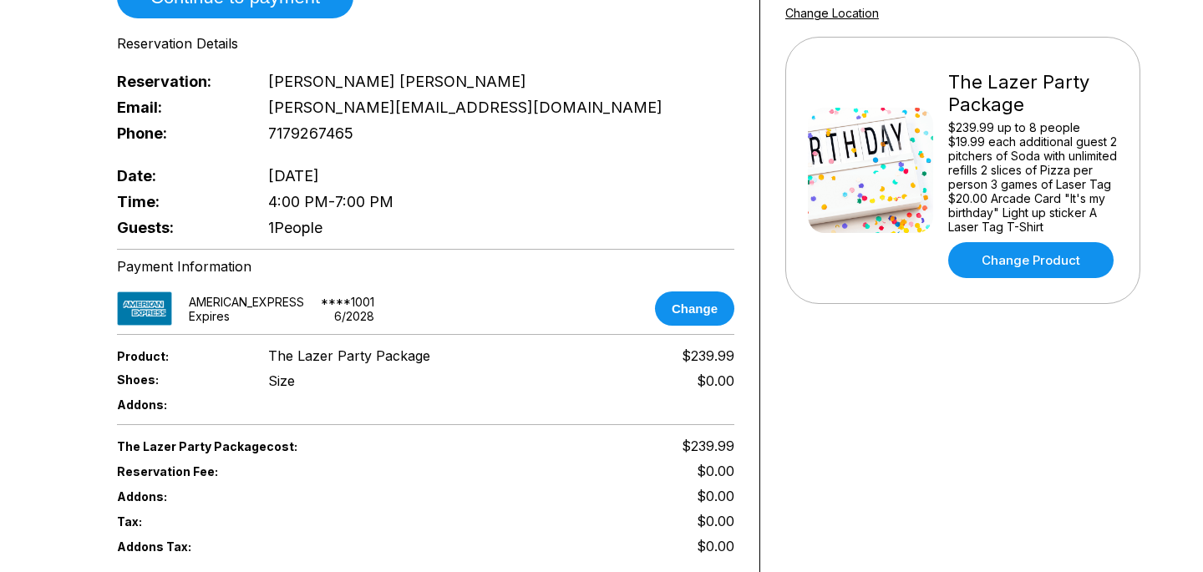
scroll to position [83, 0]
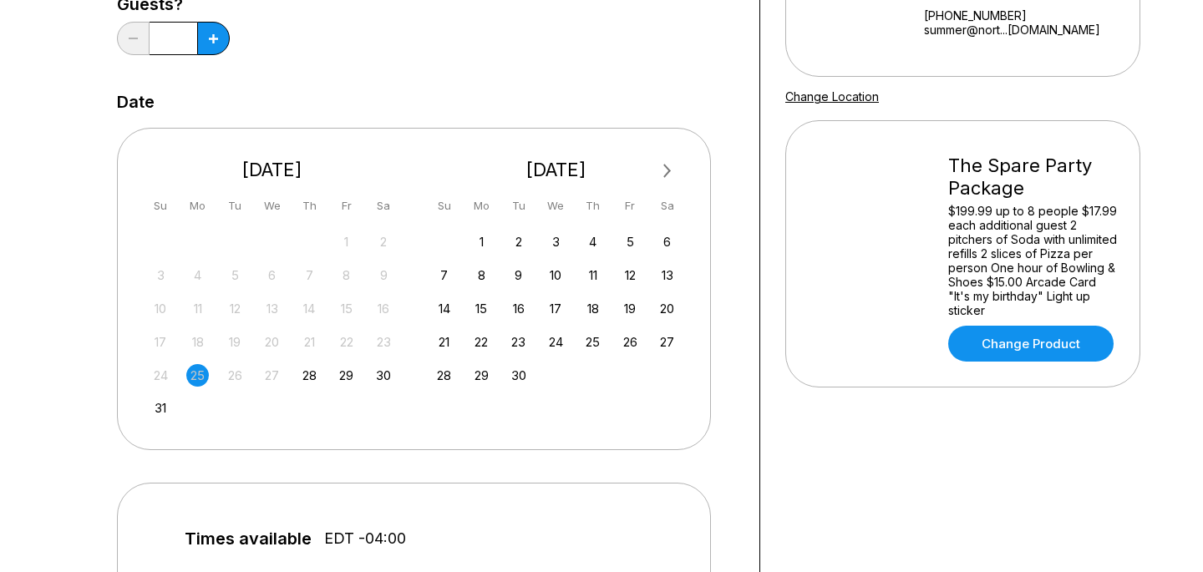
scroll to position [338, 0]
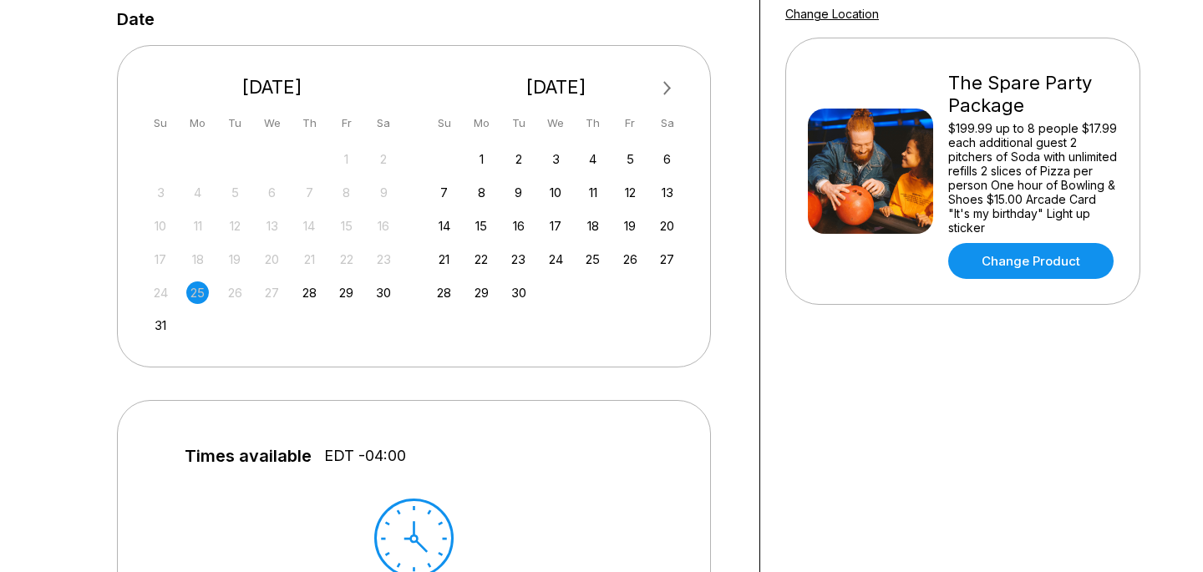
click at [326, 284] on div "24 25 26 27 28 29 30" at bounding box center [272, 291] width 251 height 25
click at [307, 284] on div "28" at bounding box center [309, 293] width 23 height 23
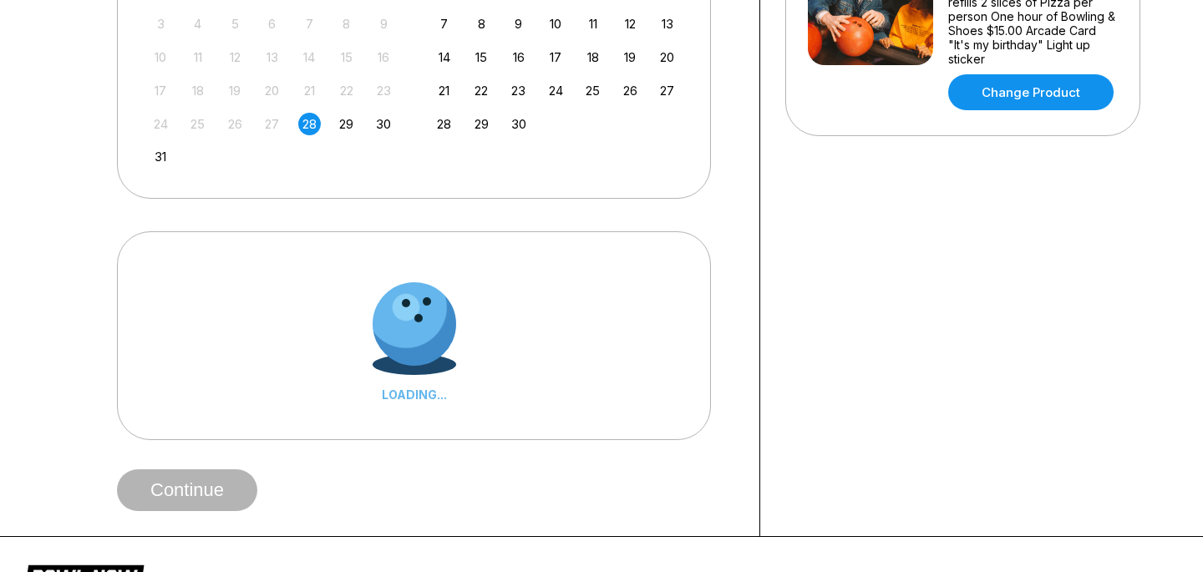
scroll to position [510, 0]
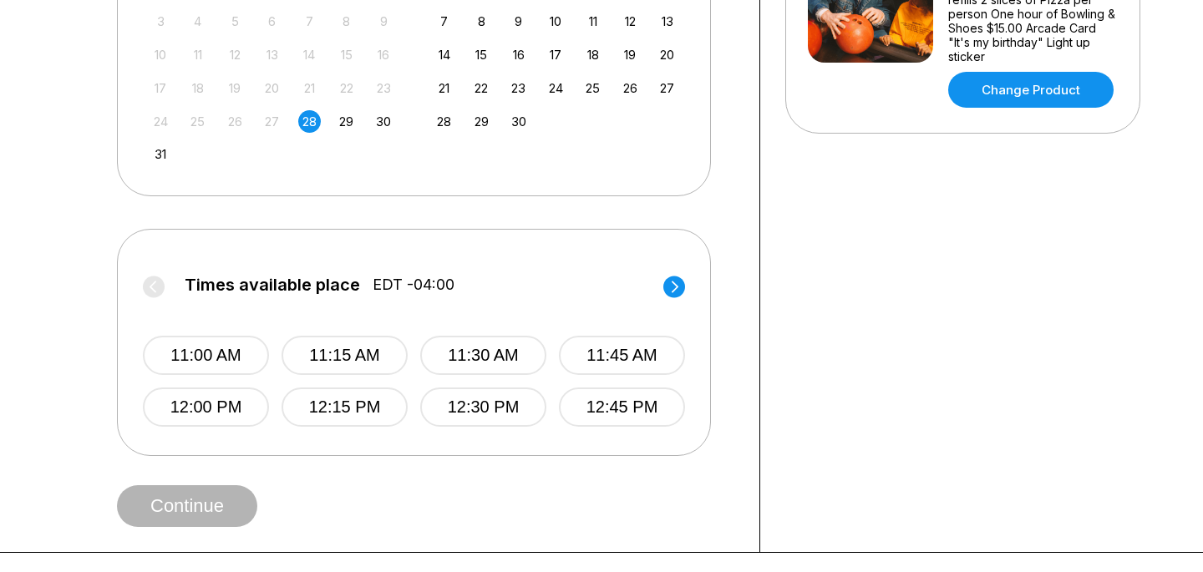
click at [661, 285] on label "Times available place EDT -04:00" at bounding box center [414, 289] width 542 height 27
click at [670, 286] on circle at bounding box center [674, 287] width 22 height 22
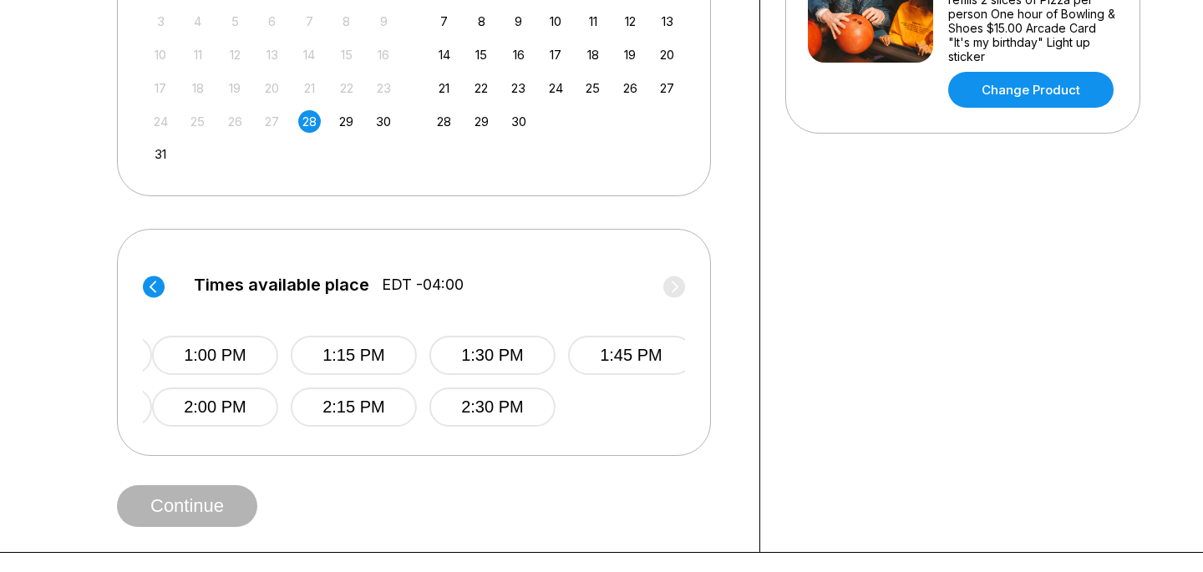
click at [670, 286] on label "Times available place EDT -04:00" at bounding box center [423, 289] width 542 height 27
click at [670, 286] on label "Times available place EDT -04:00" at bounding box center [415, 289] width 542 height 27
click at [158, 287] on circle at bounding box center [154, 287] width 22 height 22
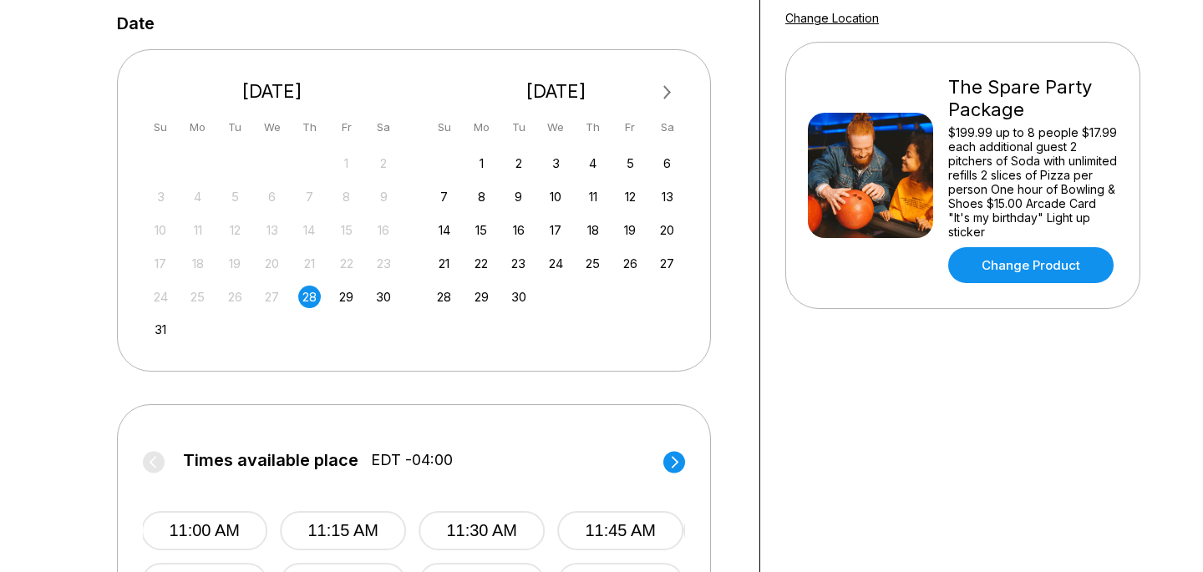
scroll to position [324, 0]
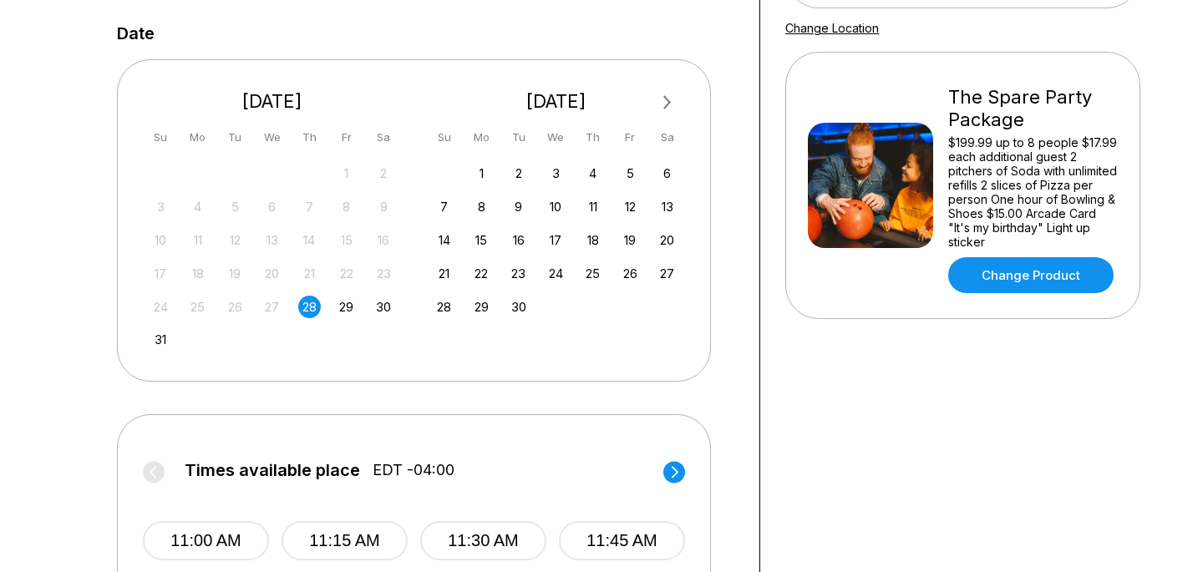
click at [543, 155] on div "September 2025 Su Mo Tu We Th Fr Sa 1 2 3 4 5 6 7 8 9 10 11 12 13 14 15 16 17 1…" at bounding box center [556, 199] width 259 height 253
click at [551, 164] on div "3" at bounding box center [556, 173] width 23 height 23
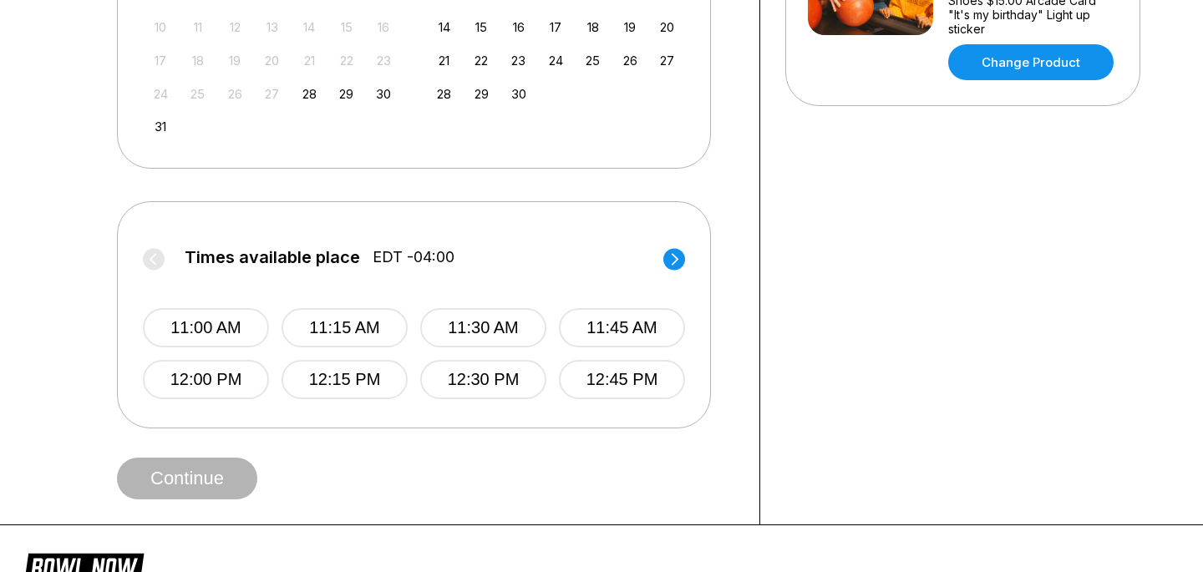
scroll to position [538, 0]
click at [674, 269] on div "Times available place EDT -04:00 11:00 AM 11:15 AM 11:30 AM 11:45 AM 12:00 PM 1…" at bounding box center [414, 313] width 542 height 175
click at [674, 265] on circle at bounding box center [674, 258] width 22 height 22
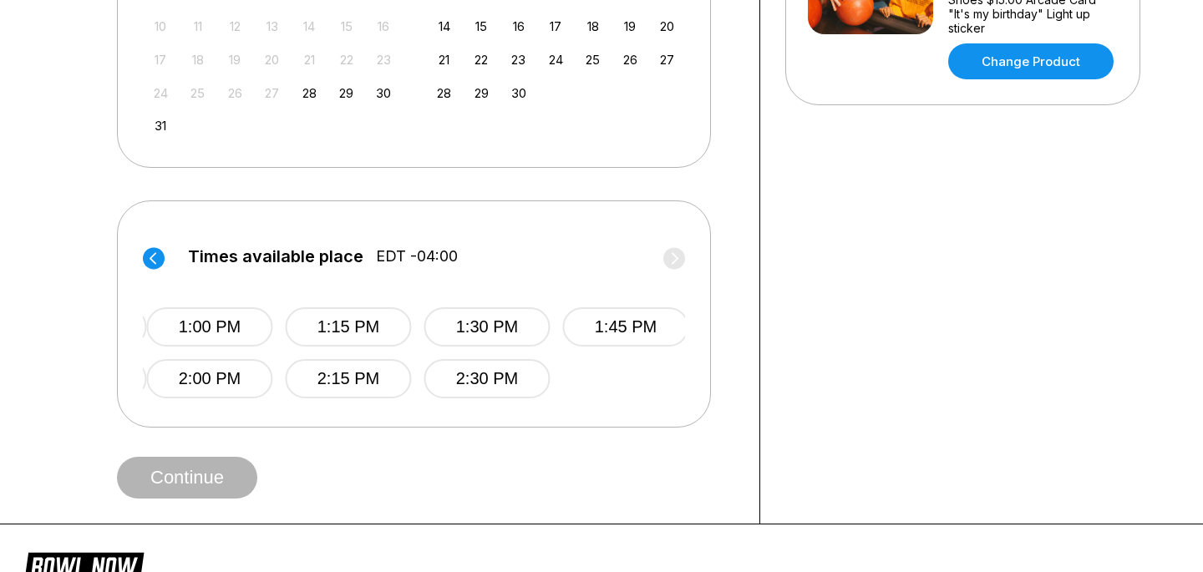
click at [674, 265] on label "Times available place EDT -04:00" at bounding box center [417, 260] width 542 height 27
click at [674, 265] on label "Times available place EDT -04:00" at bounding box center [416, 260] width 542 height 27
click at [613, 239] on div "Times available place EDT -04:00 1:00 PM 1:15 PM 1:30 PM 1:45 PM 2:00 PM 2:15 P…" at bounding box center [414, 312] width 542 height 172
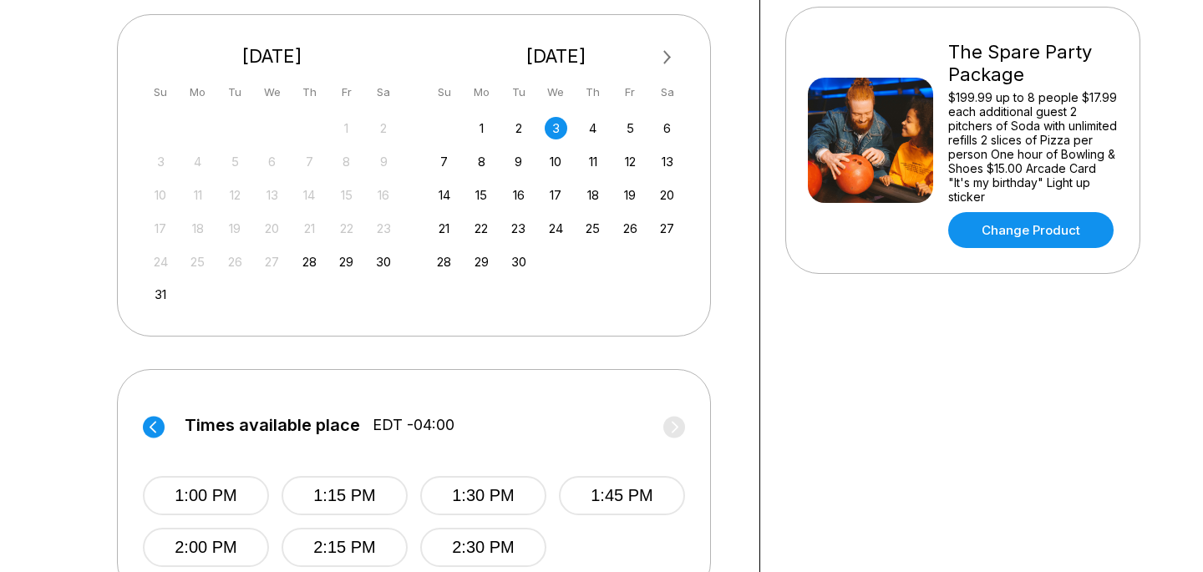
scroll to position [318, 0]
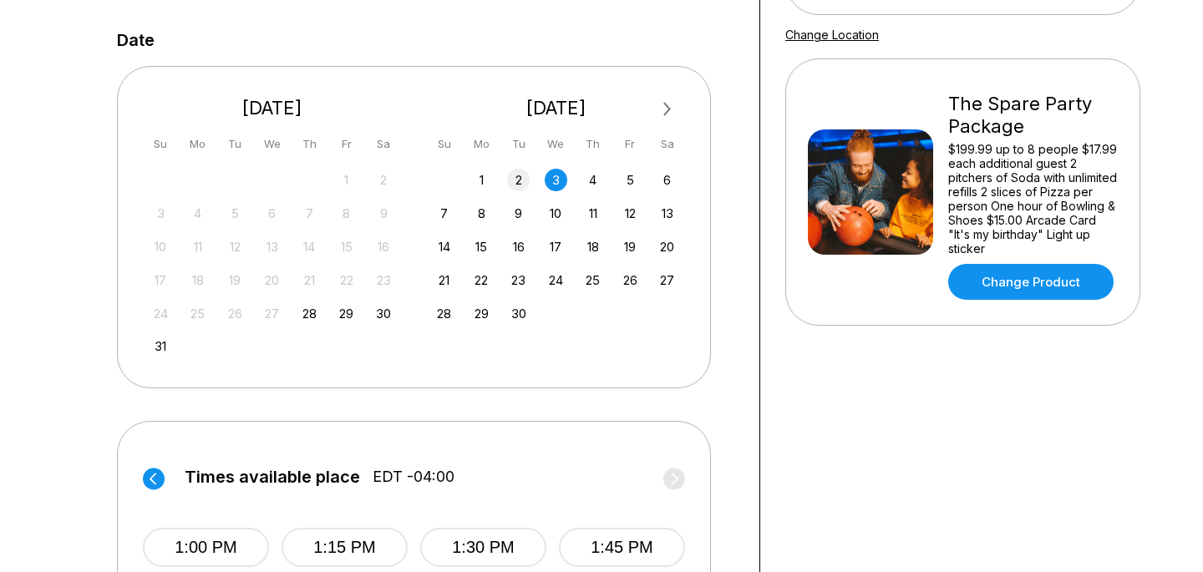
click at [517, 188] on div "2" at bounding box center [518, 180] width 23 height 23
click at [558, 186] on div "3" at bounding box center [556, 180] width 23 height 23
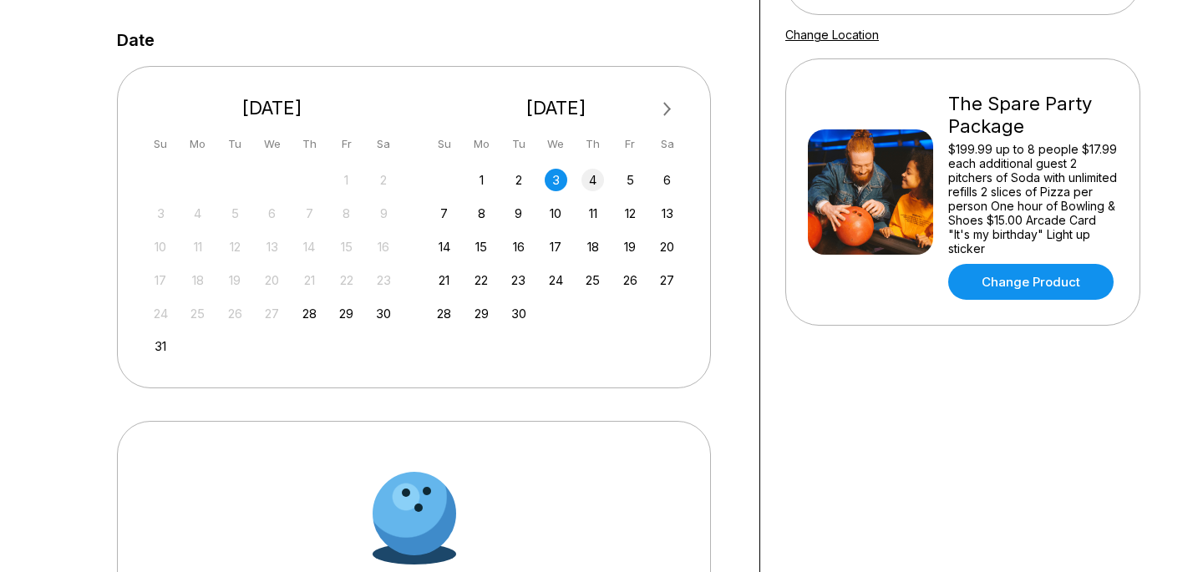
click at [593, 183] on div "4" at bounding box center [593, 180] width 23 height 23
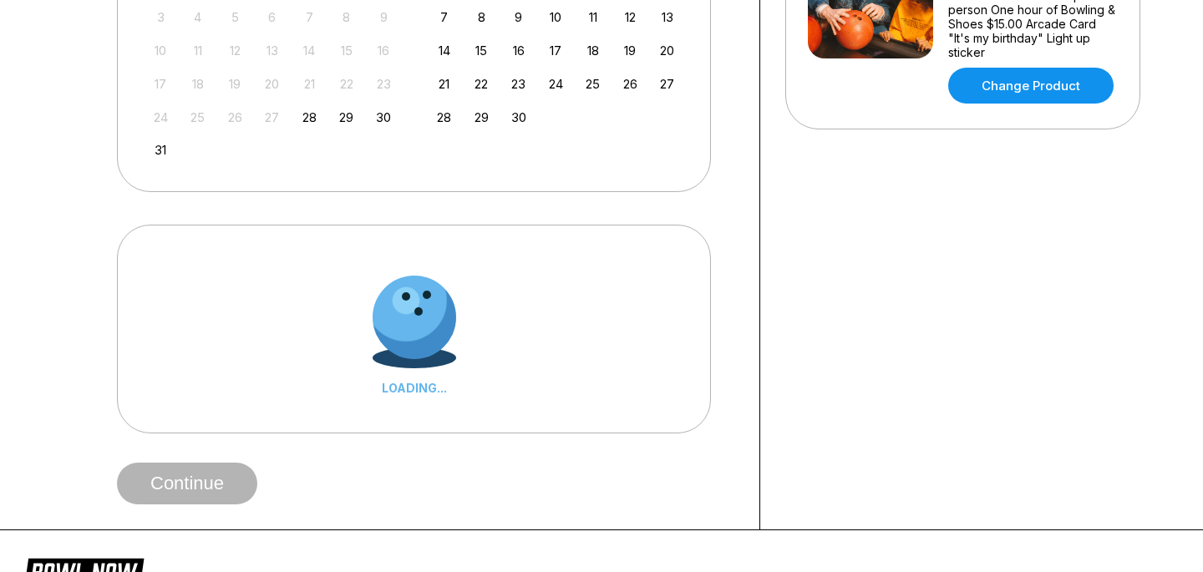
scroll to position [550, 0]
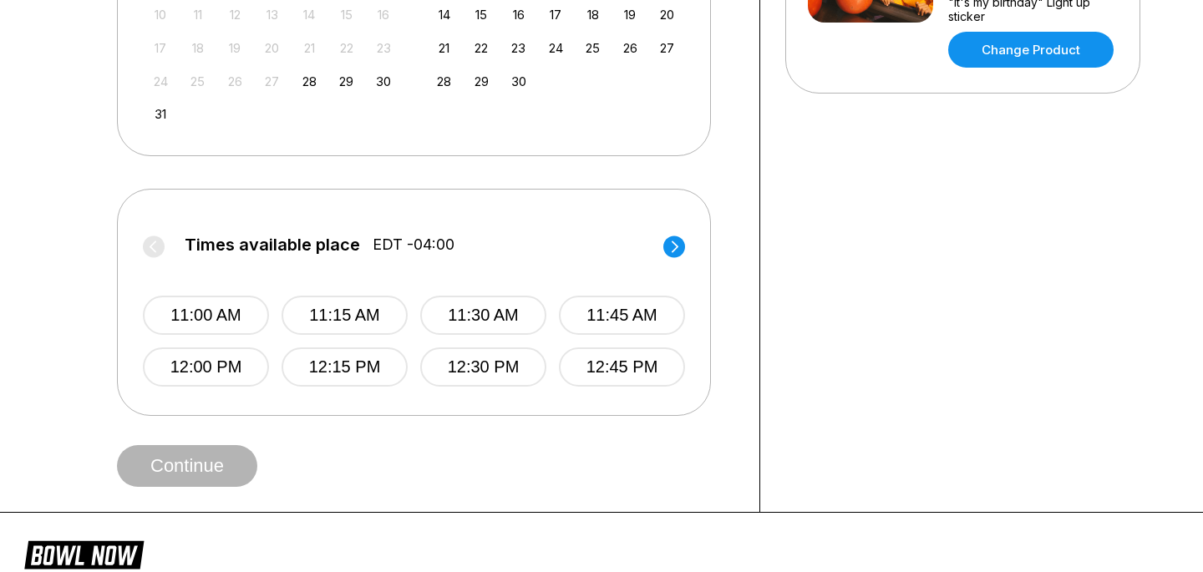
click at [669, 243] on circle at bounding box center [674, 247] width 22 height 22
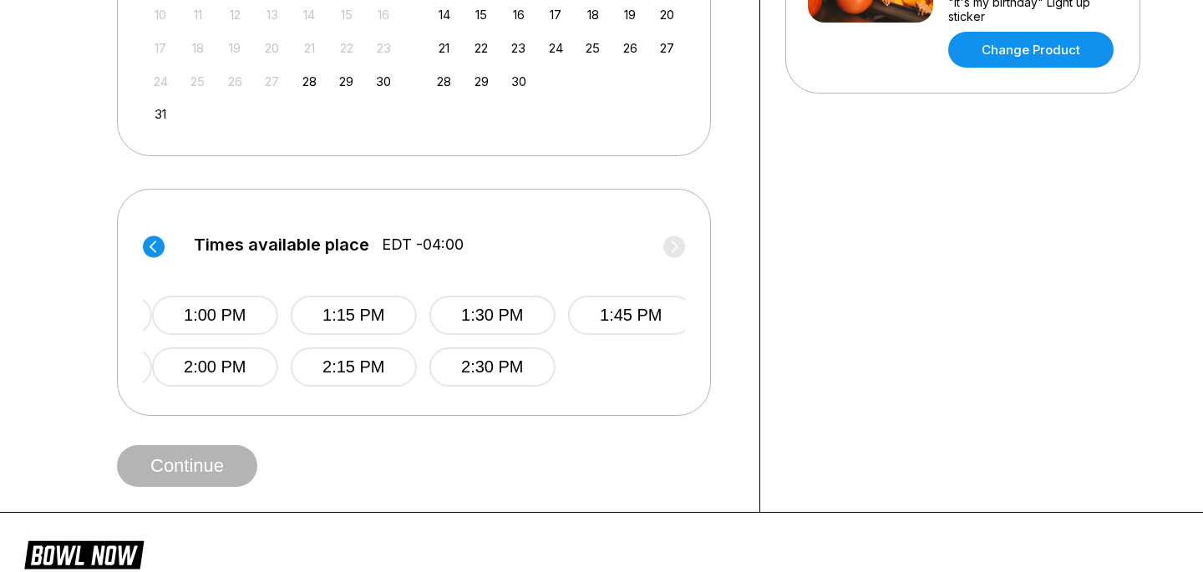
click at [669, 243] on label "Times available place EDT -04:00" at bounding box center [423, 249] width 542 height 27
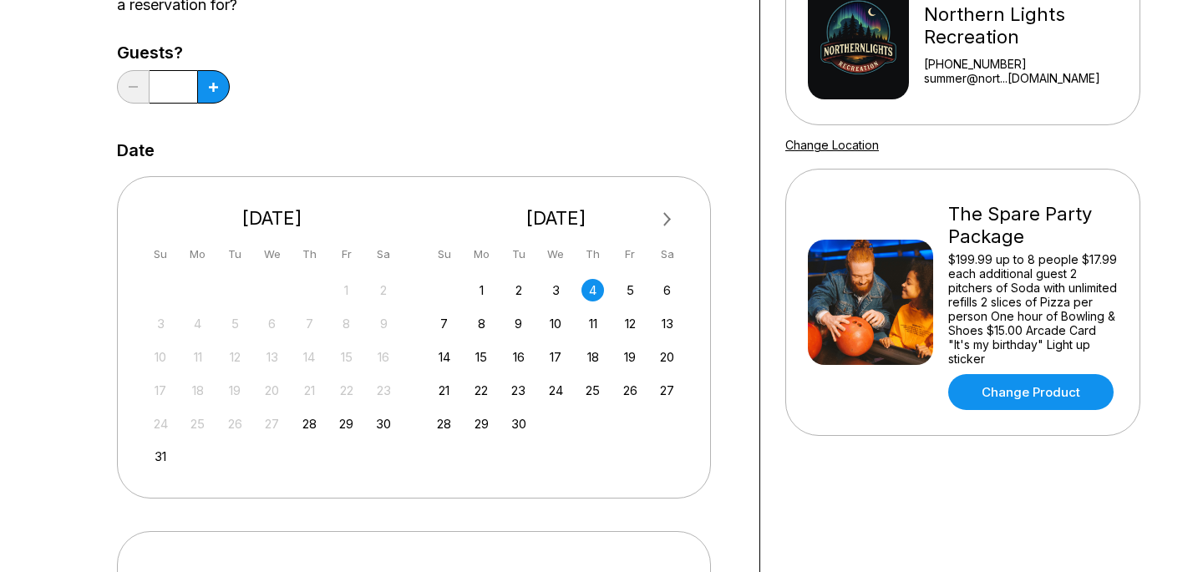
scroll to position [100, 0]
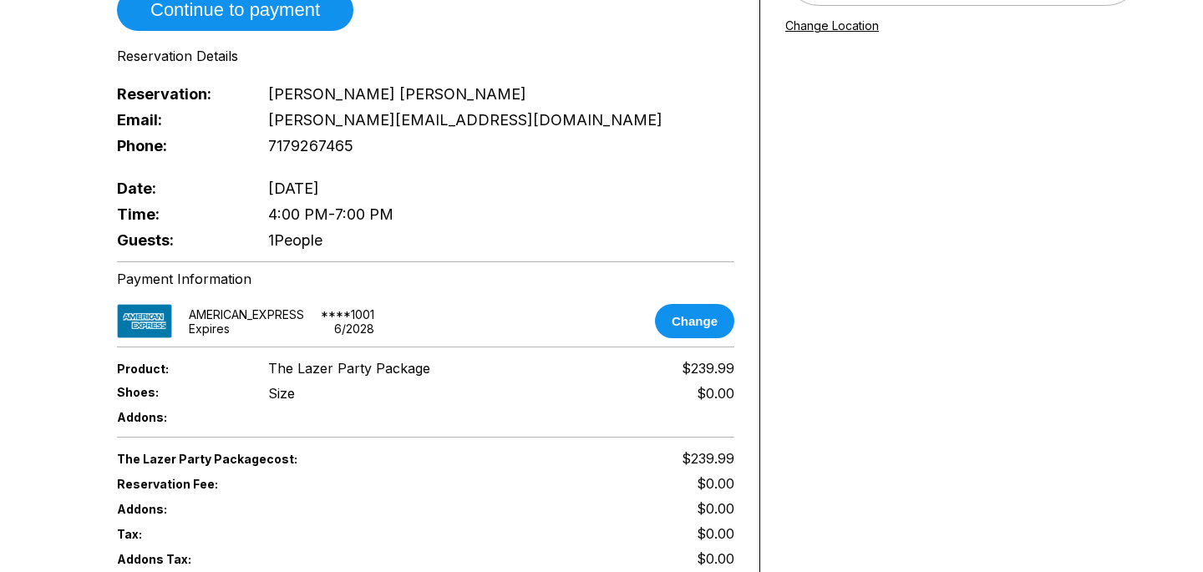
scroll to position [330, 0]
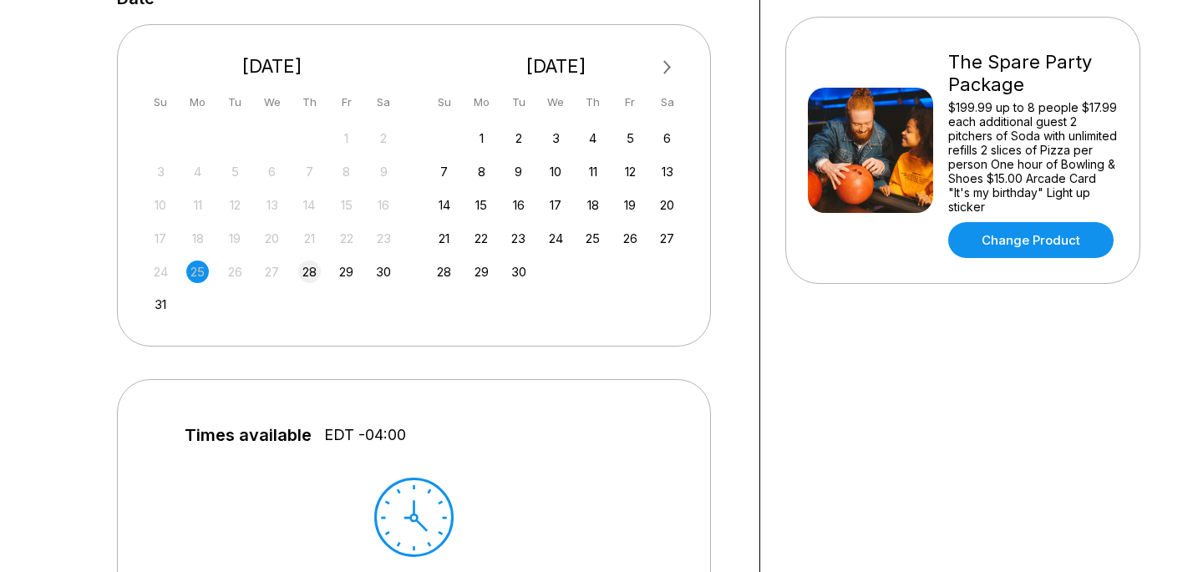
click at [313, 264] on div "28" at bounding box center [309, 272] width 23 height 23
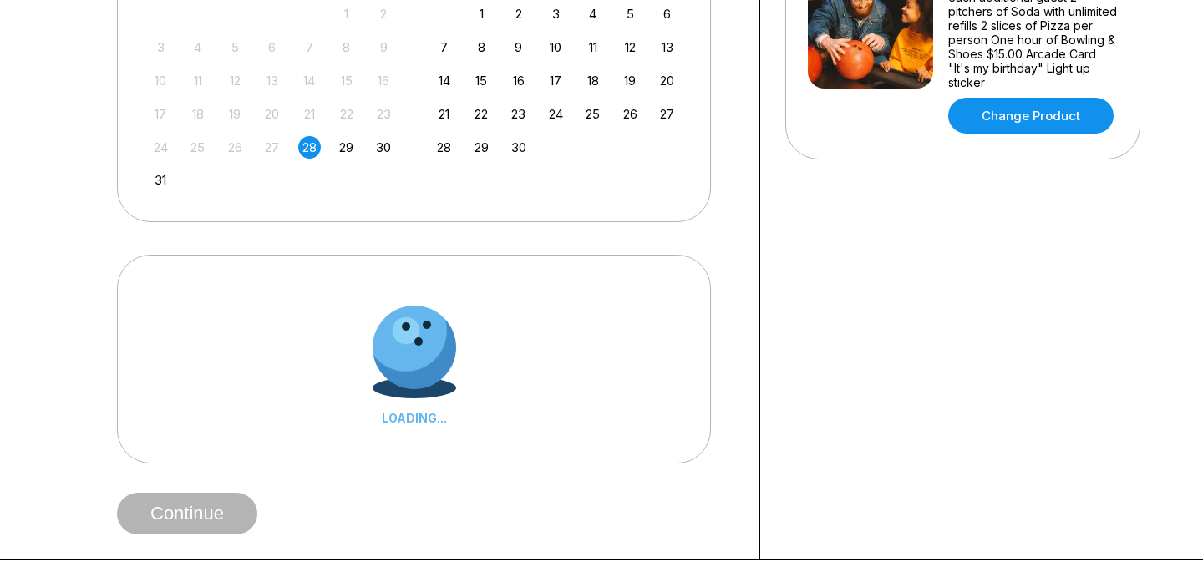
scroll to position [541, 0]
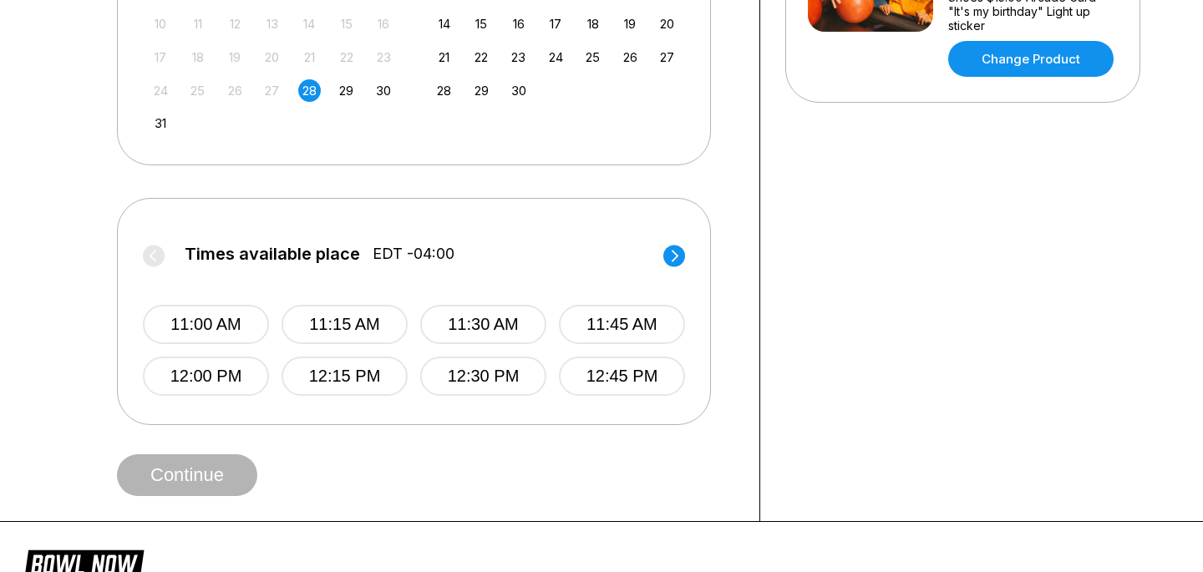
click at [682, 247] on icon at bounding box center [674, 256] width 22 height 23
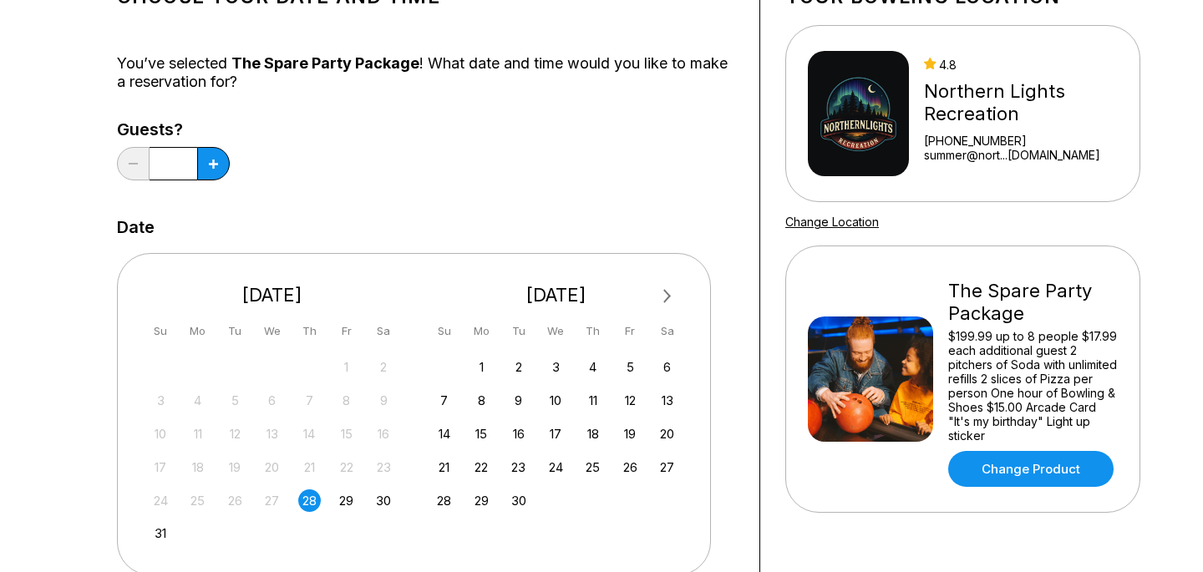
scroll to position [146, 0]
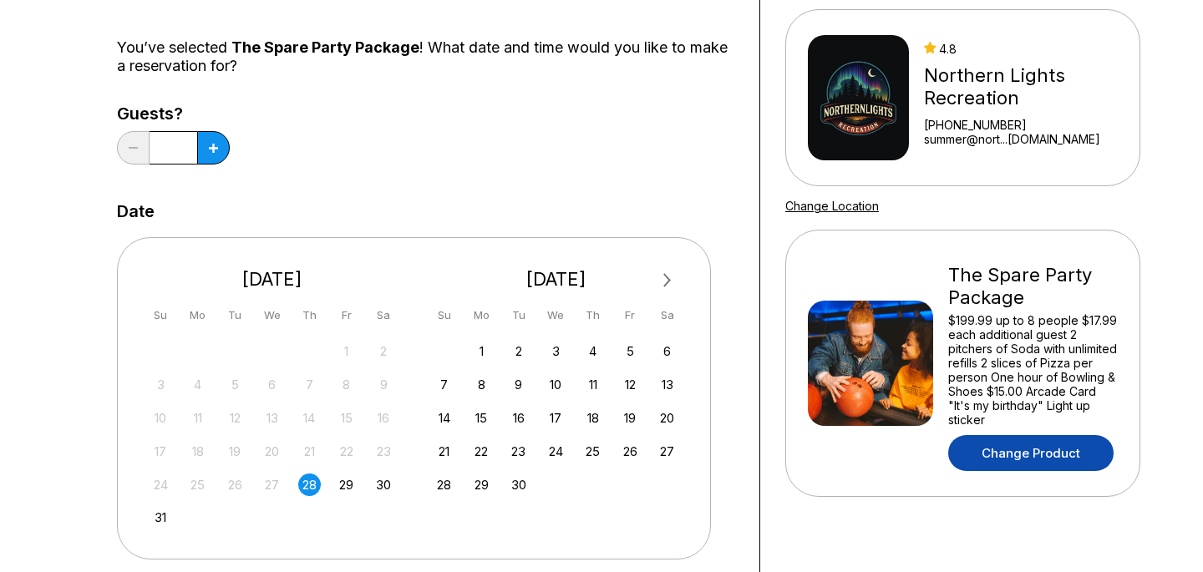
click at [1070, 455] on link "Change Product" at bounding box center [1030, 453] width 165 height 36
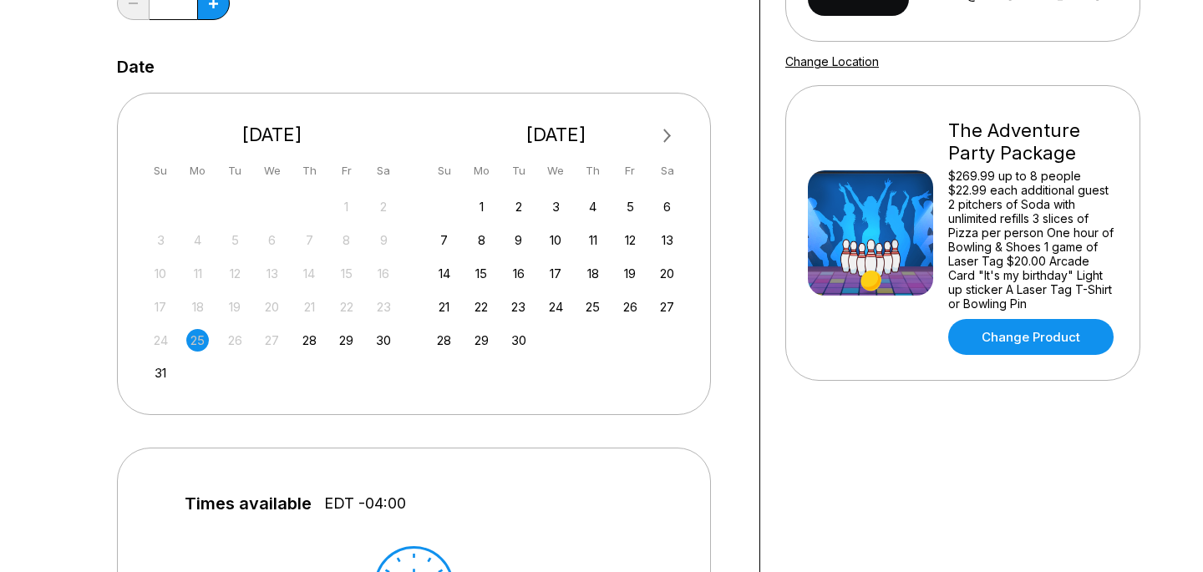
scroll to position [296, 0]
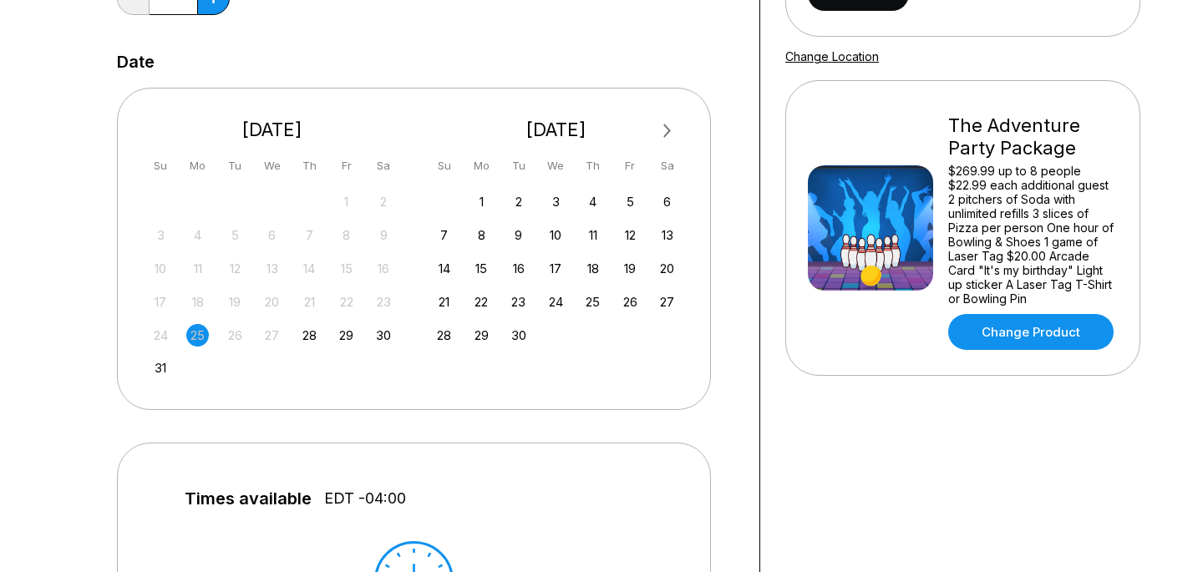
click at [305, 353] on div "27 28 29 30 31 1 2 3 4 5 6 7 8 9 10 11 12 13 14 15 16 17 18 19 20 21 22 23 24 2…" at bounding box center [272, 284] width 251 height 191
click at [306, 340] on div "28" at bounding box center [309, 335] width 23 height 23
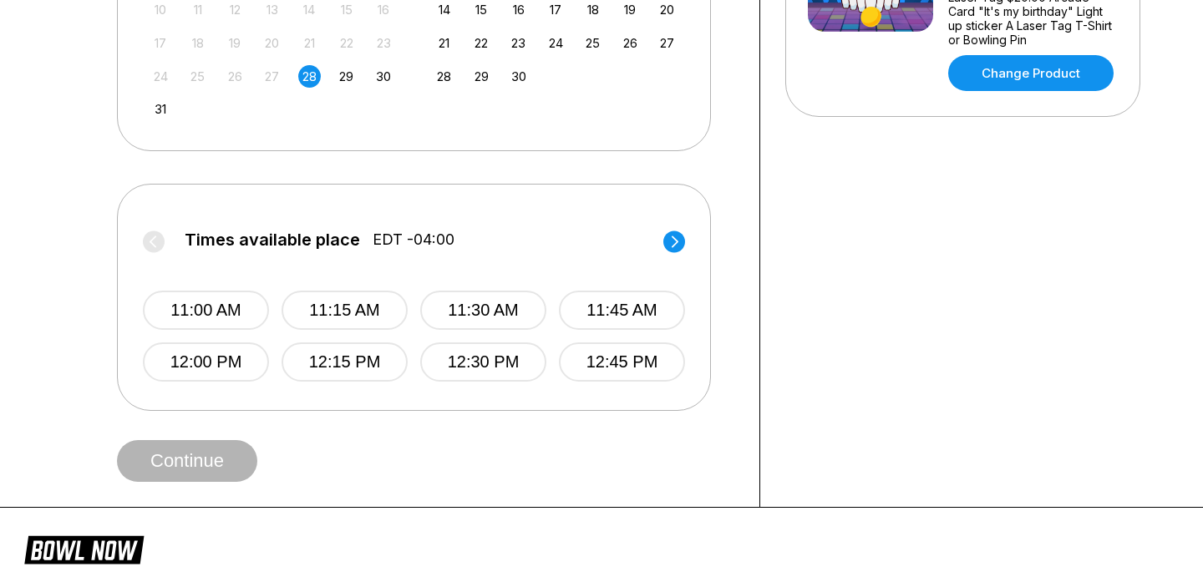
scroll to position [562, 0]
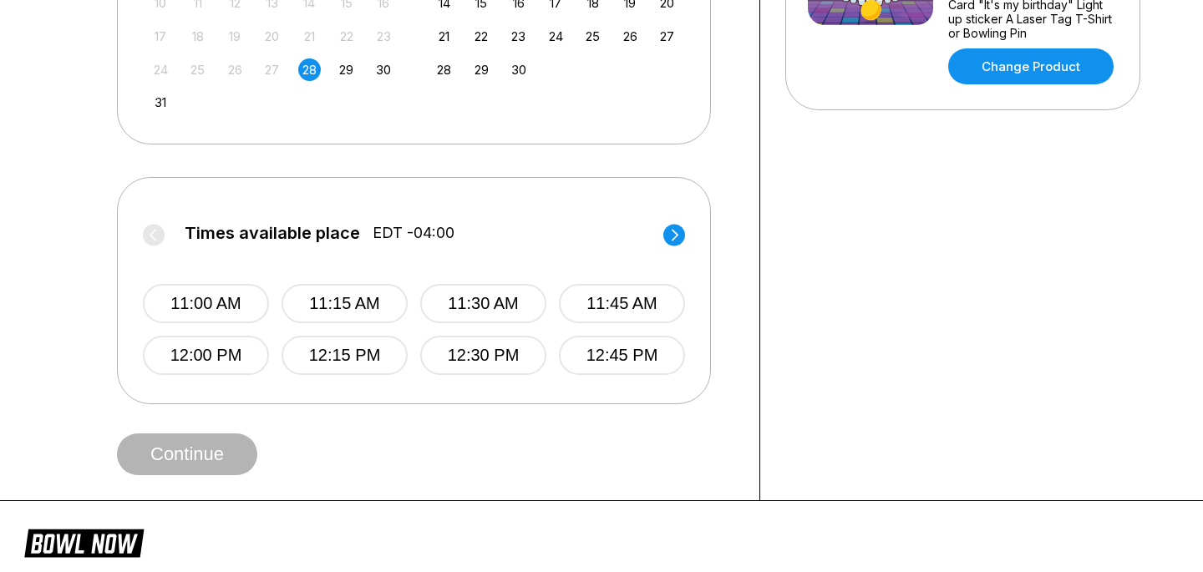
click at [679, 224] on icon at bounding box center [674, 235] width 22 height 23
click at [679, 230] on circle at bounding box center [674, 235] width 22 height 22
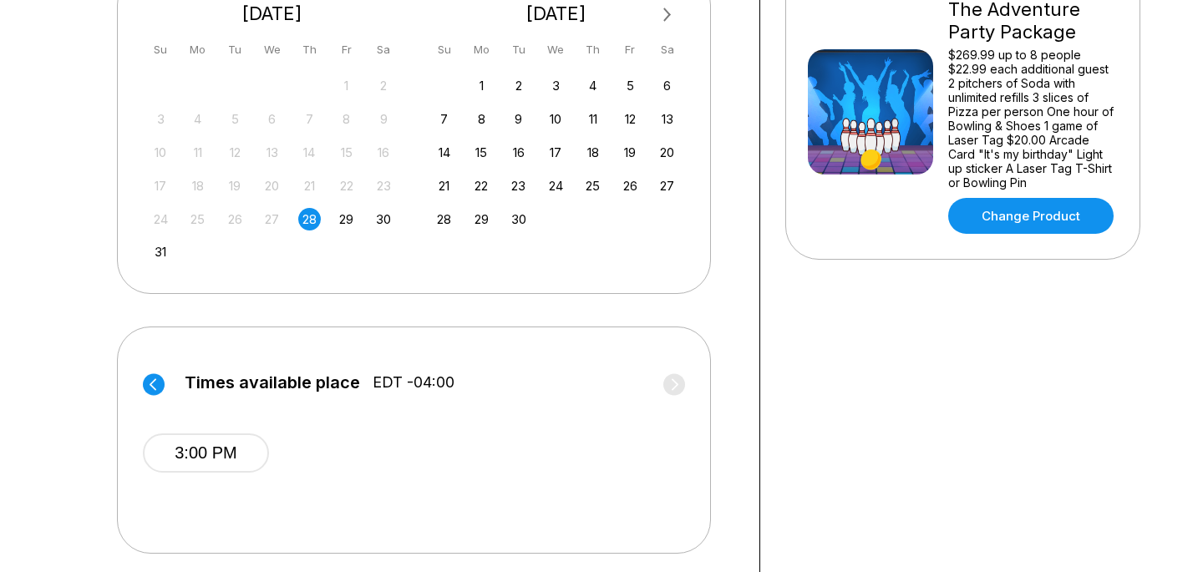
scroll to position [416, 0]
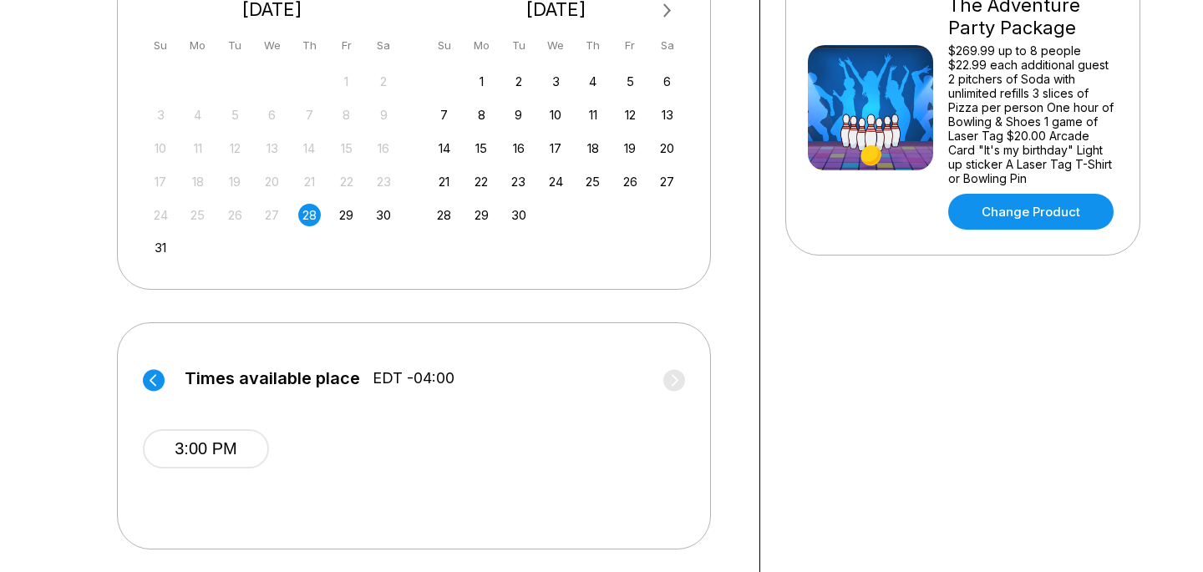
click at [125, 390] on div "Times available place EDT -04:00 11:00 AM 11:15 AM 11:30 AM 11:45 AM 12:00 PM 1…" at bounding box center [414, 436] width 594 height 227
click at [146, 384] on circle at bounding box center [154, 380] width 22 height 22
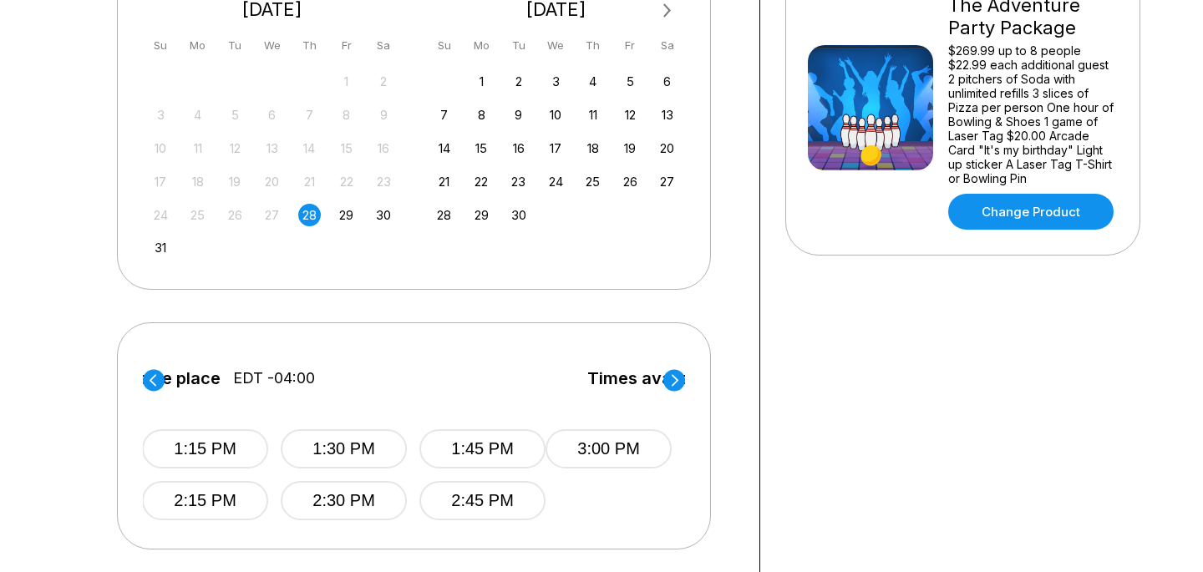
click at [146, 384] on circle at bounding box center [154, 380] width 22 height 22
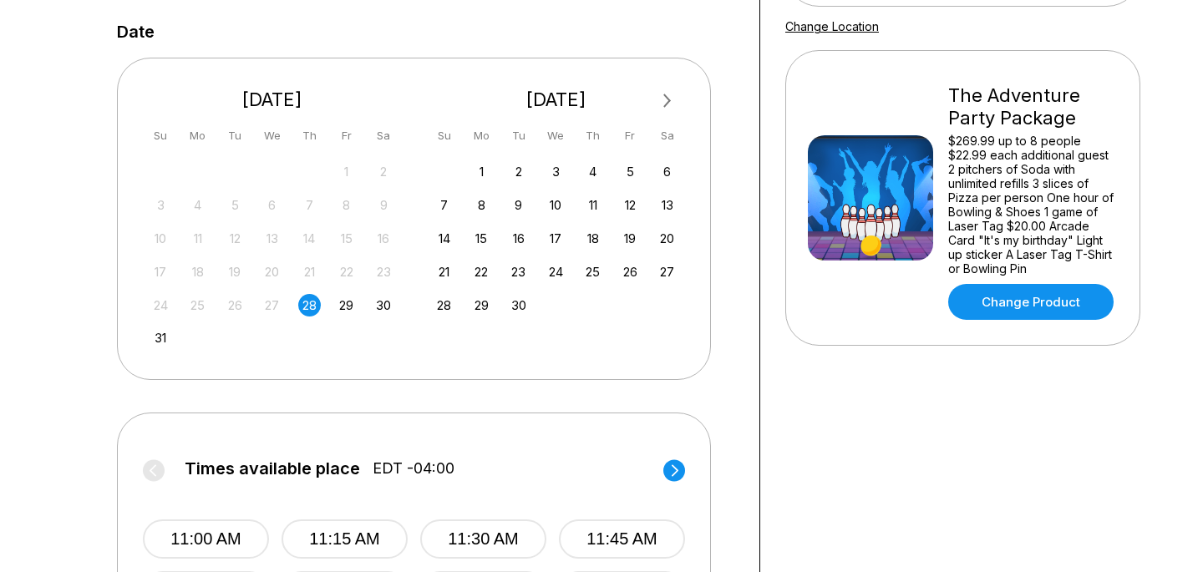
scroll to position [206, 0]
